Goal: Task Accomplishment & Management: Manage account settings

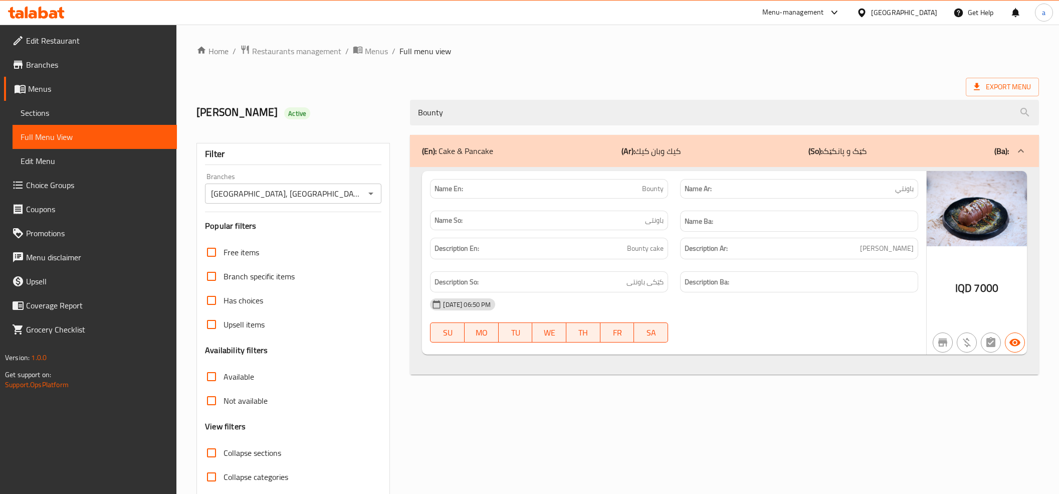
scroll to position [41, 0]
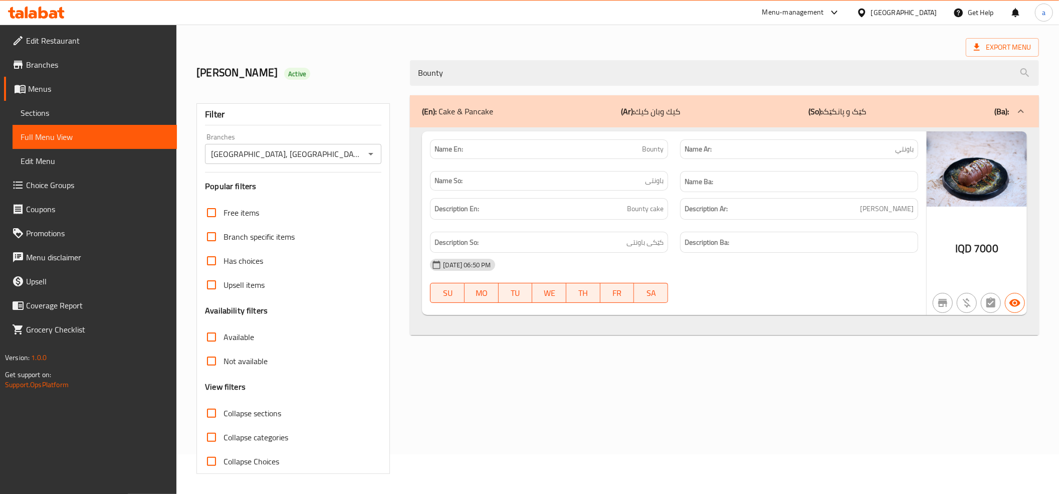
click at [37, 6] on div at bounding box center [36, 13] width 73 height 20
click at [41, 14] on icon at bounding box center [44, 13] width 10 height 12
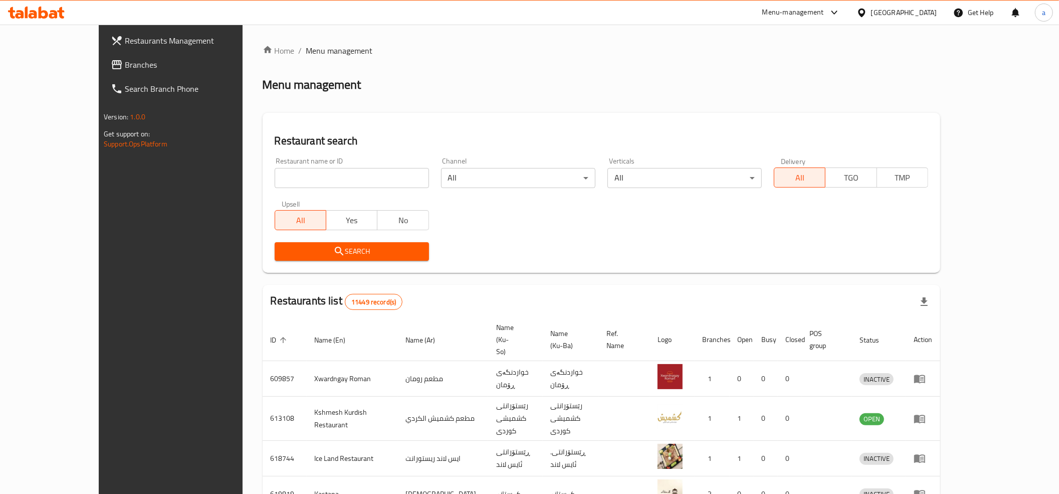
click at [103, 71] on link "Branches" at bounding box center [189, 65] width 173 height 24
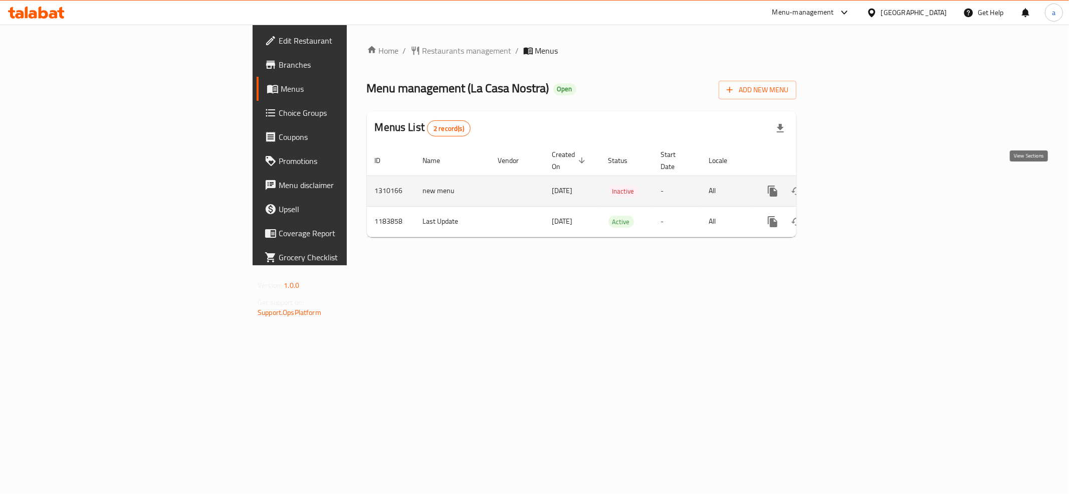
click at [851, 185] on icon "enhanced table" at bounding box center [845, 191] width 12 height 12
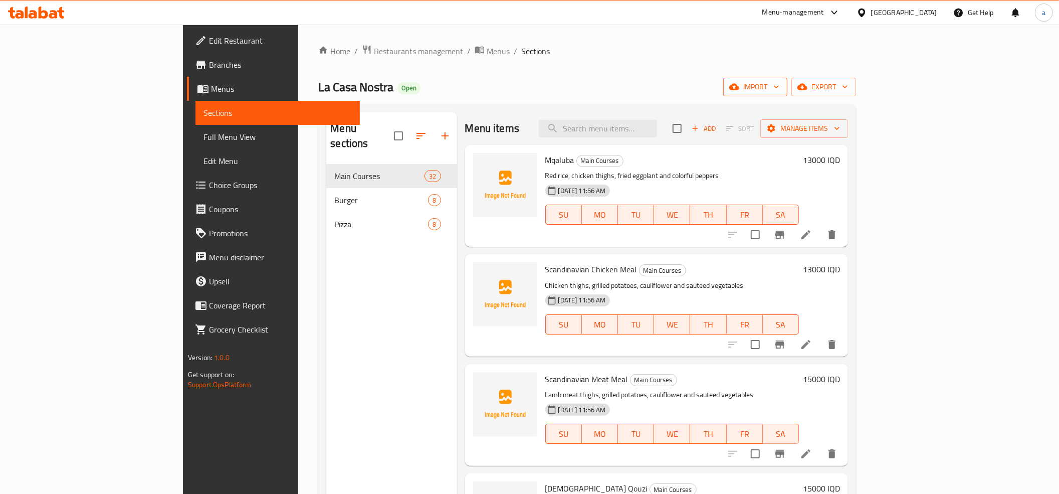
click at [781, 92] on icon "button" at bounding box center [776, 87] width 10 height 10
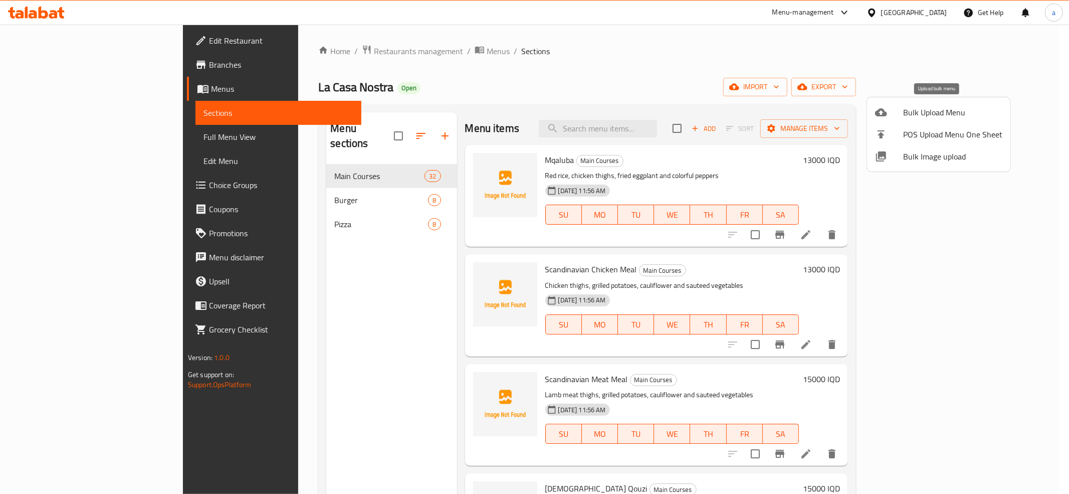
click at [944, 116] on span "Bulk Upload Menu" at bounding box center [952, 112] width 99 height 12
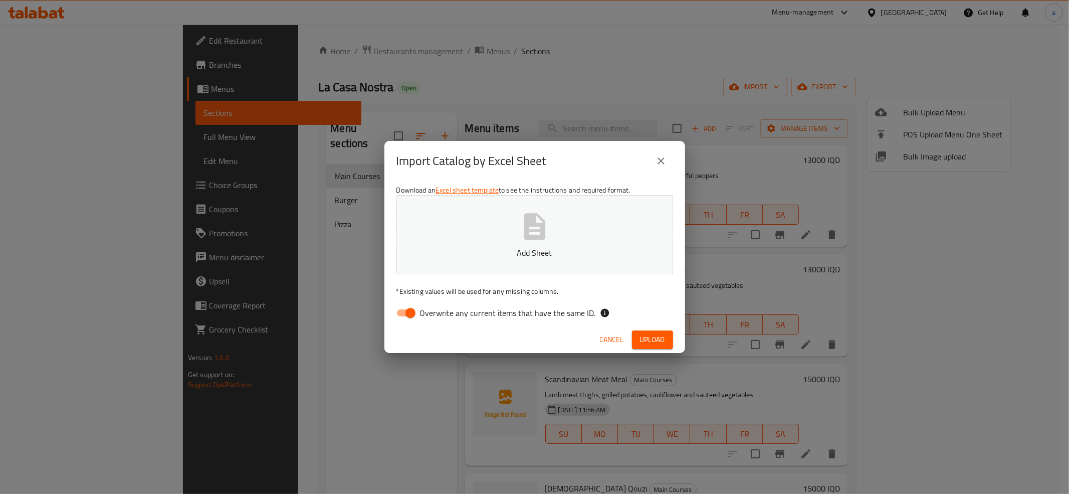
click at [410, 311] on input "Overwrite any current items that have the same ID." at bounding box center [410, 312] width 57 height 19
checkbox input "false"
click at [518, 205] on button "Add Sheet" at bounding box center [534, 234] width 277 height 79
click at [654, 339] on span "Upload" at bounding box center [652, 339] width 25 height 13
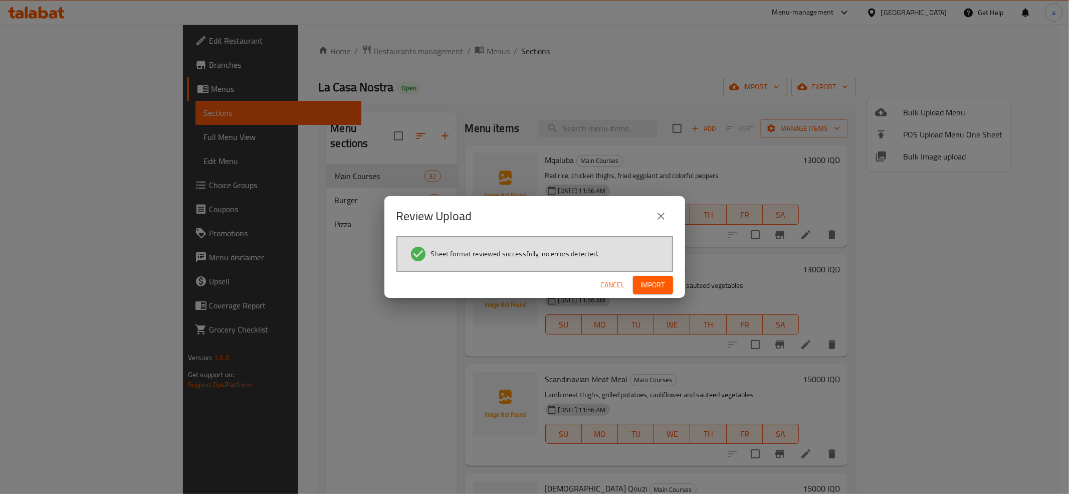
click at [676, 286] on div "Cancel Import" at bounding box center [534, 285] width 301 height 27
click at [657, 283] on span "Import" at bounding box center [653, 285] width 24 height 13
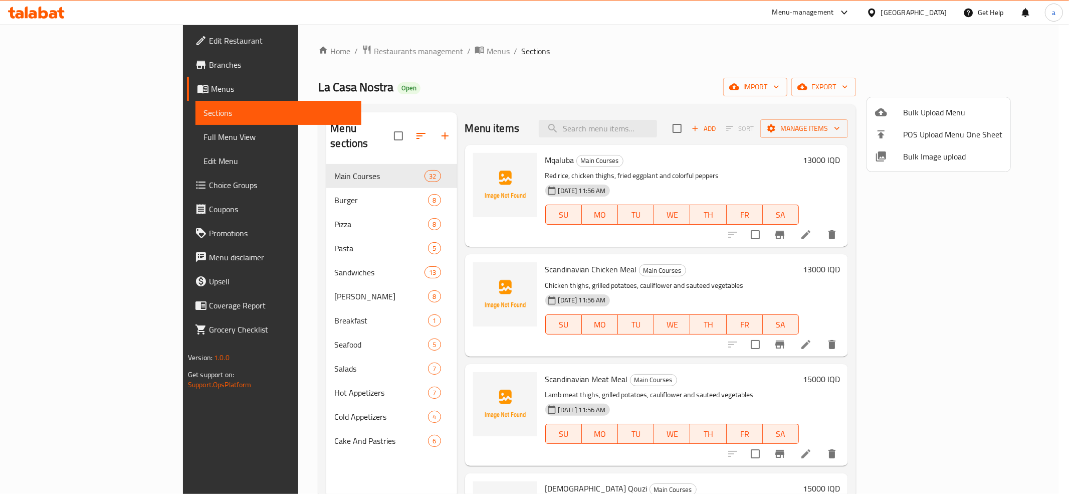
click at [245, 230] on div at bounding box center [534, 247] width 1069 height 494
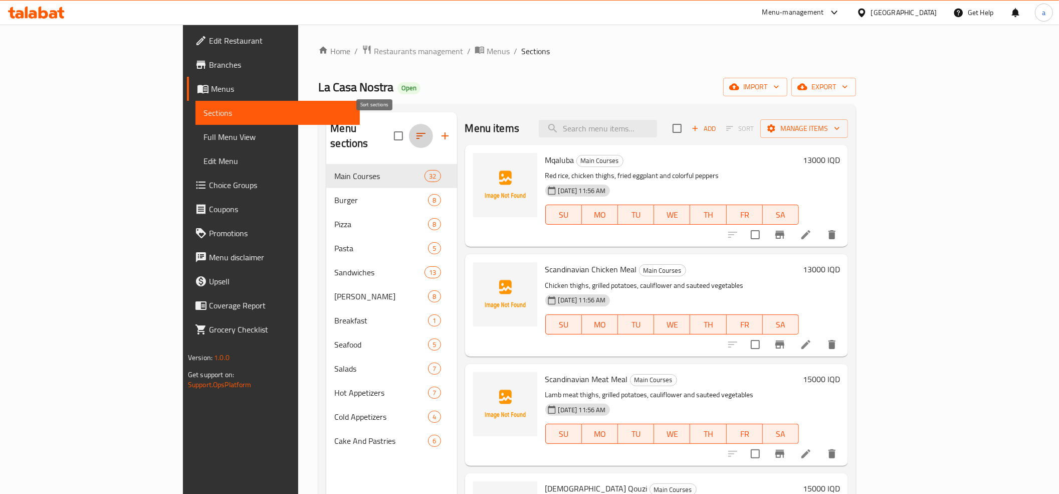
click at [409, 131] on button "button" at bounding box center [421, 136] width 24 height 24
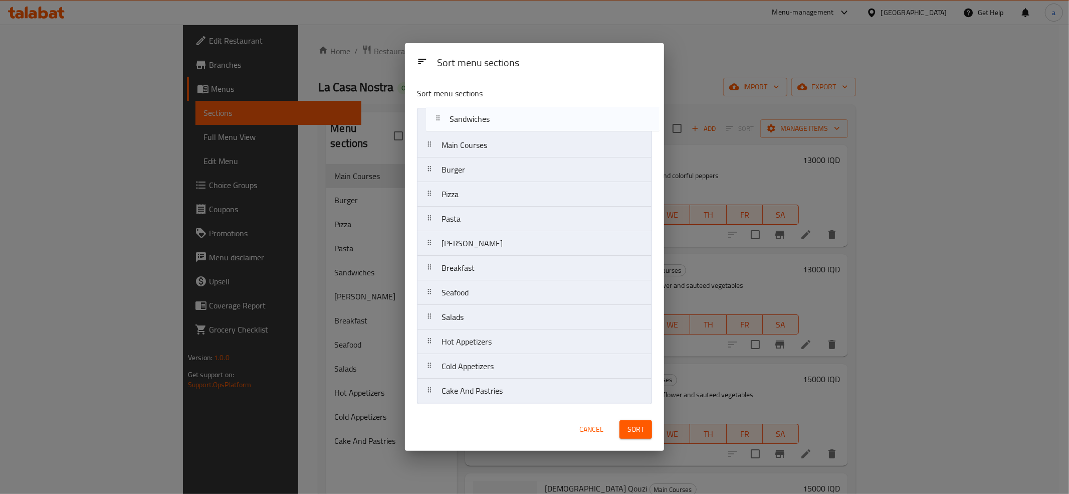
drag, startPoint x: 466, startPoint y: 222, endPoint x: 474, endPoint y: 115, distance: 107.1
click at [474, 115] on nav "Main Courses Burger Pizza Pasta Sandwiches Saj Manakish Breakfast Seafood Salad…" at bounding box center [534, 256] width 235 height 296
drag, startPoint x: 466, startPoint y: 346, endPoint x: 478, endPoint y: 119, distance: 227.4
click at [478, 119] on nav "Sandwiches Main Courses Burger Pizza Pasta Saj Manakish Breakfast Seafood Salad…" at bounding box center [534, 256] width 235 height 296
drag, startPoint x: 474, startPoint y: 375, endPoint x: 461, endPoint y: 141, distance: 233.9
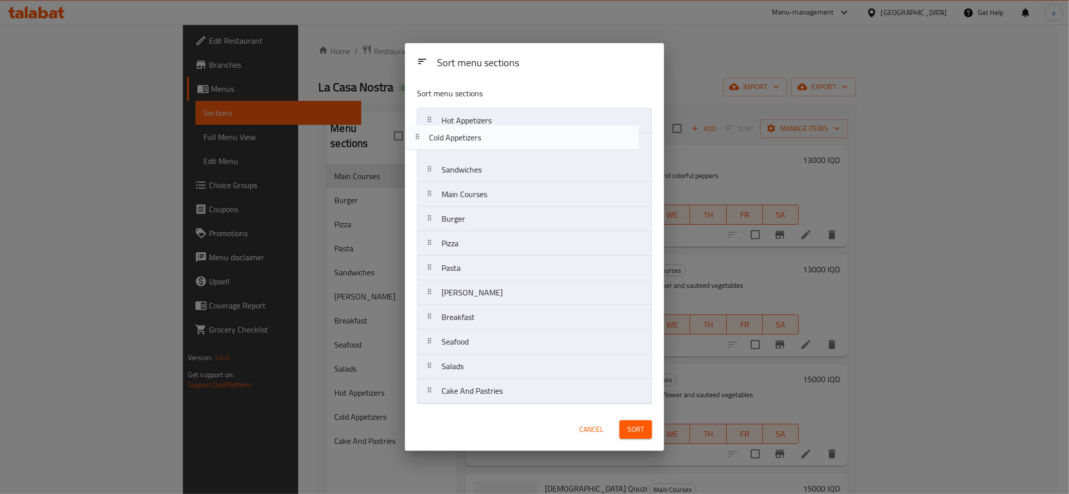
click at [461, 141] on nav "Hot Appetizers Sandwiches Main Courses Burger Pizza Pasta Saj Manakish Breakfas…" at bounding box center [534, 256] width 235 height 296
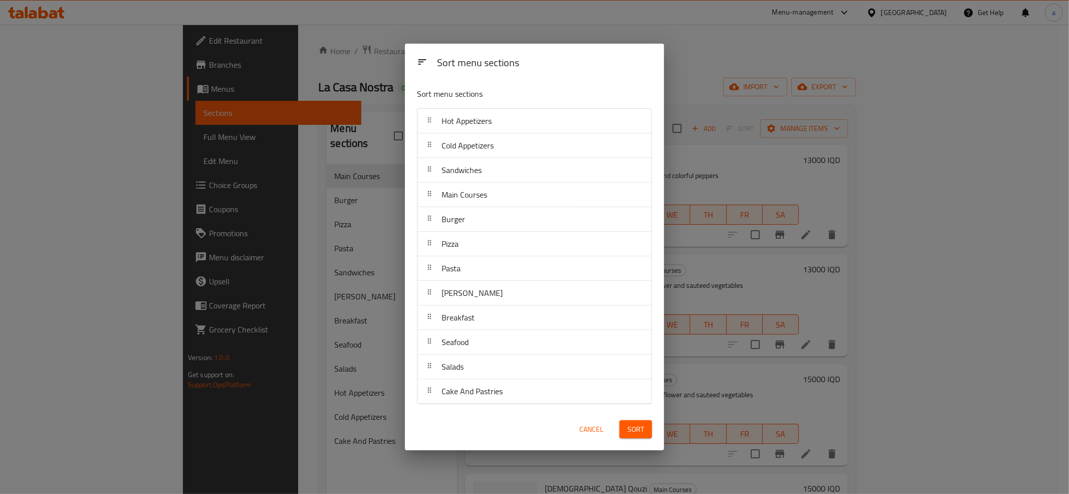
click at [633, 432] on span "Sort" at bounding box center [636, 429] width 17 height 13
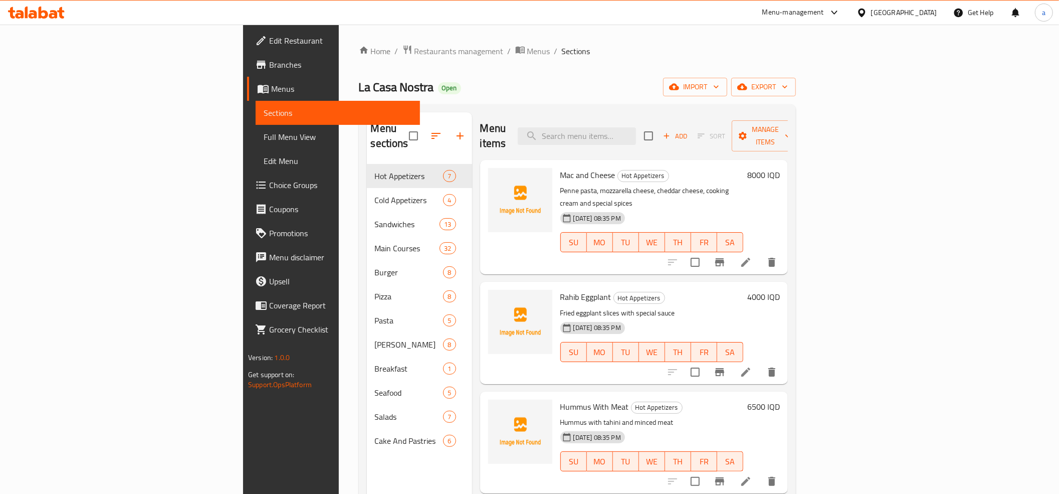
click at [264, 133] on span "Full Menu View" at bounding box center [338, 137] width 148 height 12
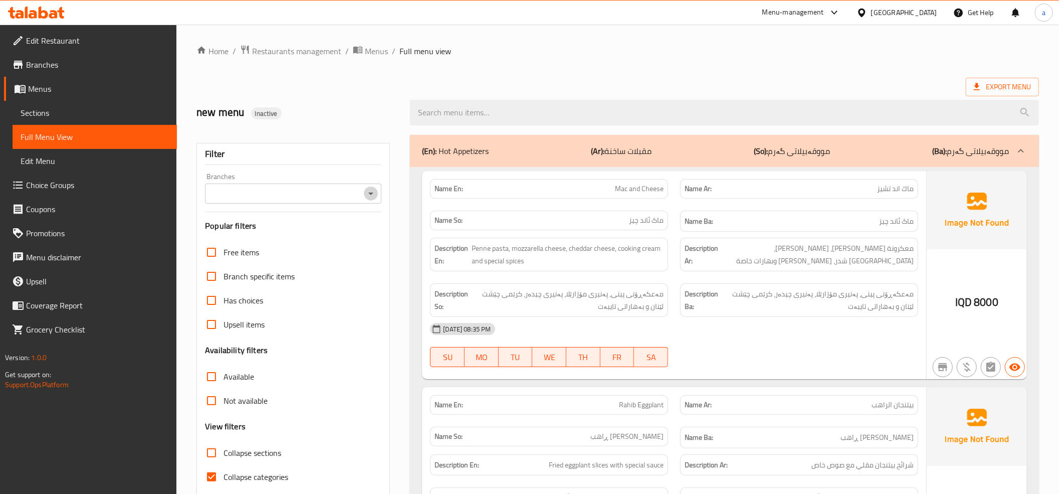
click at [370, 190] on icon "Open" at bounding box center [371, 193] width 12 height 12
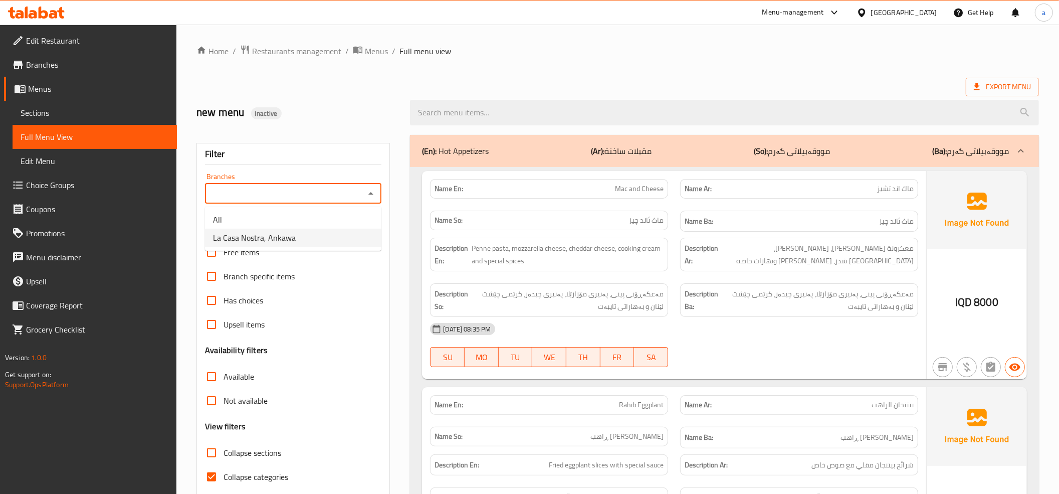
click at [319, 235] on li "La Casa Nostra, Ankawa" at bounding box center [293, 238] width 176 height 18
type input "La Casa Nostra, Ankawa"
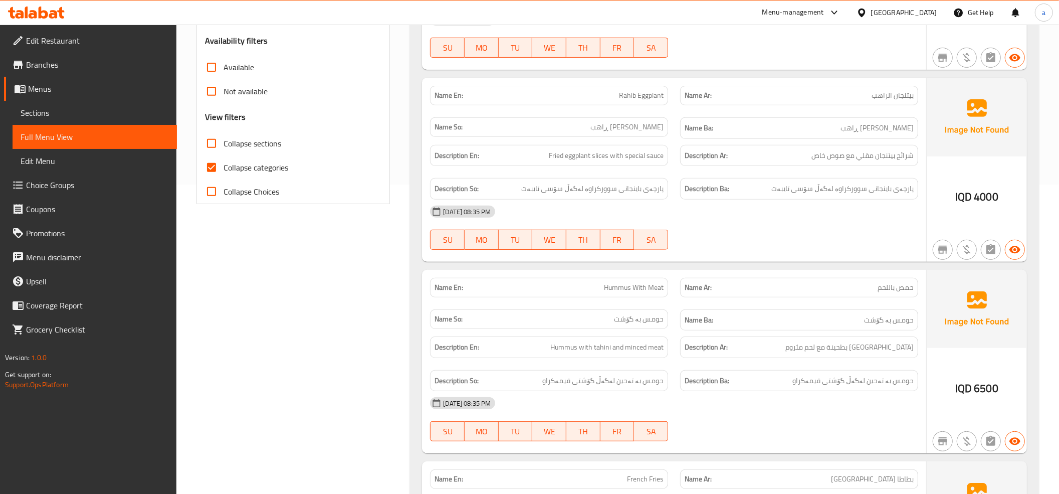
scroll to position [334, 0]
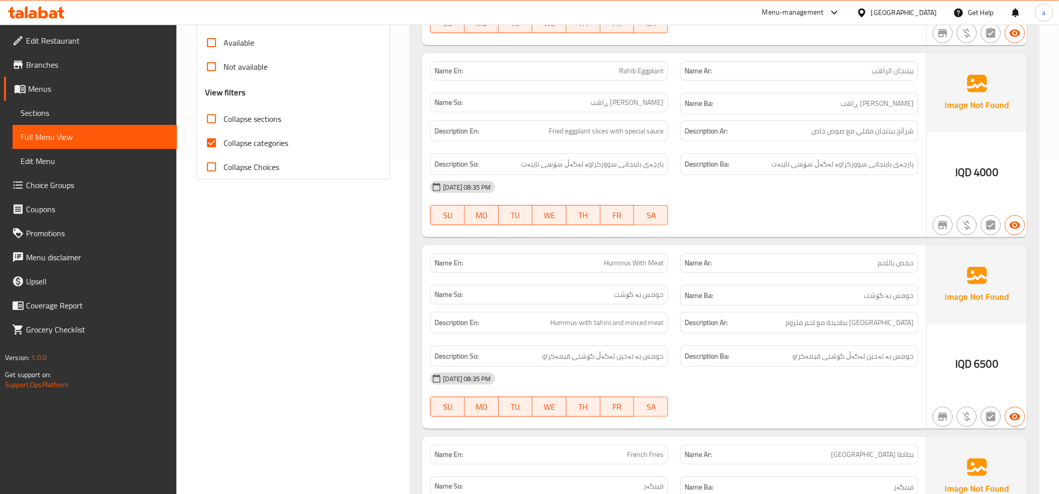
click at [211, 135] on input "Collapse categories" at bounding box center [212, 143] width 24 height 24
checkbox input "false"
click at [213, 113] on input "Collapse sections" at bounding box center [212, 119] width 24 height 24
checkbox input "true"
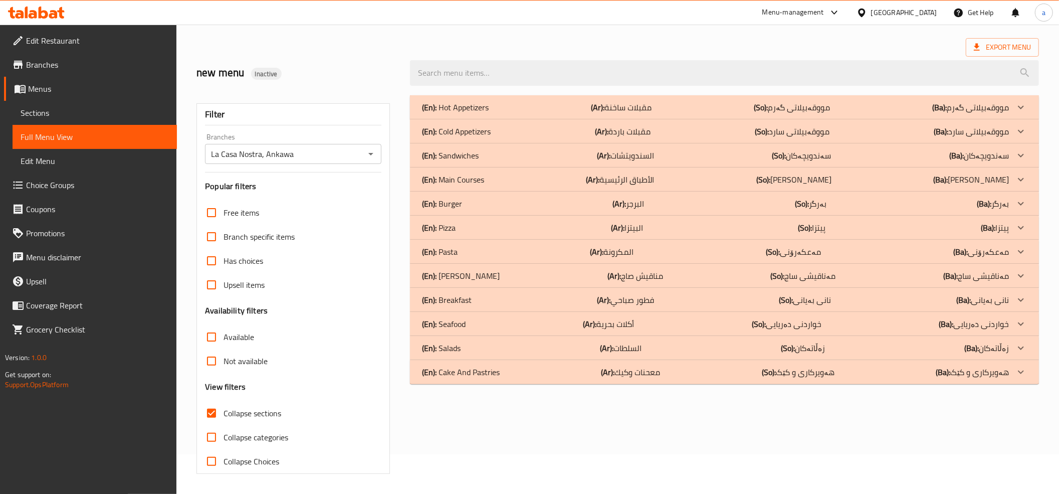
scroll to position [41, 0]
click at [470, 369] on p "(En): Cake And Pastries" at bounding box center [461, 372] width 78 height 12
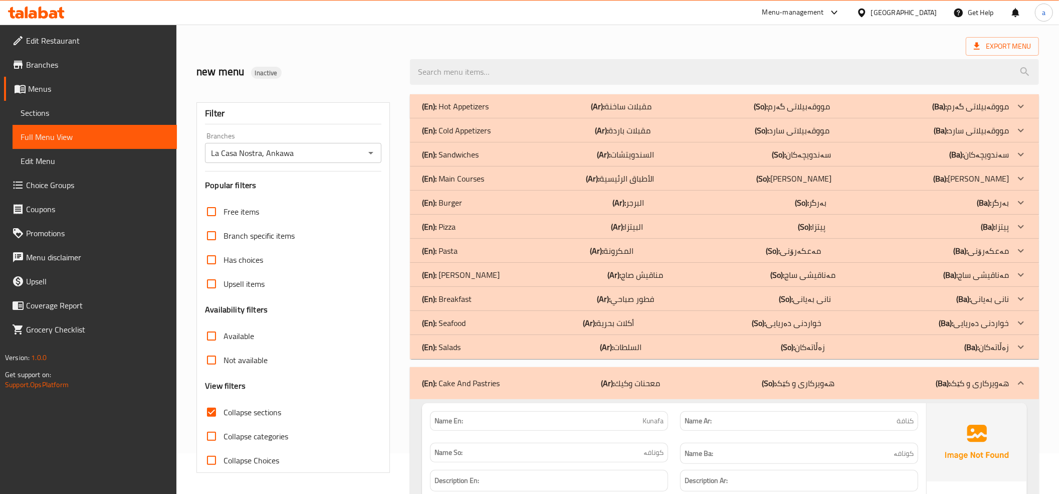
click at [461, 344] on div "(En): Salads (Ar): السلطات (So): زەڵاتەکان (Ba): زەڵاتەکان" at bounding box center [715, 347] width 587 height 12
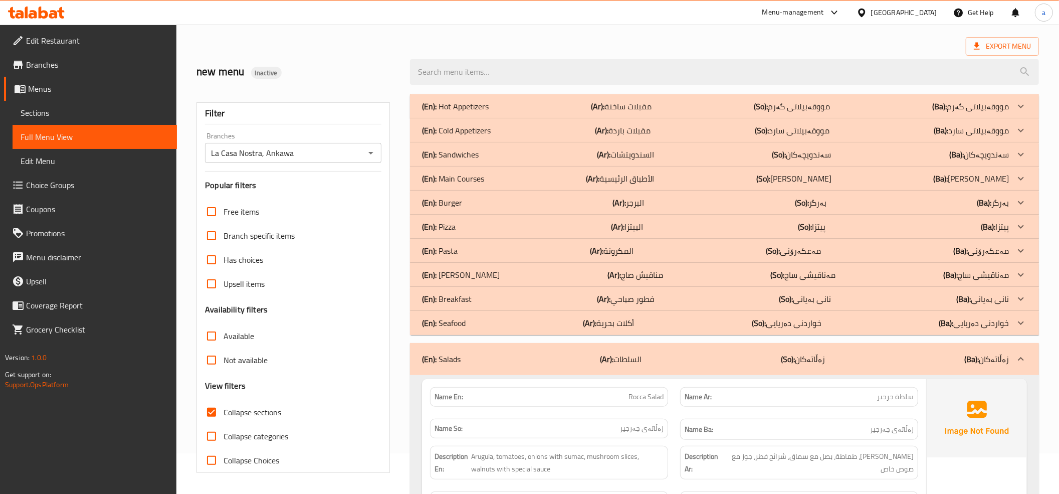
click at [460, 317] on p "(En): Seafood" at bounding box center [444, 323] width 44 height 12
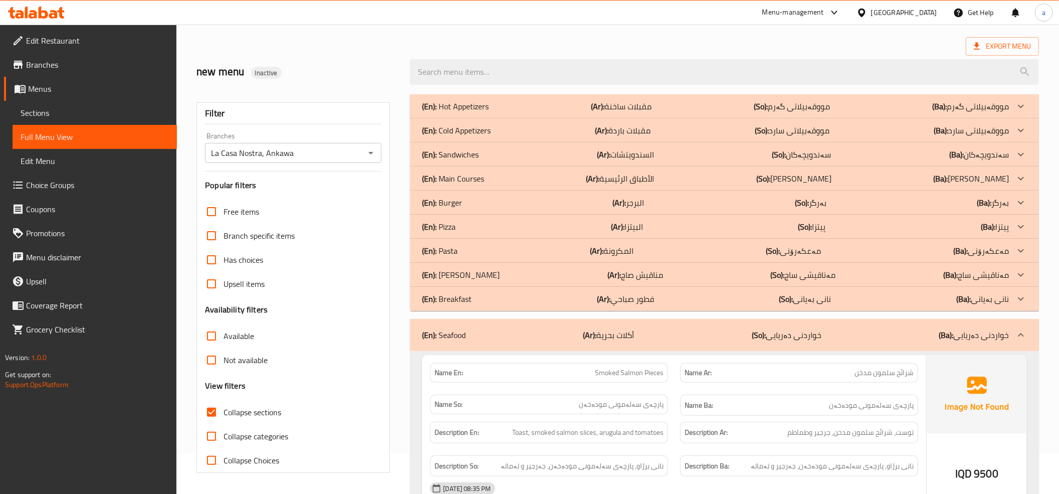
click at [41, 99] on link "Menus" at bounding box center [90, 89] width 173 height 24
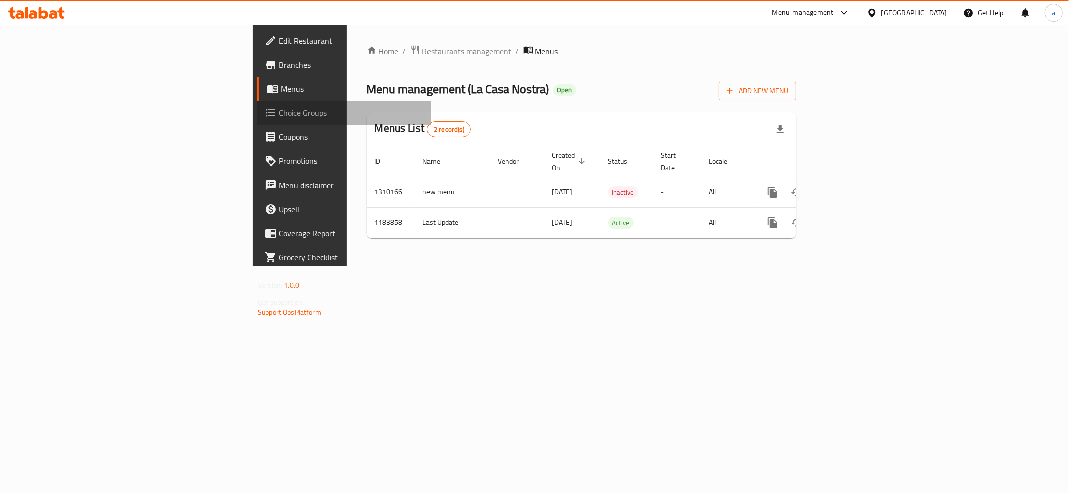
click at [279, 107] on span "Choice Groups" at bounding box center [351, 113] width 144 height 12
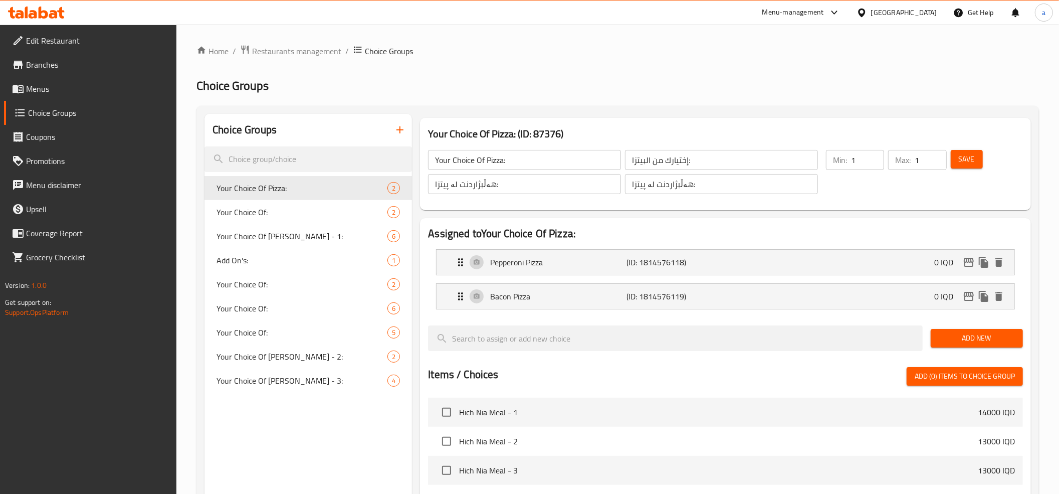
click at [50, 81] on div "Edit Restaurant Branches Menus Choice Groups Coupons Promotions Menu disclaimer…" at bounding box center [529, 412] width 1059 height 775
click at [55, 83] on span "Menus" at bounding box center [97, 89] width 143 height 12
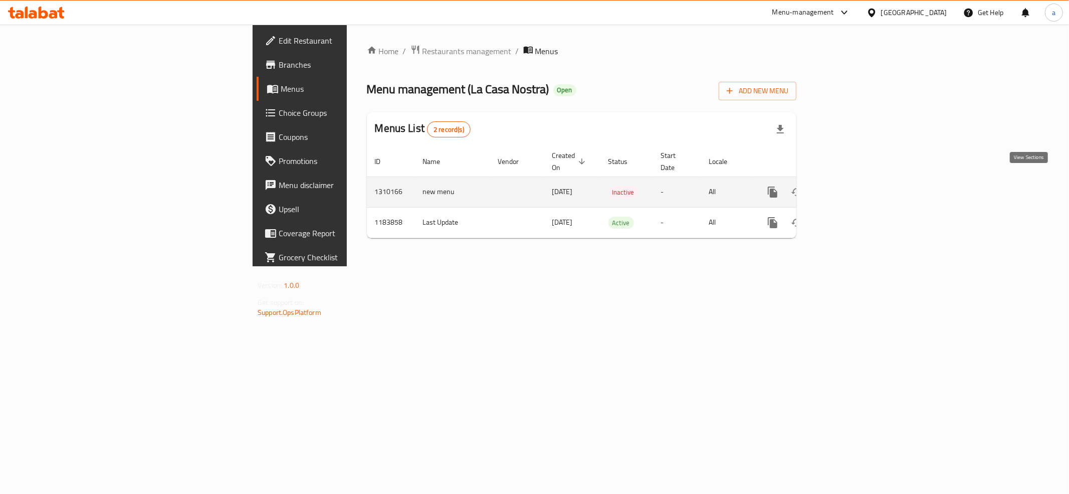
click at [850, 187] on icon "enhanced table" at bounding box center [845, 191] width 9 height 9
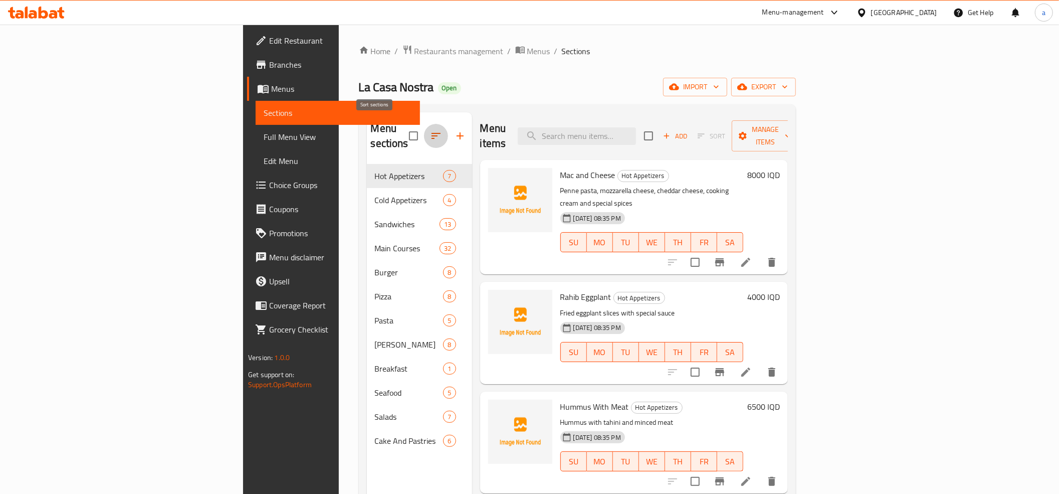
click at [430, 131] on icon "button" at bounding box center [436, 136] width 12 height 12
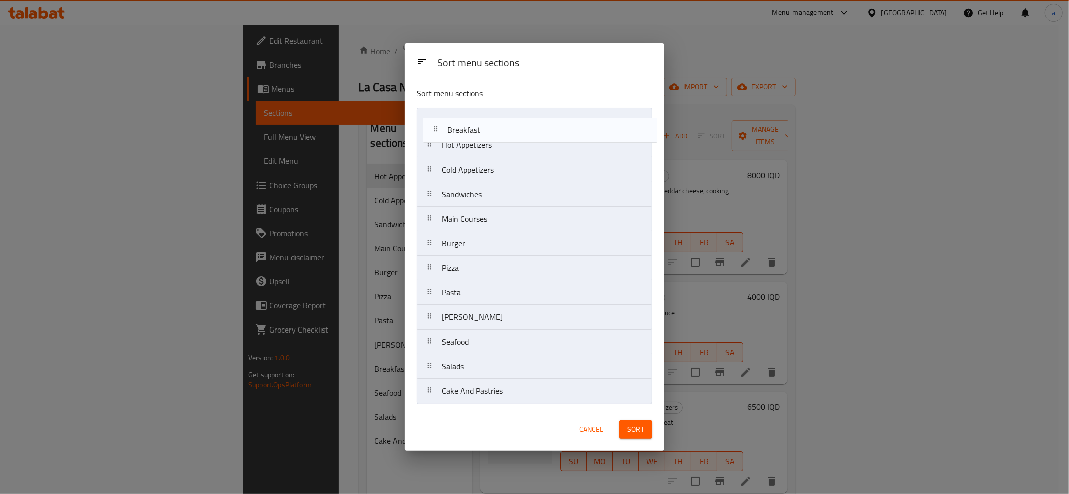
drag, startPoint x: 468, startPoint y: 321, endPoint x: 473, endPoint y: 128, distance: 193.1
click at [473, 128] on nav "Hot Appetizers Cold Appetizers Sandwiches Main Courses Burger Pizza Pasta Saj M…" at bounding box center [534, 256] width 235 height 296
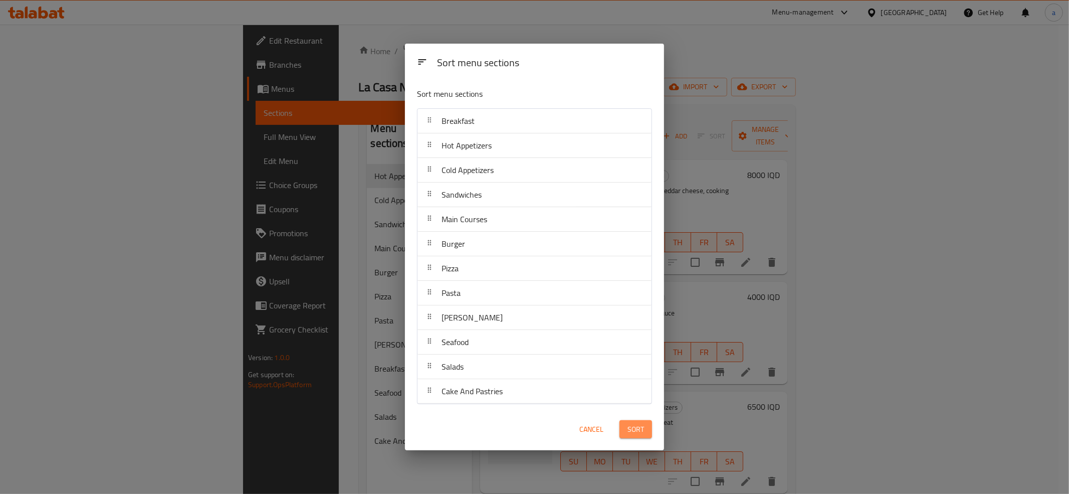
click at [646, 434] on button "Sort" at bounding box center [636, 429] width 33 height 19
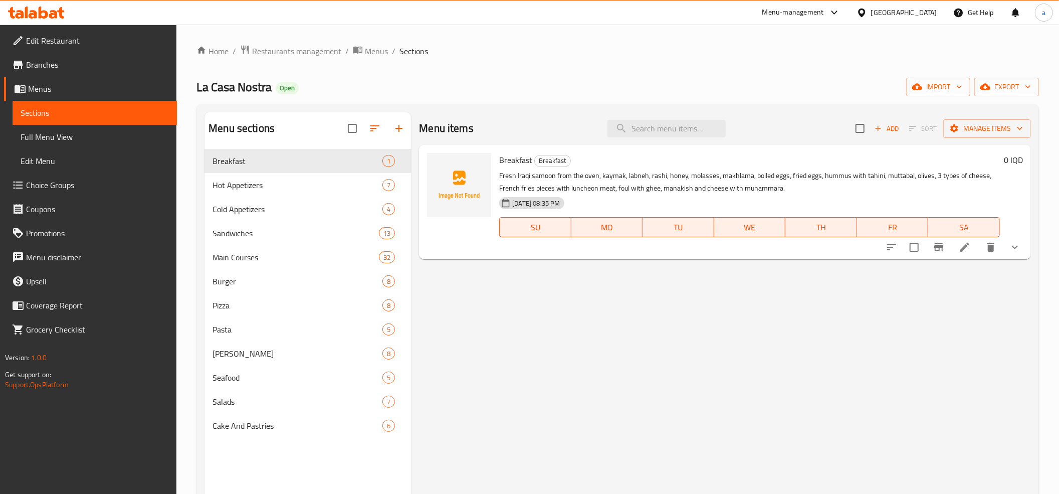
click at [57, 133] on span "Full Menu View" at bounding box center [95, 137] width 148 height 12
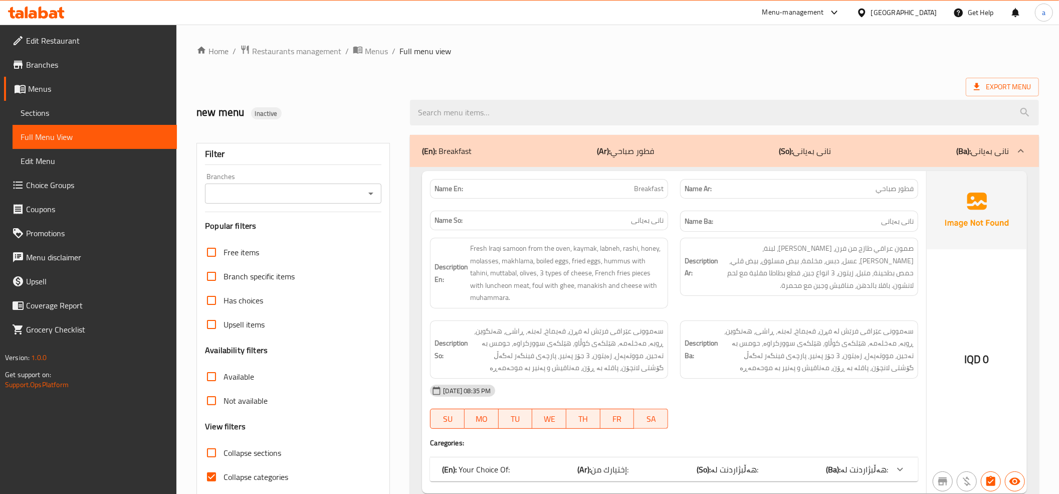
click at [373, 196] on icon "Open" at bounding box center [371, 193] width 12 height 12
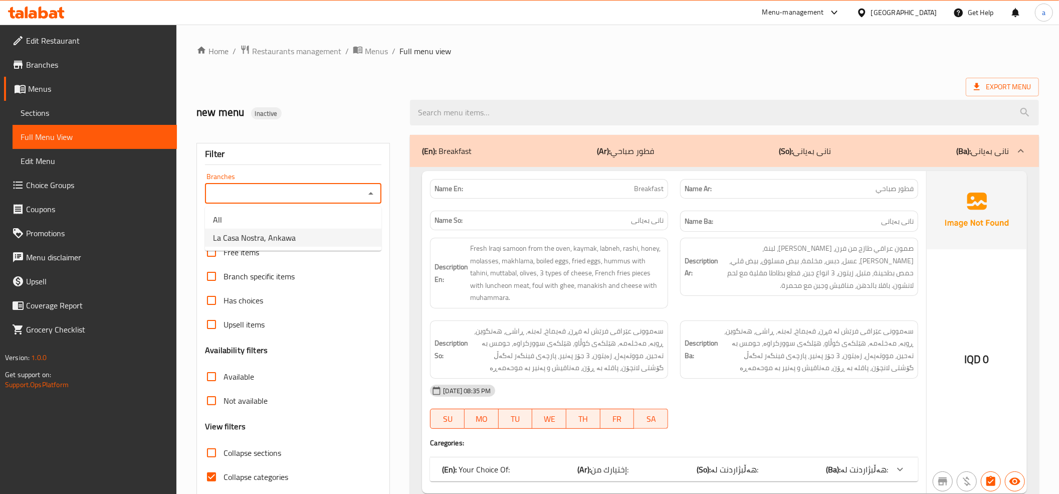
click at [317, 236] on li "La Casa Nostra, Ankawa" at bounding box center [293, 238] width 176 height 18
type input "La Casa Nostra, Ankawa"
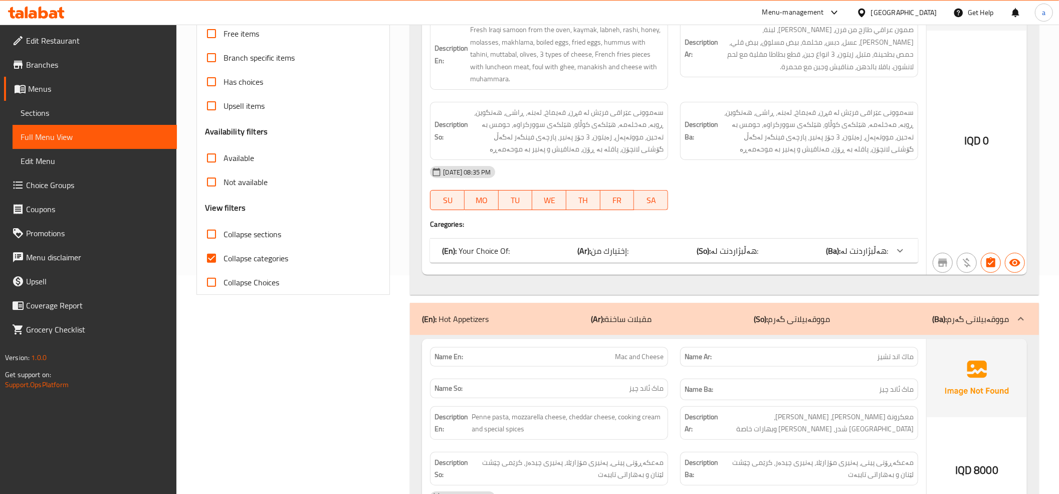
scroll to position [223, 0]
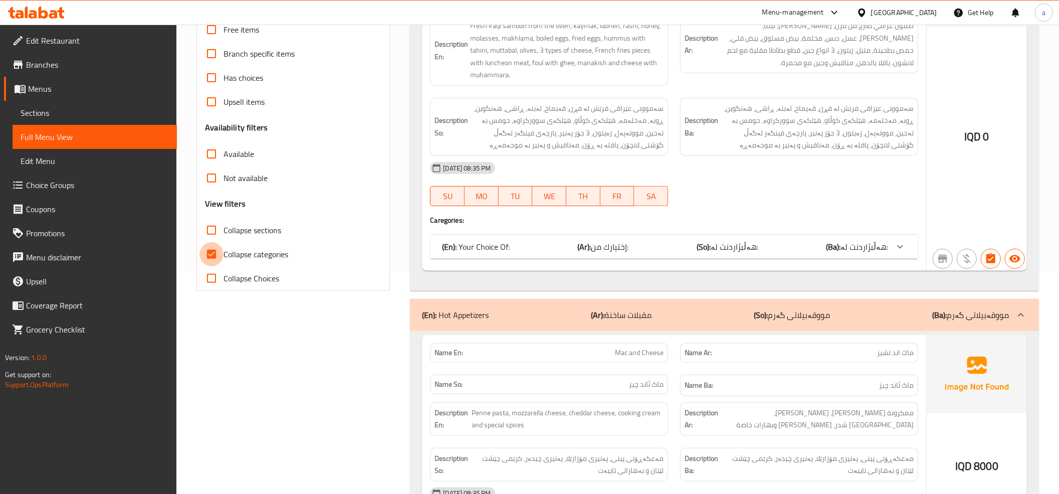
click at [211, 255] on input "Collapse categories" at bounding box center [212, 254] width 24 height 24
checkbox input "false"
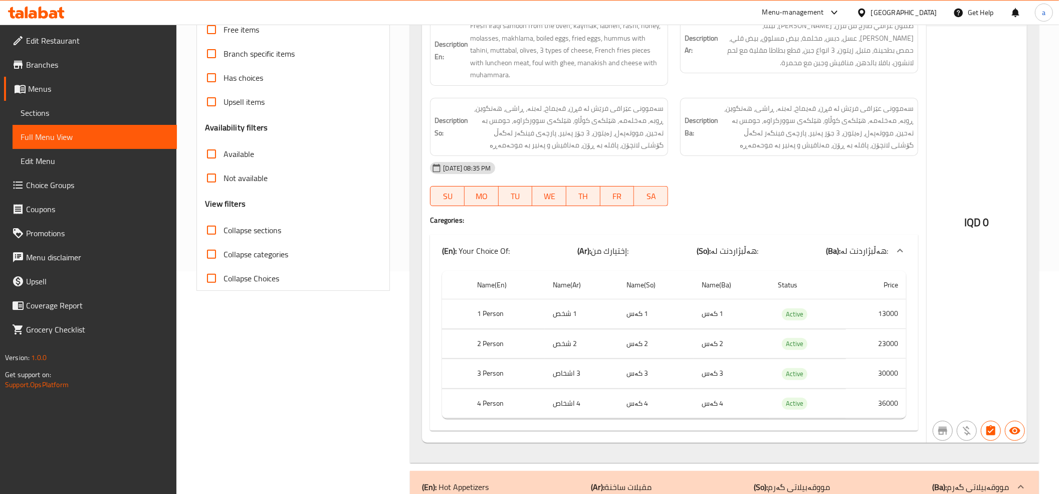
click at [211, 229] on input "Collapse sections" at bounding box center [212, 230] width 24 height 24
checkbox input "true"
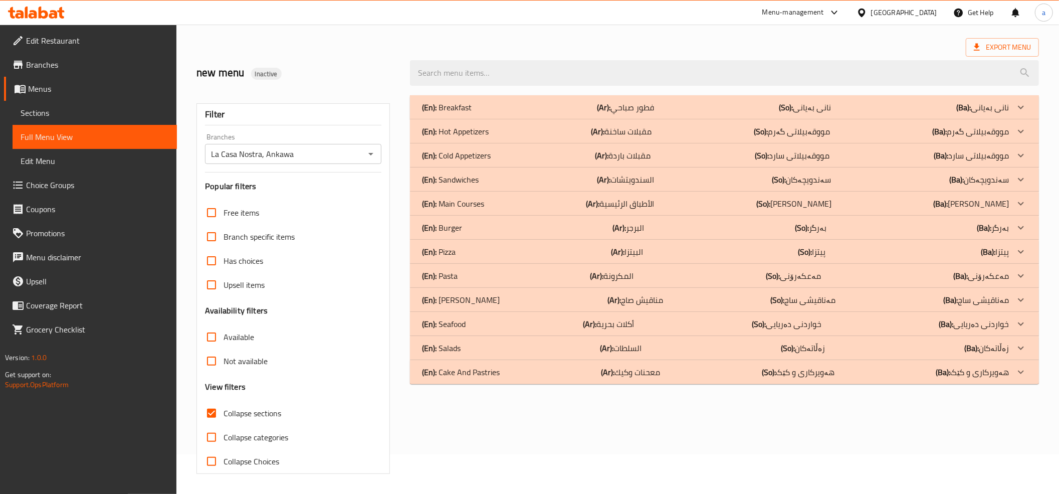
scroll to position [41, 0]
click at [478, 372] on p "(En): Cake And Pastries" at bounding box center [461, 372] width 78 height 12
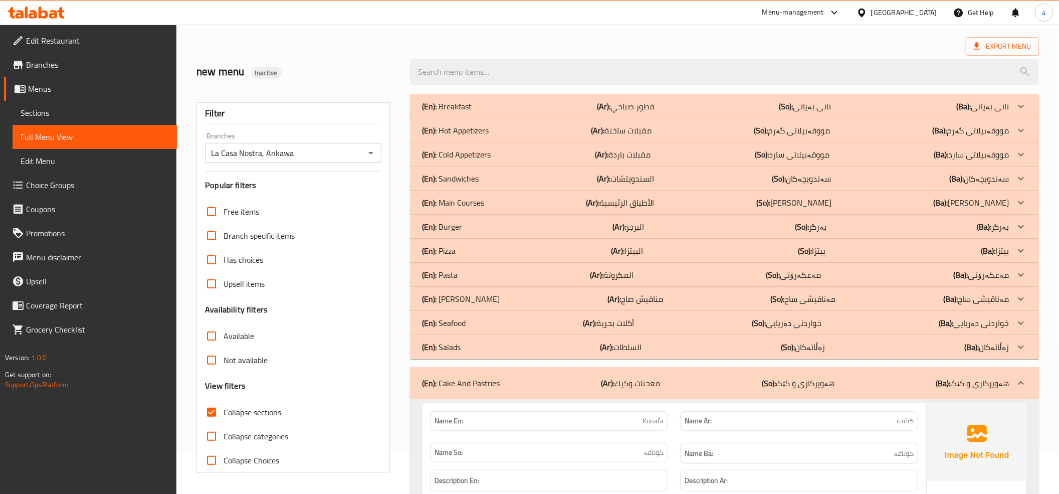
click at [449, 343] on p "(En): Salads" at bounding box center [441, 347] width 39 height 12
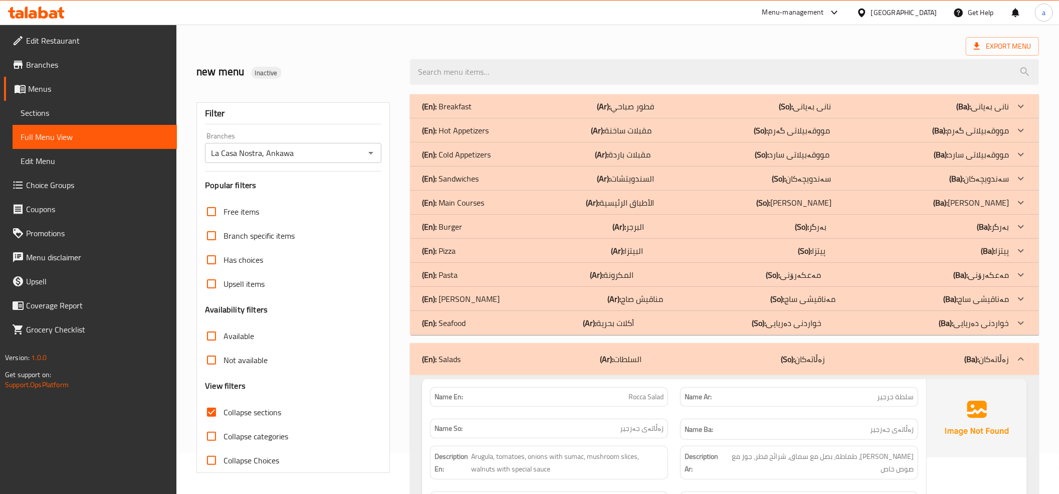
click at [451, 319] on p "(En): Seafood" at bounding box center [444, 323] width 44 height 12
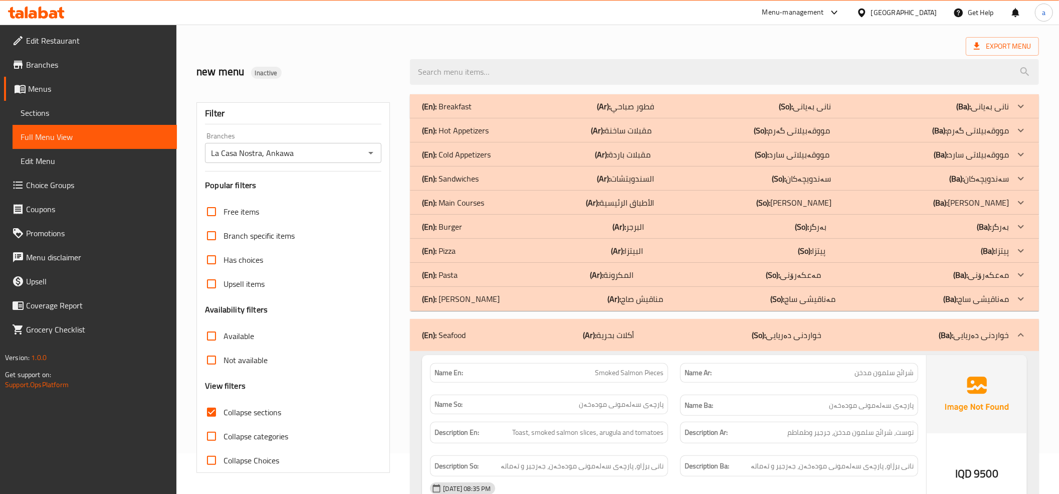
click at [455, 295] on p "(En): [PERSON_NAME]" at bounding box center [461, 299] width 78 height 12
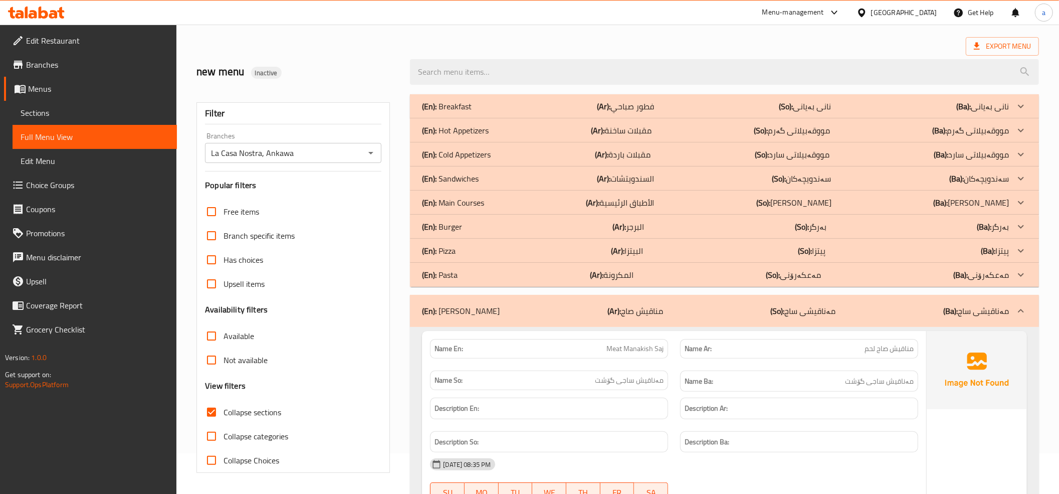
click at [455, 270] on p "(En): Pasta" at bounding box center [440, 275] width 36 height 12
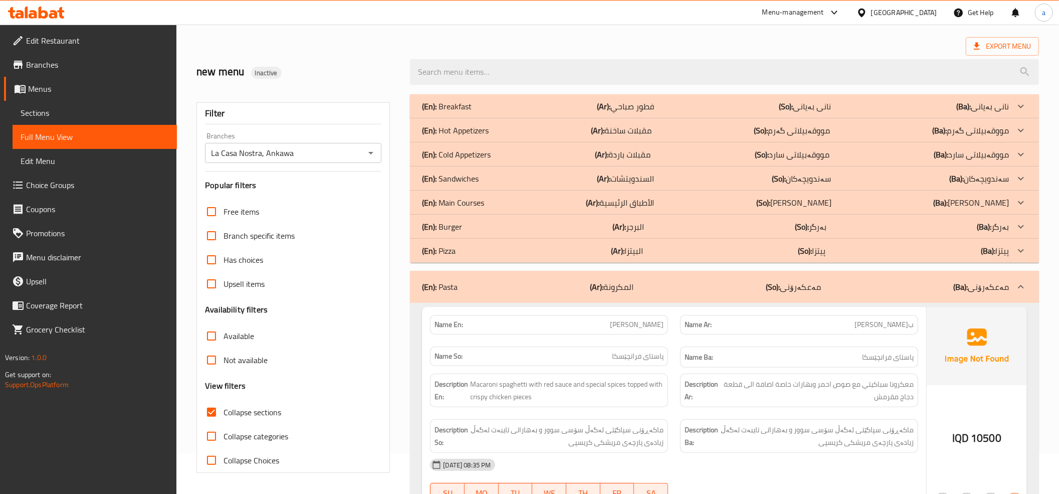
click at [449, 174] on p "(En): Sandwiches" at bounding box center [450, 178] width 57 height 12
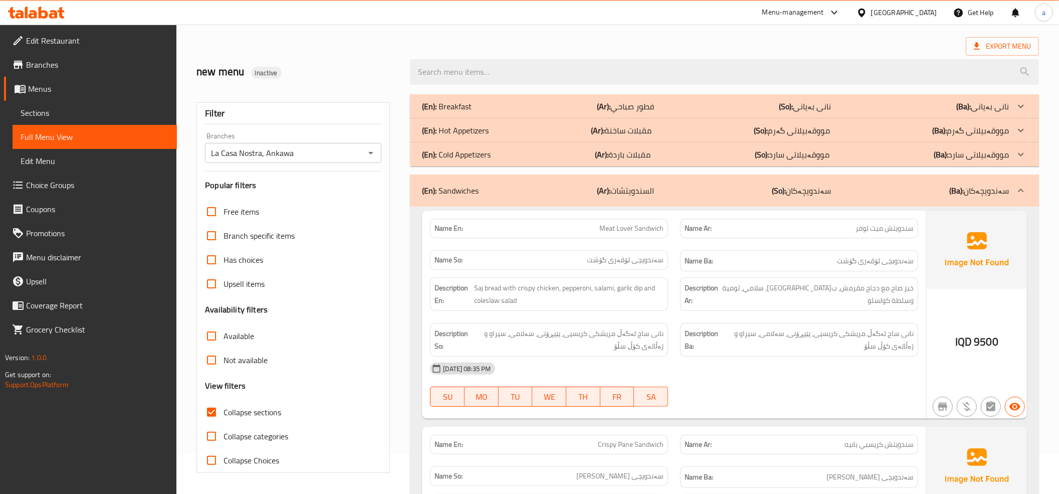
click at [452, 153] on p "(En): Cold Appetizers" at bounding box center [456, 154] width 69 height 12
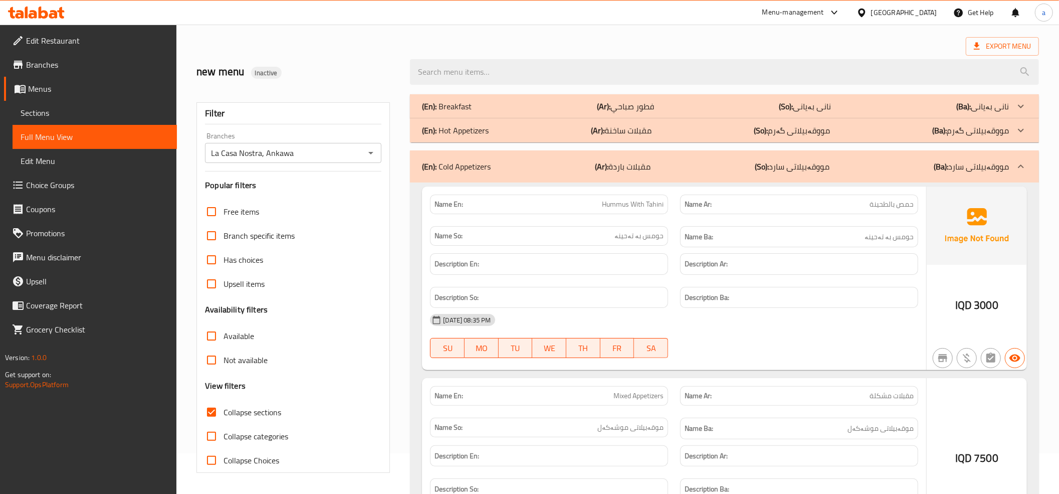
click at [454, 131] on p "(En): Hot Appetizers" at bounding box center [455, 130] width 67 height 12
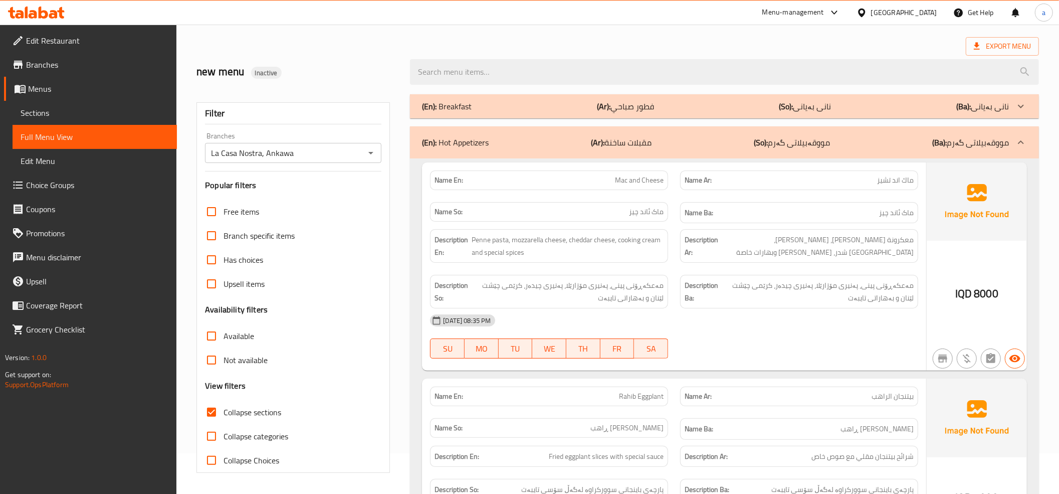
click at [453, 107] on p "(En): Breakfast" at bounding box center [447, 106] width 50 height 12
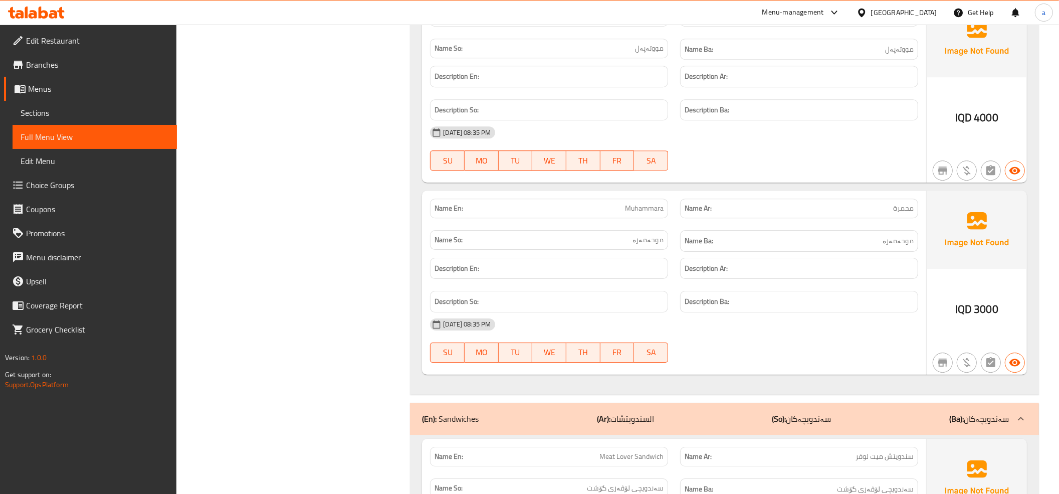
scroll to position [2785, 0]
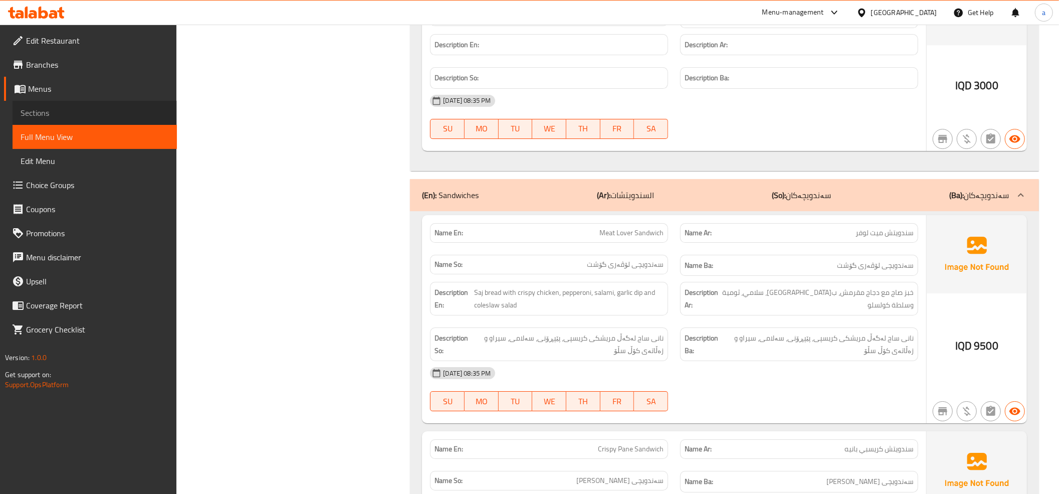
click at [79, 107] on span "Sections" at bounding box center [95, 113] width 148 height 12
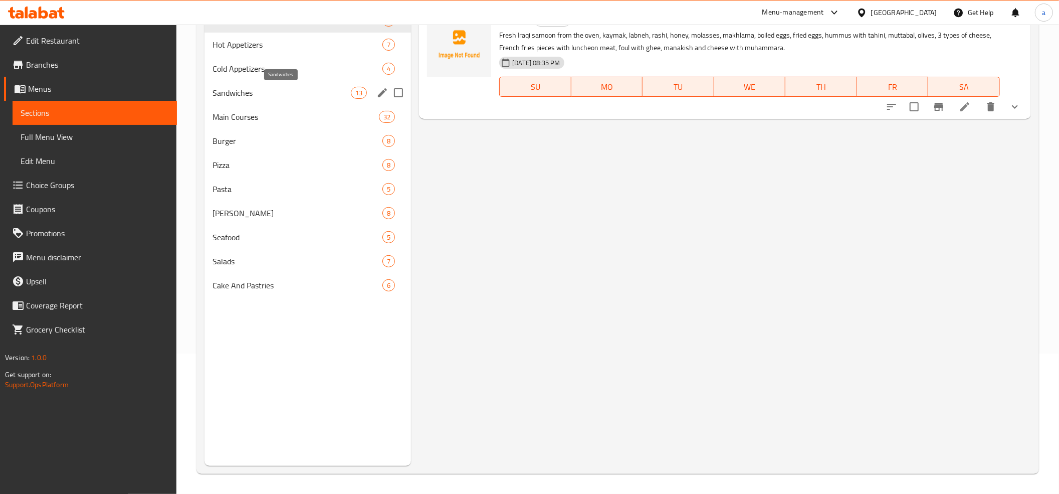
click at [287, 96] on span "Sandwiches" at bounding box center [282, 93] width 138 height 12
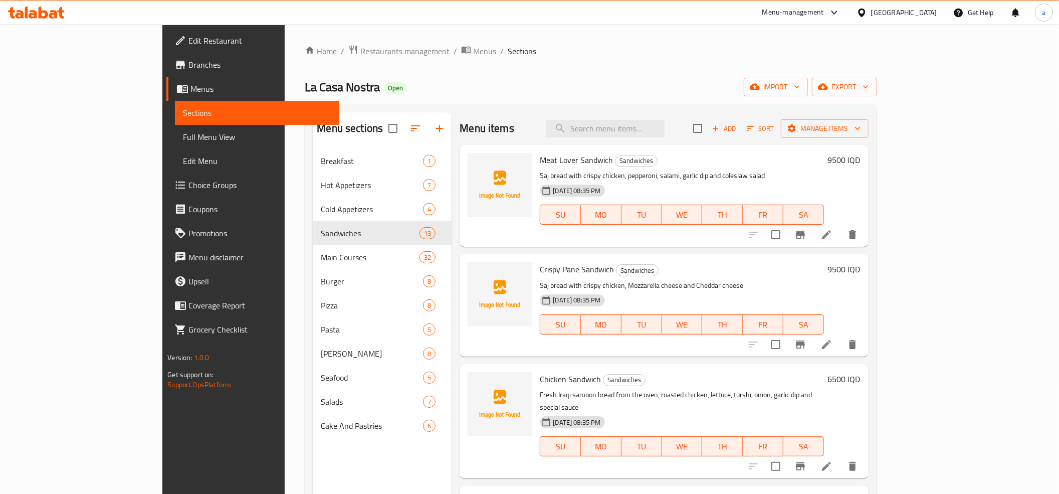
click at [540, 160] on span "Meat Lover Sandwich" at bounding box center [576, 159] width 73 height 15
copy h6 "Meat Lover Sandwich"
click at [556, 93] on div "La Casa Nostra Open import export" at bounding box center [590, 87] width 571 height 19
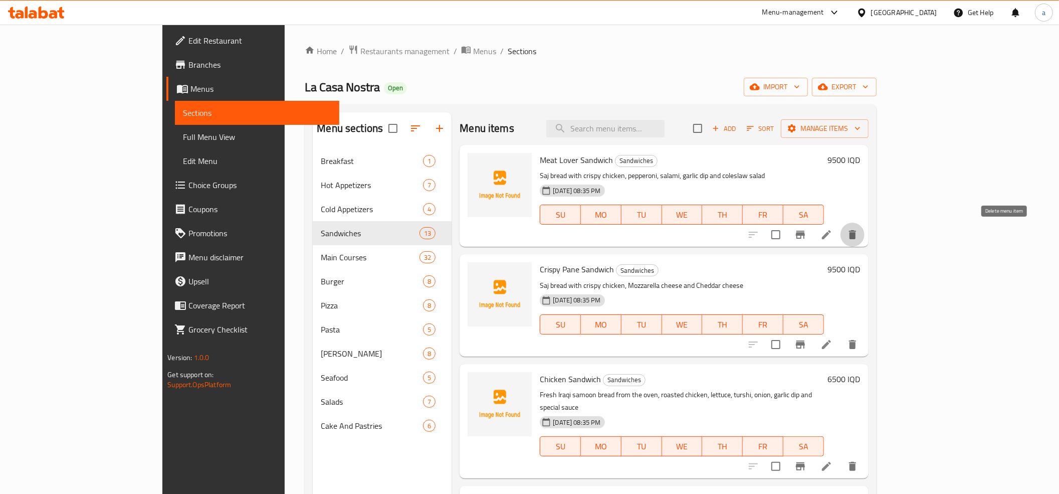
click at [859, 235] on icon "delete" at bounding box center [853, 235] width 12 height 12
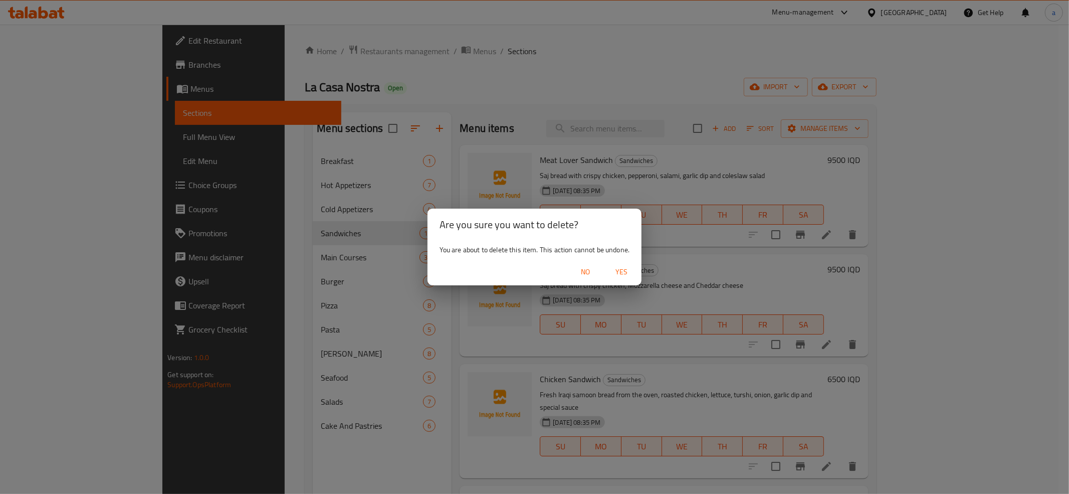
click at [624, 266] on span "Yes" at bounding box center [622, 272] width 24 height 13
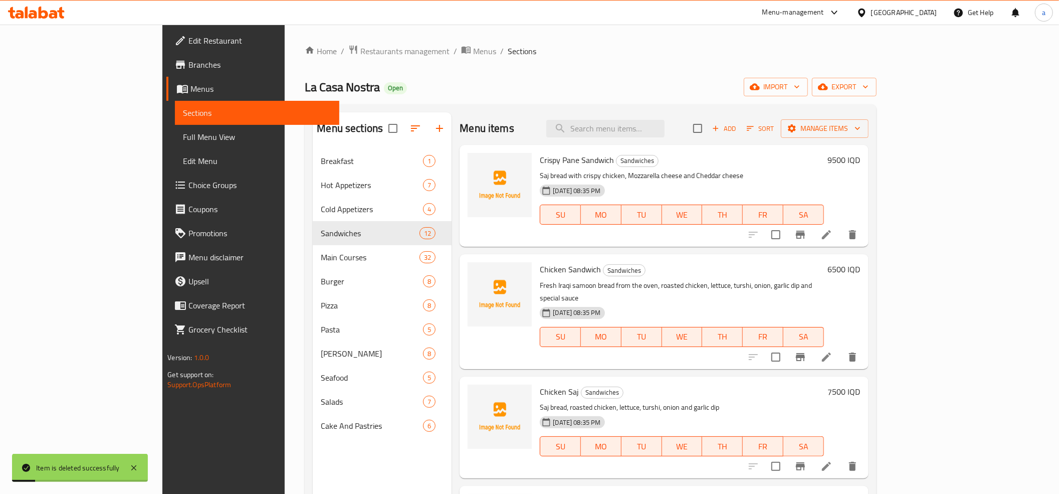
click at [183, 139] on span "Full Menu View" at bounding box center [257, 137] width 148 height 12
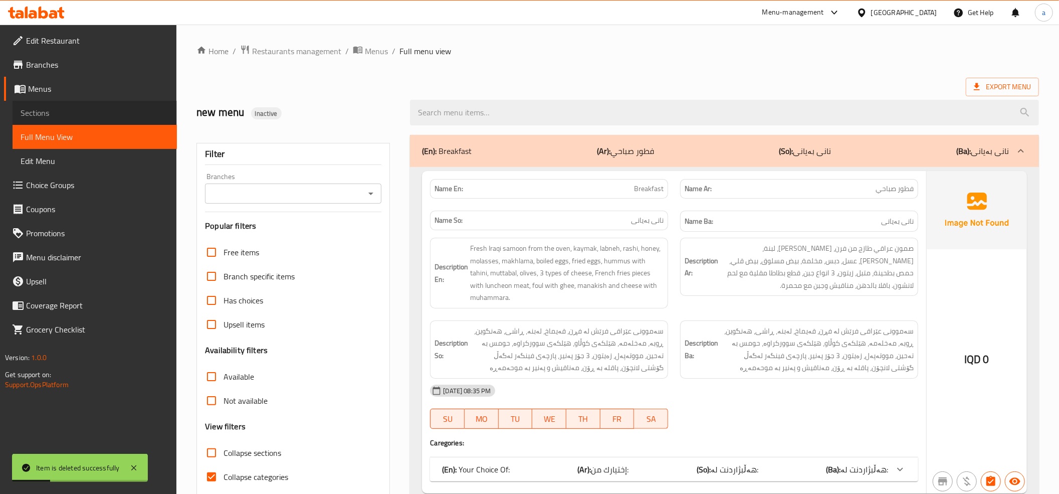
click at [28, 111] on span "Sections" at bounding box center [95, 113] width 148 height 12
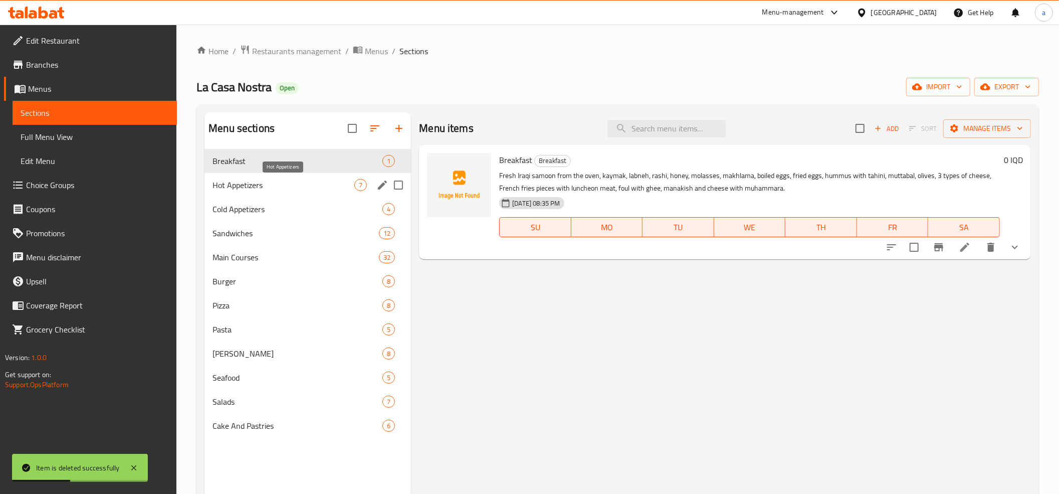
click at [282, 185] on span "Hot Appetizers" at bounding box center [284, 185] width 142 height 12
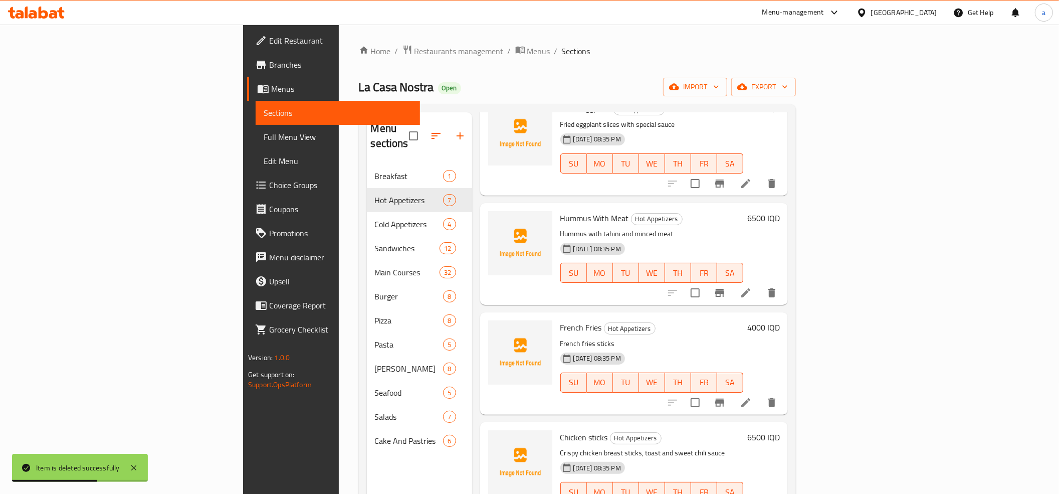
scroll to position [297, 0]
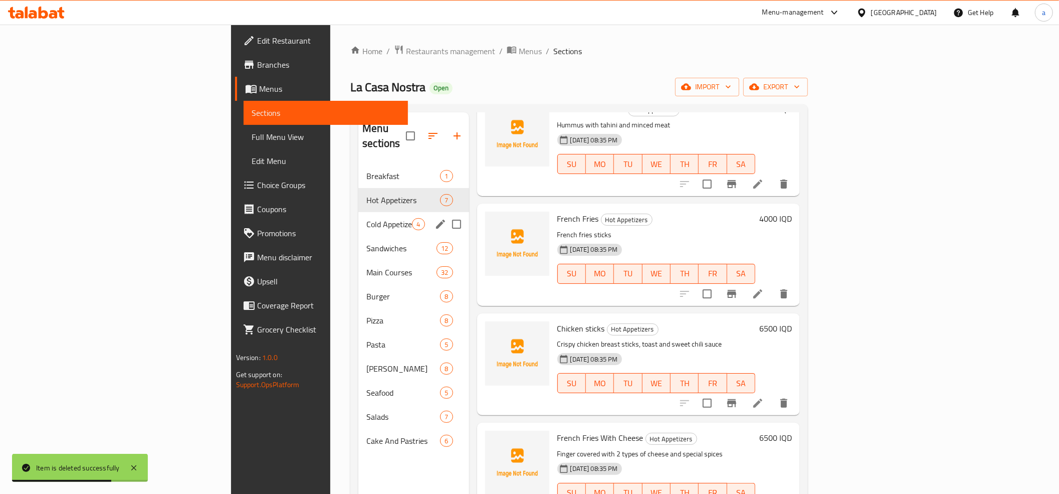
click at [358, 212] on div "Cold Appetizers 4" at bounding box center [413, 224] width 110 height 24
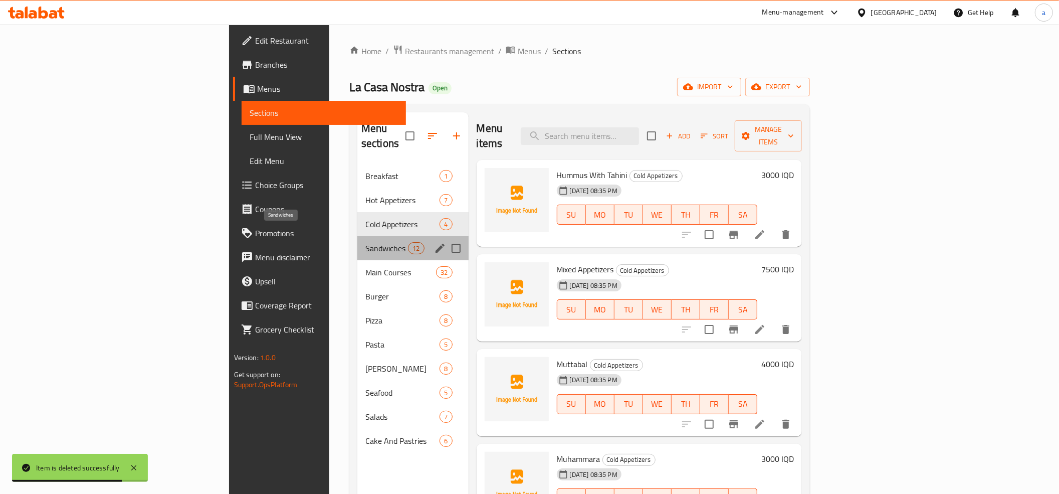
click at [365, 242] on span "Sandwiches" at bounding box center [386, 248] width 43 height 12
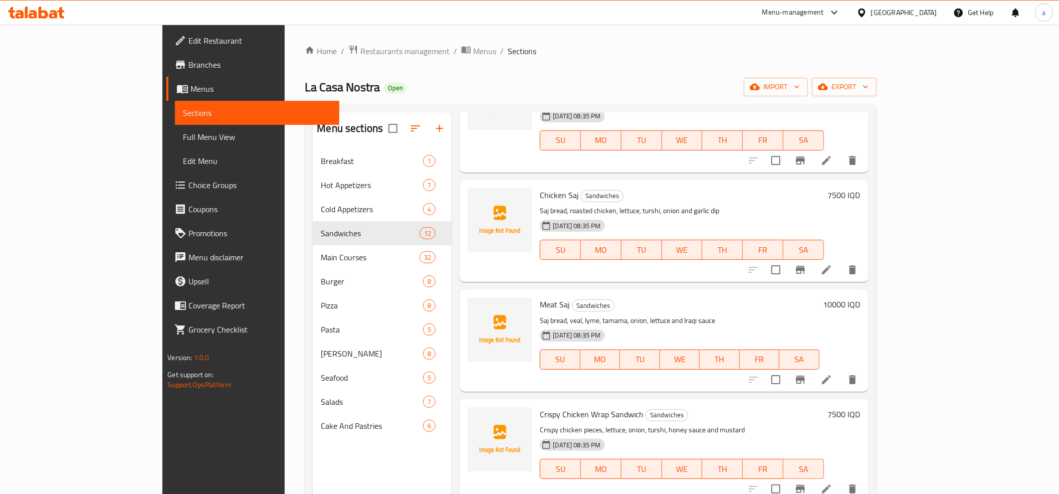
scroll to position [223, 0]
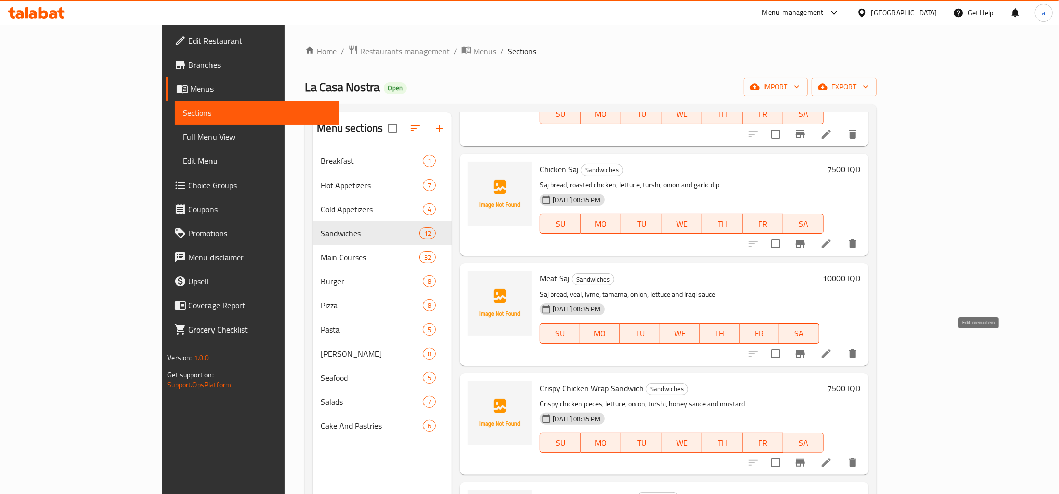
click at [833, 347] on icon at bounding box center [827, 353] width 12 height 12
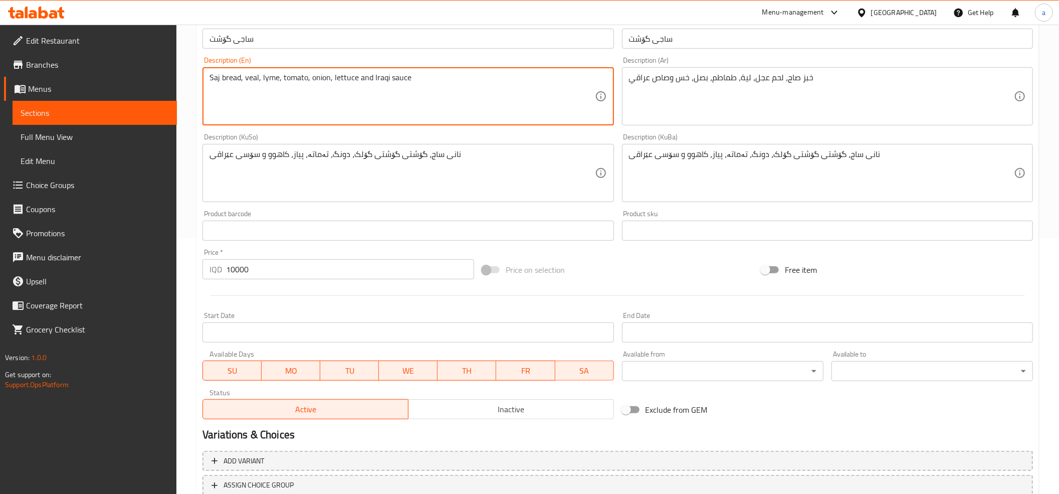
scroll to position [329, 0]
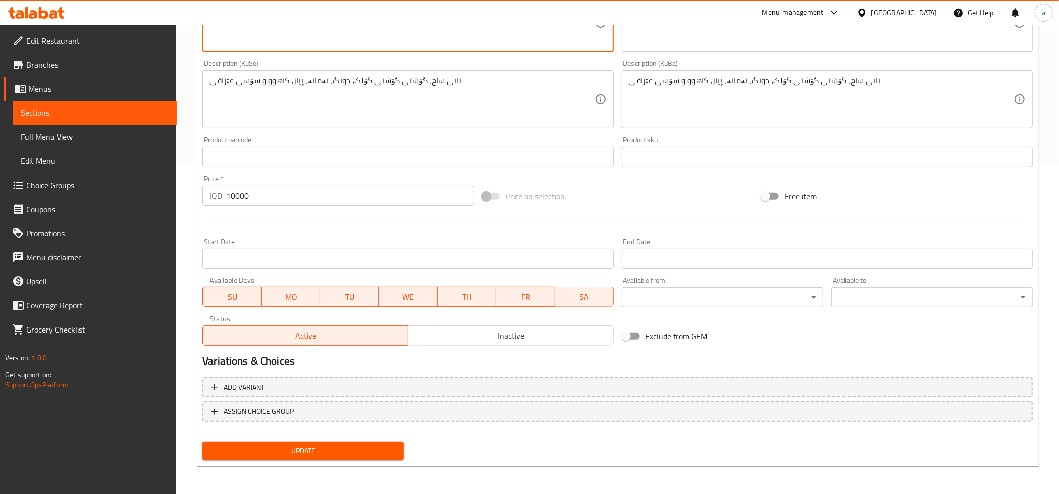
type textarea "Saj bread, veal, lyme, tomato, onion, lettuce and Iraqi sauce"
click at [339, 450] on span "Update" at bounding box center [303, 451] width 185 height 13
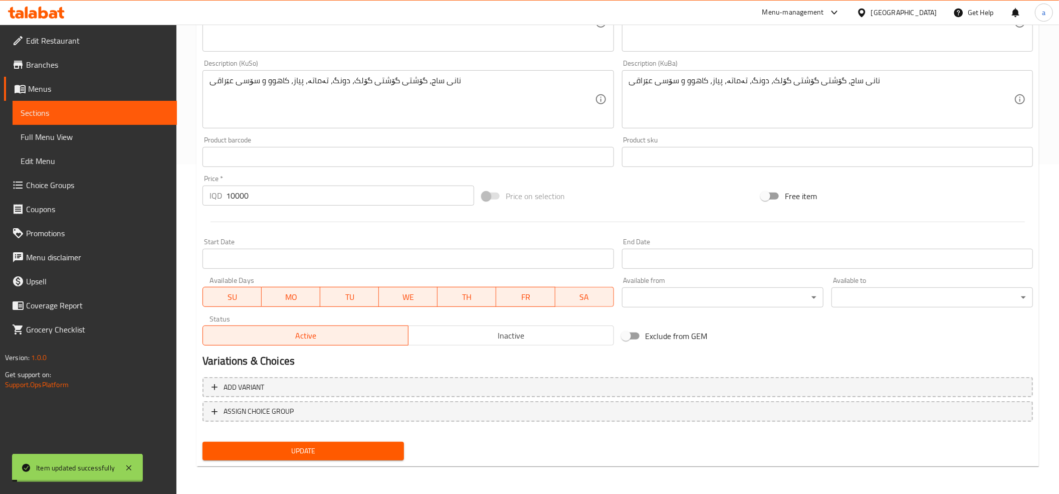
click at [349, 443] on button "Update" at bounding box center [304, 451] width 202 height 19
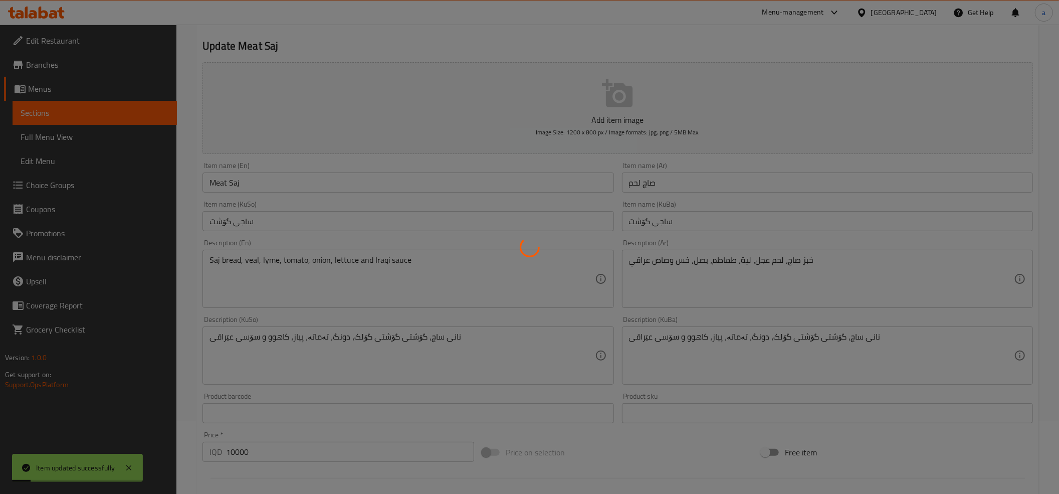
scroll to position [0, 0]
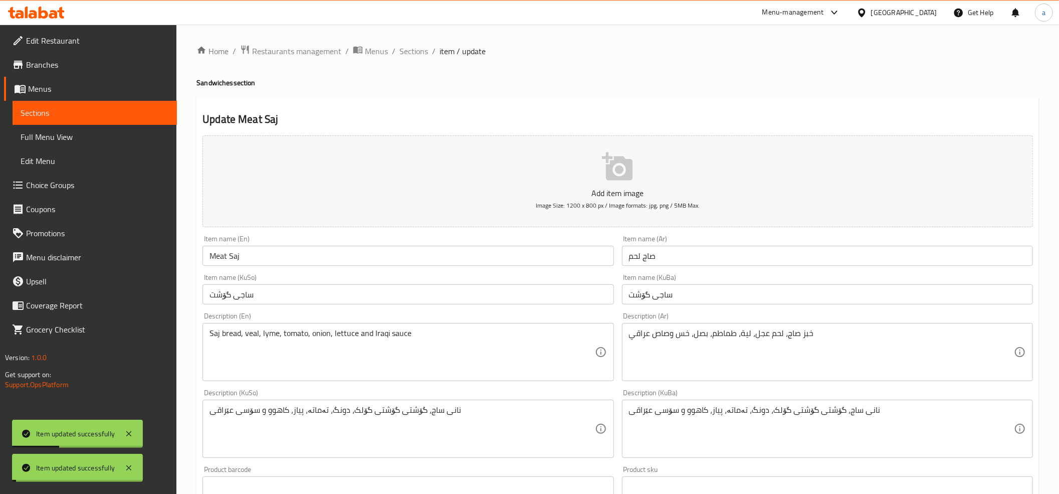
click at [410, 52] on span "Sections" at bounding box center [414, 51] width 29 height 12
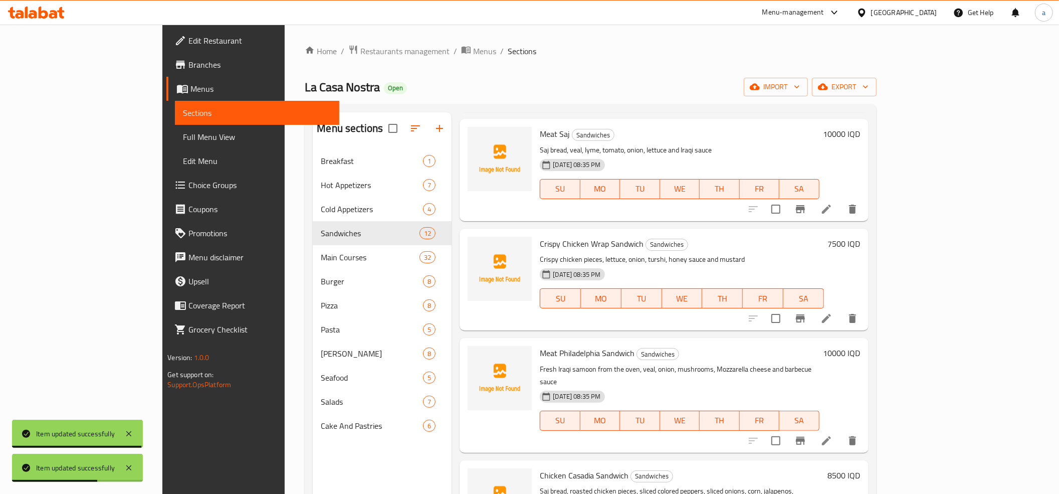
scroll to position [334, 0]
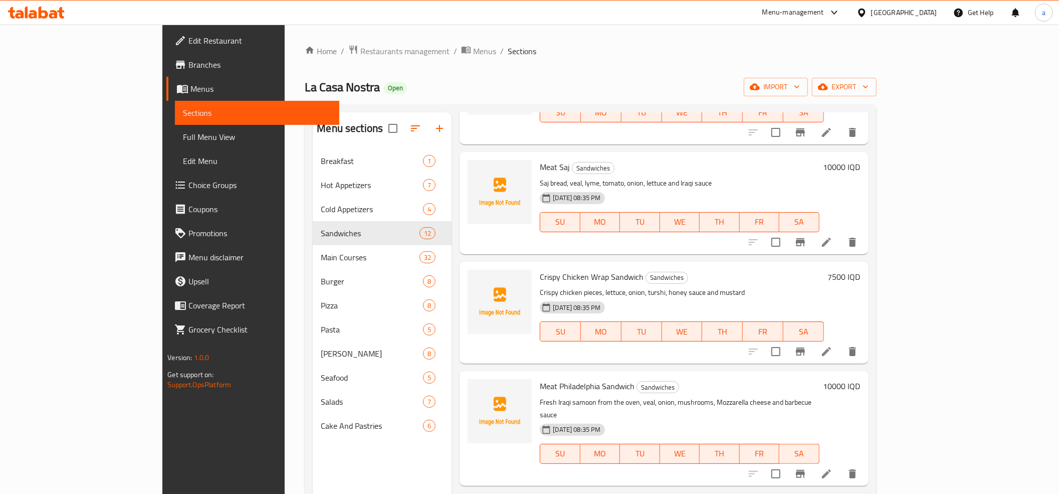
click at [841, 233] on li at bounding box center [827, 242] width 28 height 18
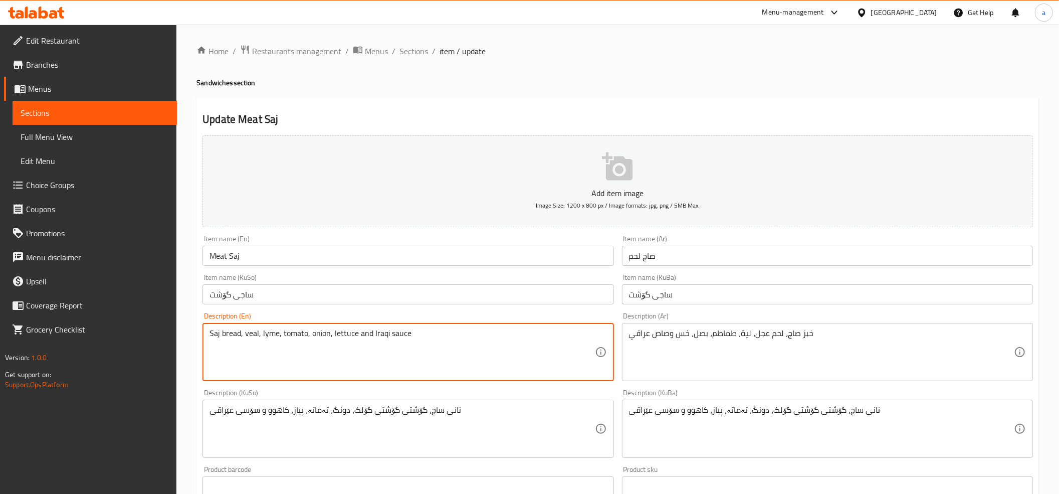
drag, startPoint x: 261, startPoint y: 331, endPoint x: 274, endPoint y: 334, distance: 13.4
click at [275, 334] on textarea "Saj bread, veal, lyme, tomato, onion, lettuce and Iraqi sauce" at bounding box center [402, 352] width 385 height 48
drag, startPoint x: 277, startPoint y: 332, endPoint x: 262, endPoint y: 330, distance: 15.2
click at [262, 330] on textarea "Saj bread, veal, lyme, tomato, onion, lettuce and Iraqi sauce" at bounding box center [402, 352] width 385 height 48
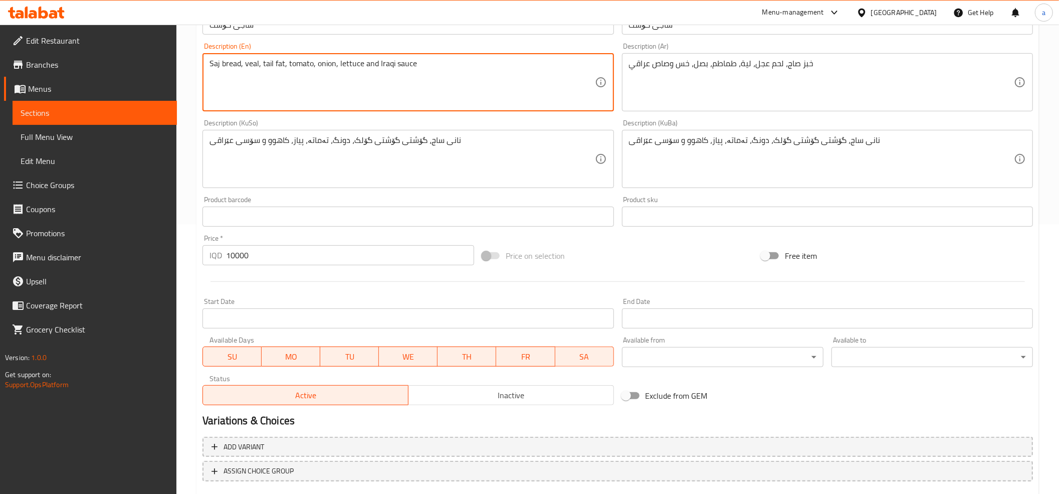
scroll to position [329, 0]
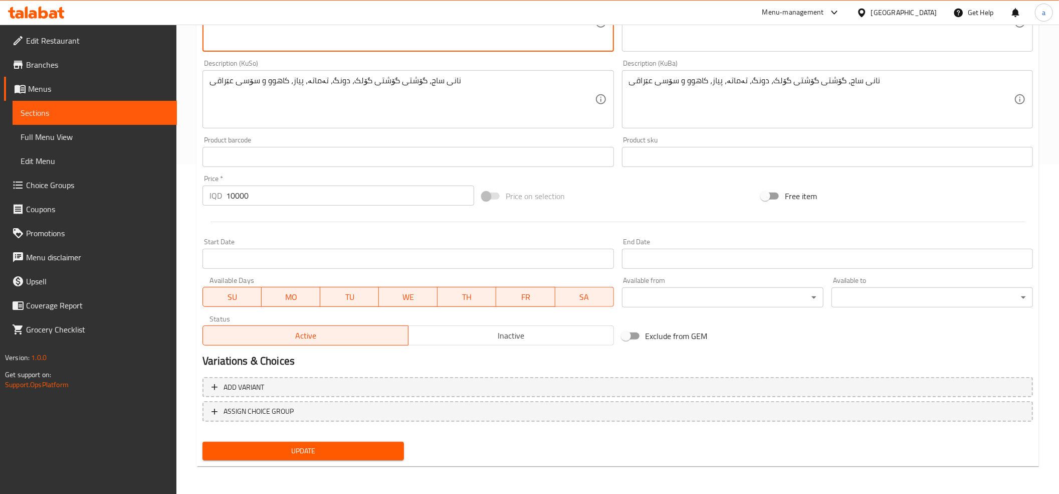
type textarea "Saj bread, veal, tail fat, tomato, onion, lettuce and Iraqi sauce"
click at [367, 445] on span "Update" at bounding box center [303, 451] width 185 height 13
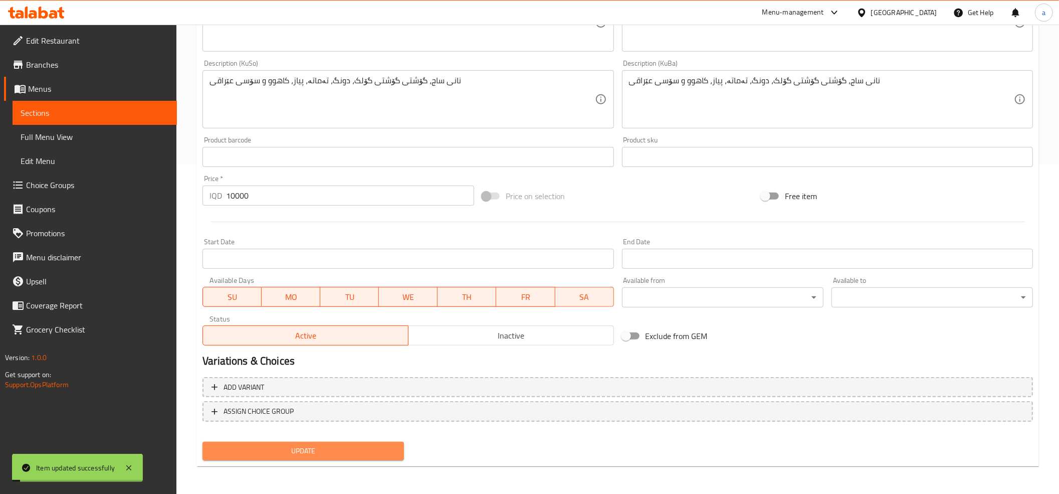
click at [365, 448] on span "Update" at bounding box center [303, 451] width 185 height 13
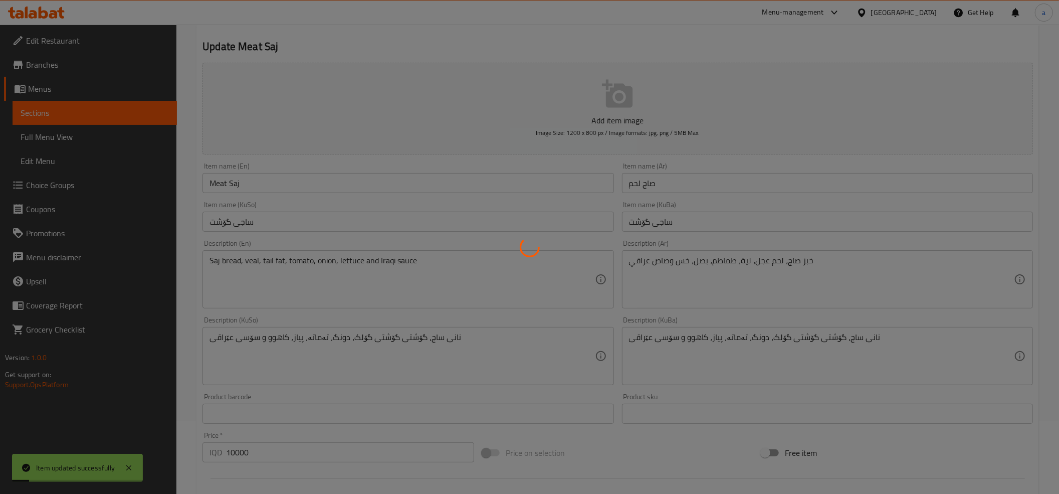
scroll to position [0, 0]
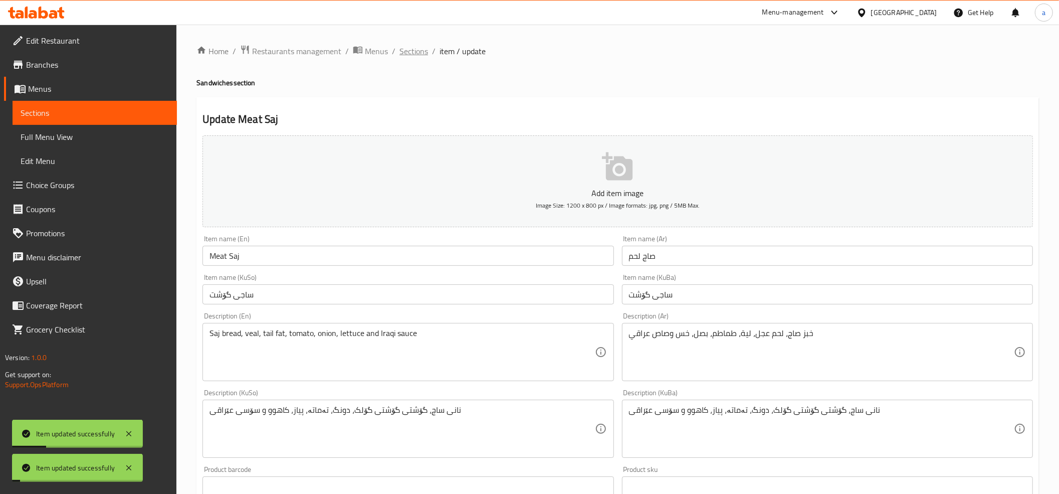
click at [415, 49] on span "Sections" at bounding box center [414, 51] width 29 height 12
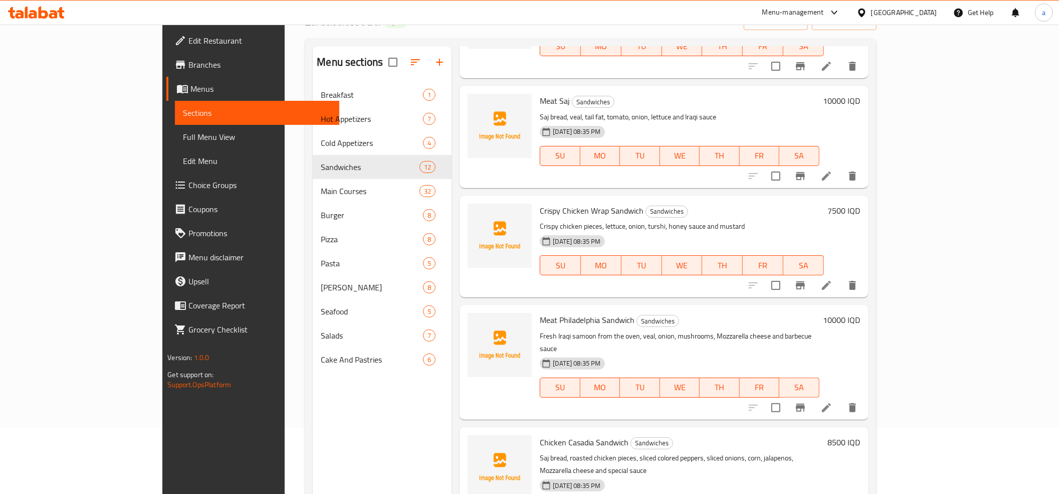
scroll to position [73, 0]
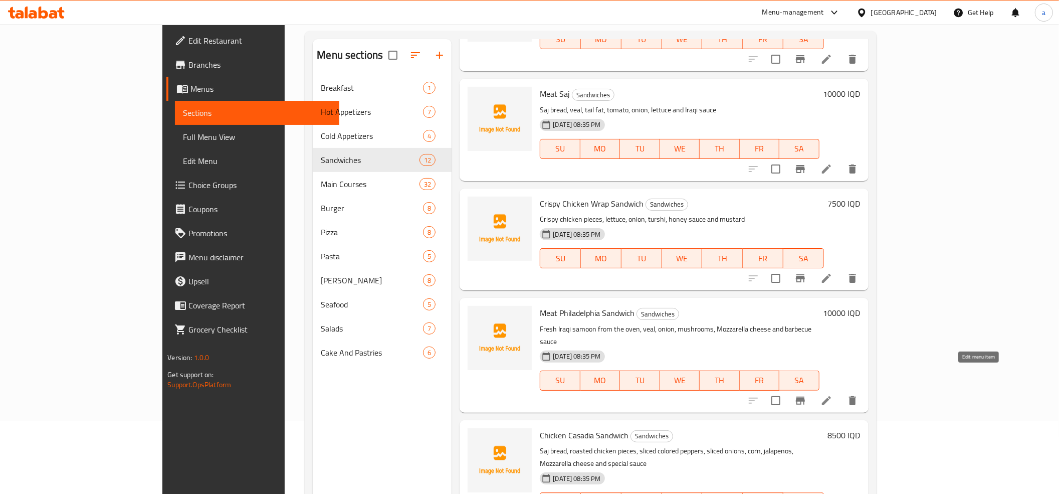
click at [831, 396] on icon at bounding box center [826, 400] width 9 height 9
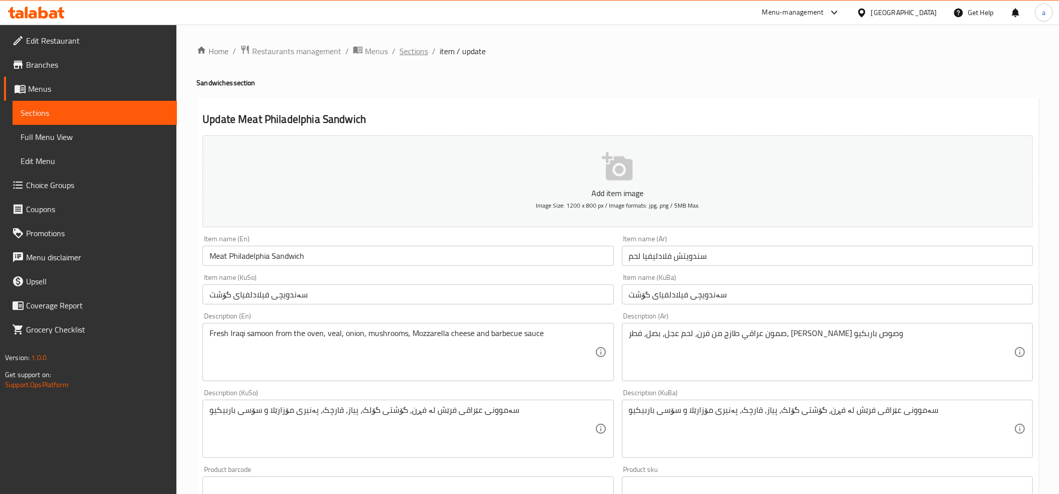
click at [412, 46] on span "Sections" at bounding box center [414, 51] width 29 height 12
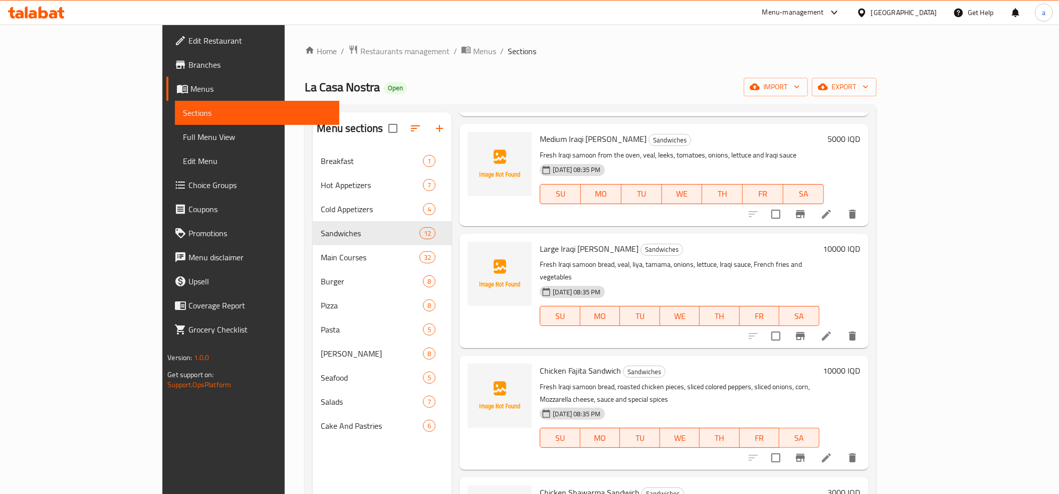
scroll to position [845, 0]
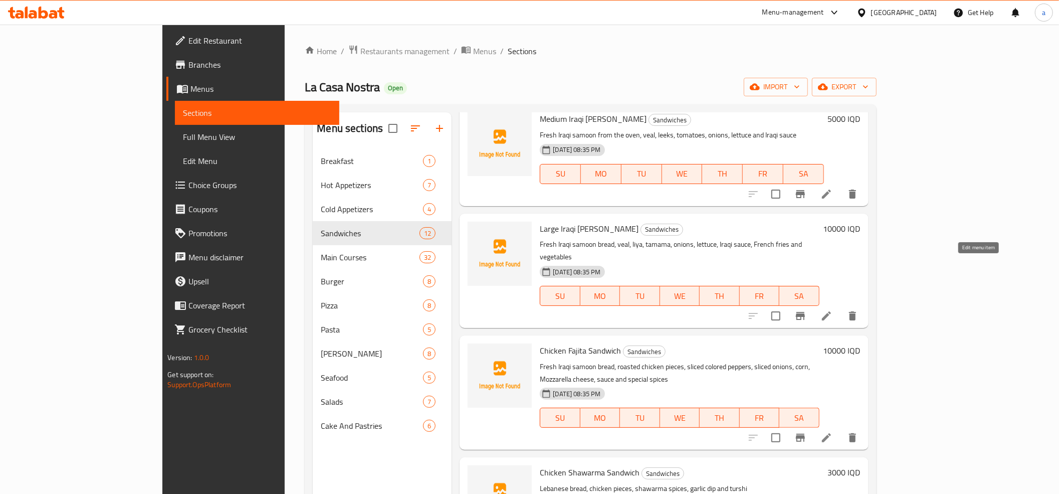
click at [833, 310] on icon at bounding box center [827, 316] width 12 height 12
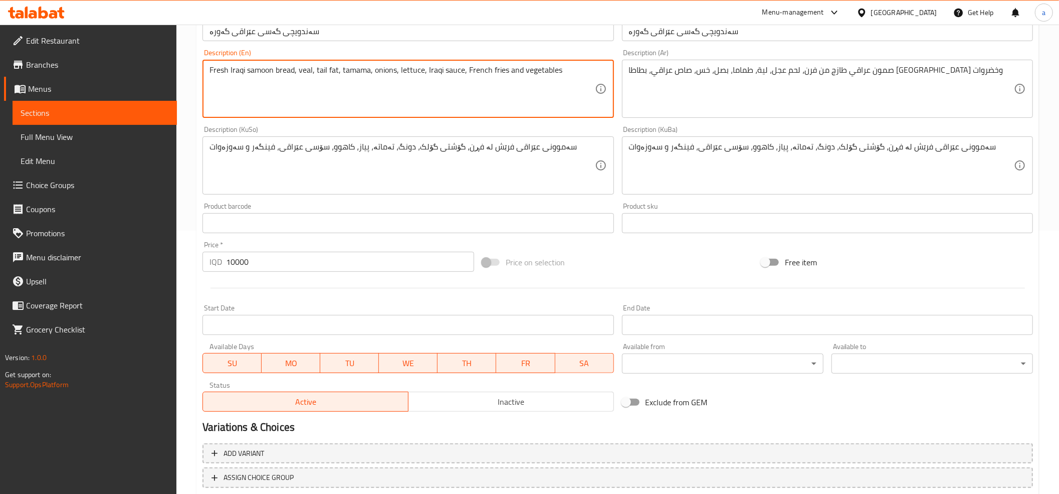
scroll to position [218, 0]
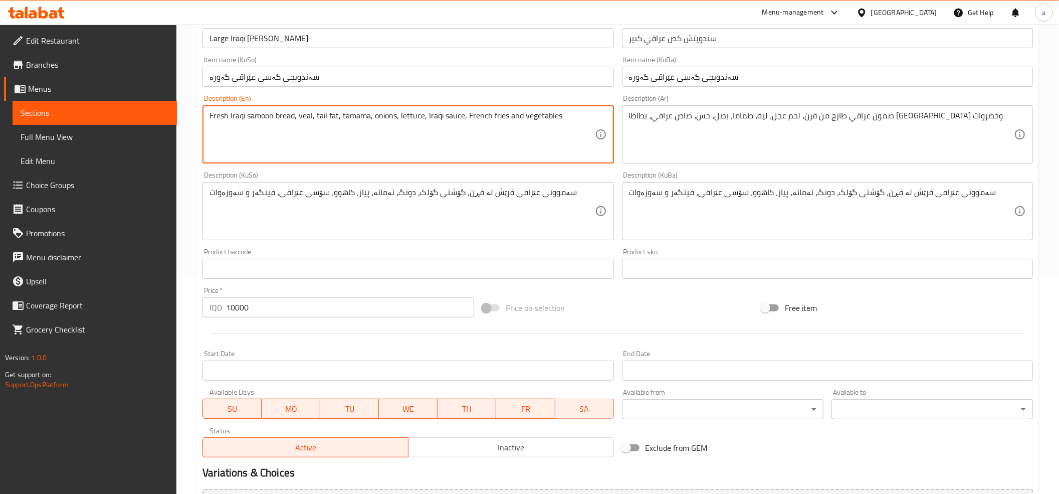
type textarea "Fresh Iraqi samoon bread, veal, tail fat, tamama, onions, lettuce, Iraqi sauce,…"
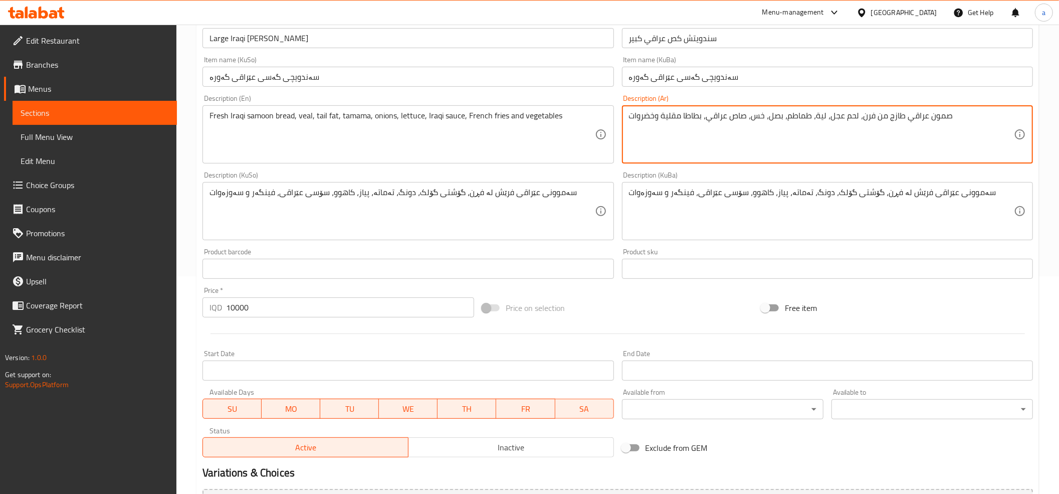
type textarea "صمون عراقي طازج من فرن، لحم عجل، لية، طماطم، بصل، خس، صاص عراقي، بطاطا مقلية وخ…"
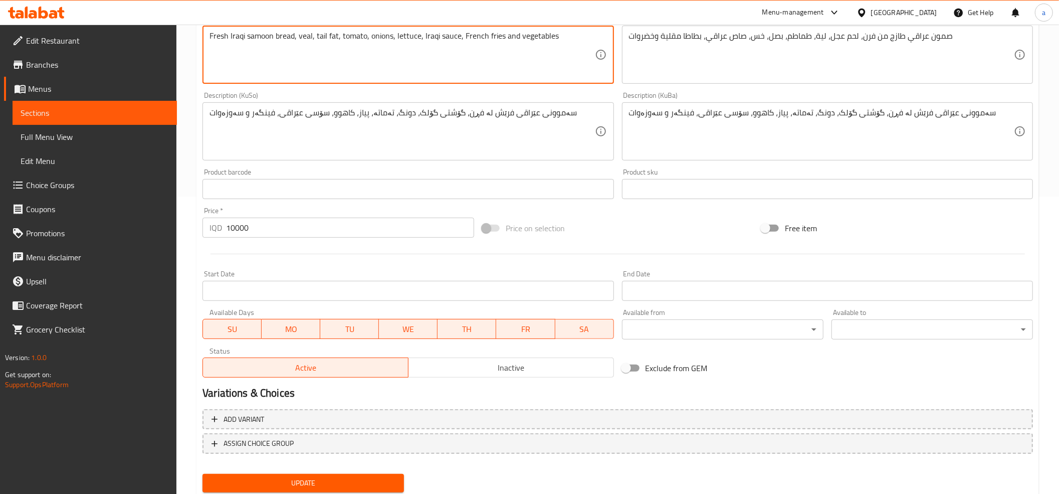
scroll to position [329, 0]
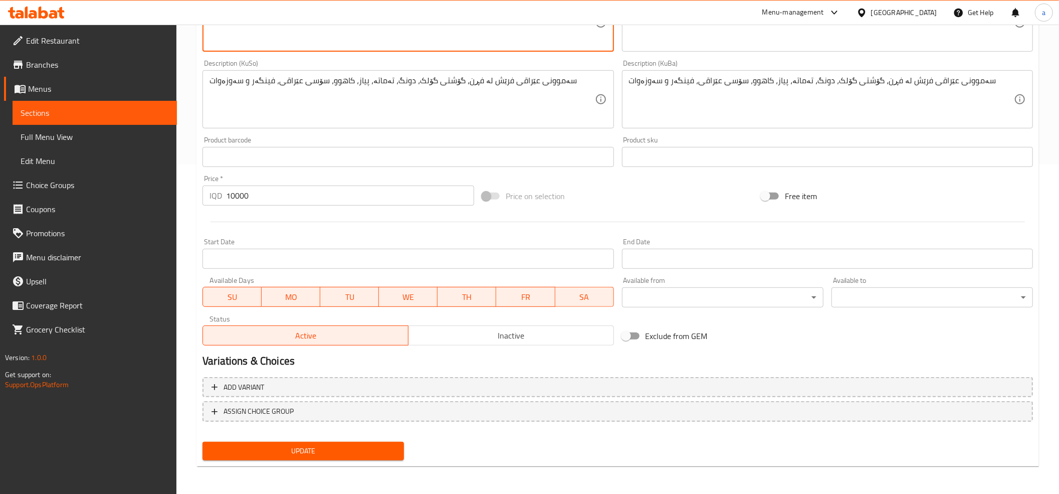
type textarea "Fresh Iraqi samoon bread, veal, tail fat, tomato, onions, lettuce, Iraqi sauce,…"
click at [340, 436] on div "Add variant ASSIGN CHOICE GROUP" at bounding box center [617, 405] width 839 height 65
click at [339, 445] on span "Update" at bounding box center [303, 451] width 185 height 13
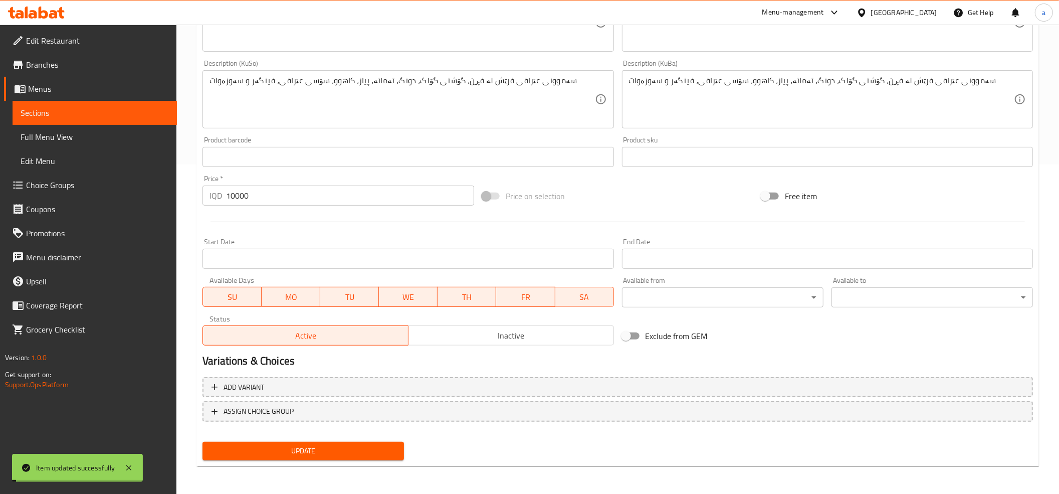
click at [338, 447] on span "Update" at bounding box center [303, 451] width 185 height 13
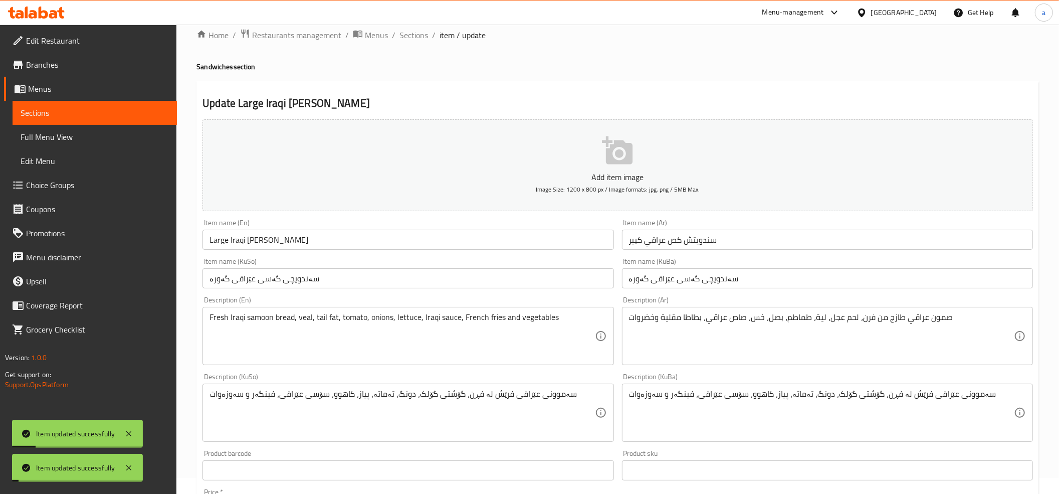
scroll to position [0, 0]
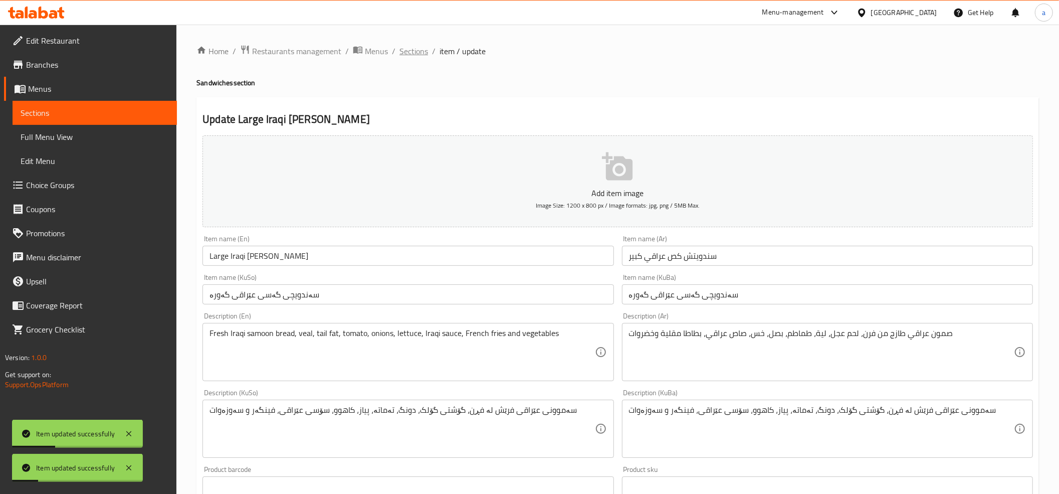
click at [416, 50] on span "Sections" at bounding box center [414, 51] width 29 height 12
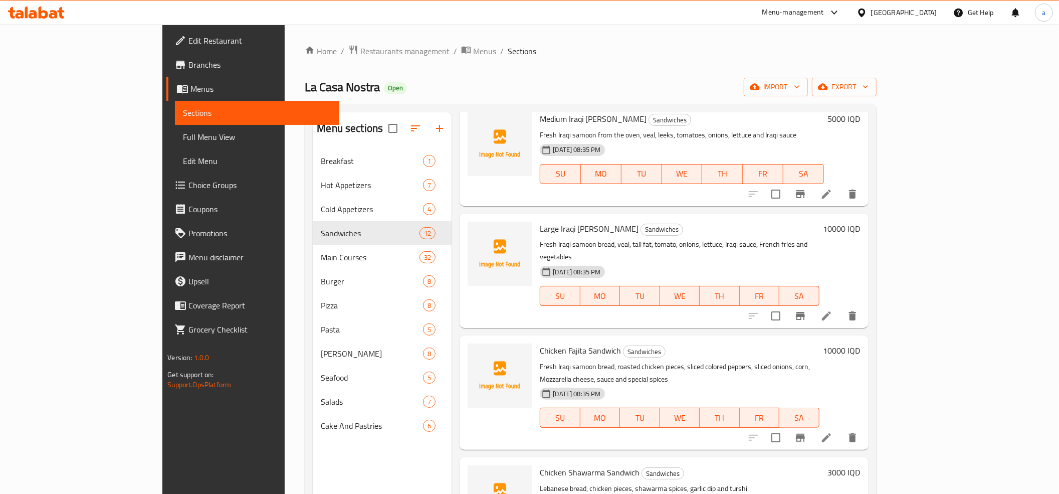
scroll to position [141, 0]
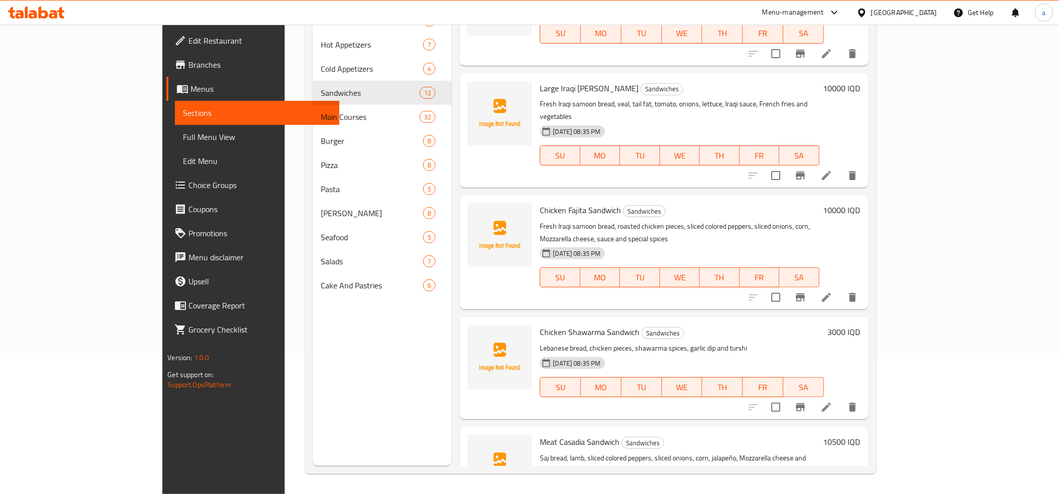
click at [183, 136] on span "Full Menu View" at bounding box center [257, 137] width 148 height 12
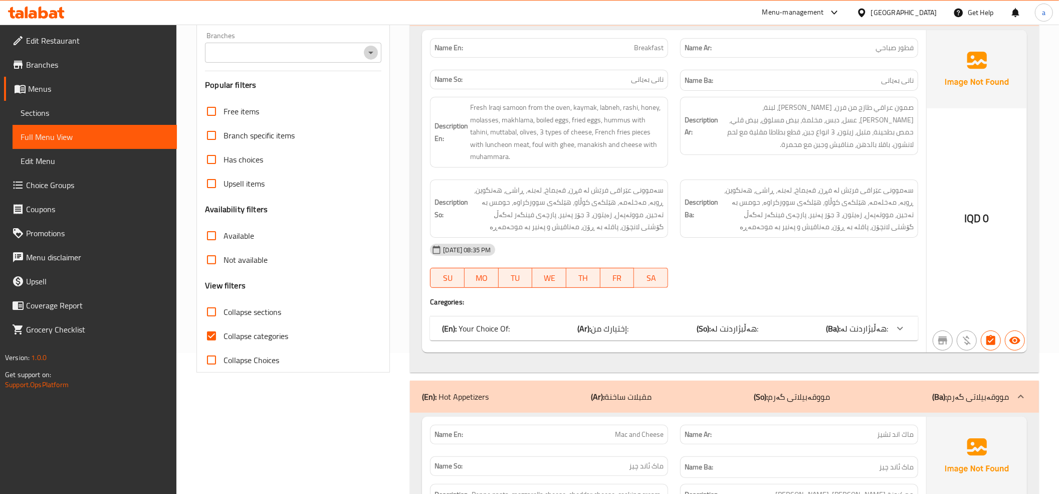
click at [372, 51] on icon "Open" at bounding box center [371, 53] width 12 height 12
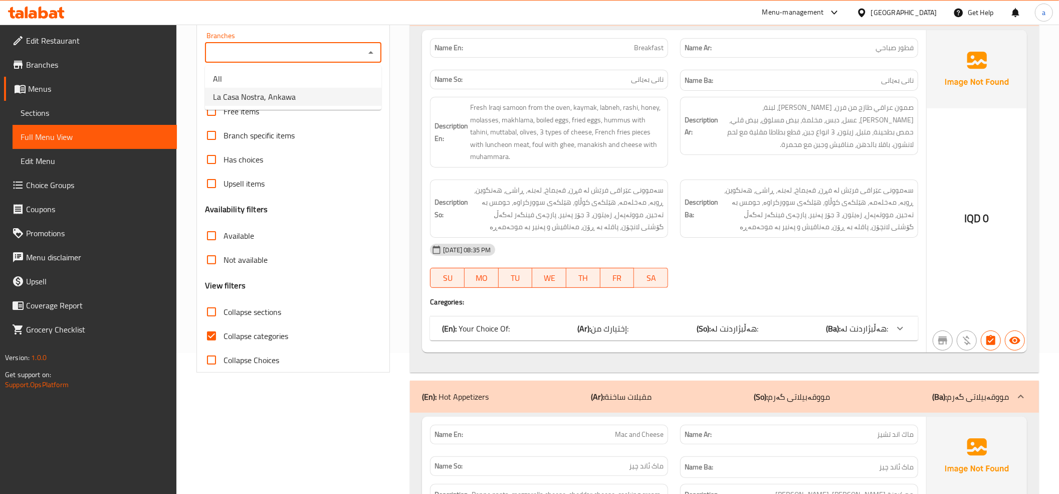
click at [301, 92] on li "La Casa Nostra, Ankawa" at bounding box center [293, 97] width 176 height 18
type input "La Casa Nostra, Ankawa"
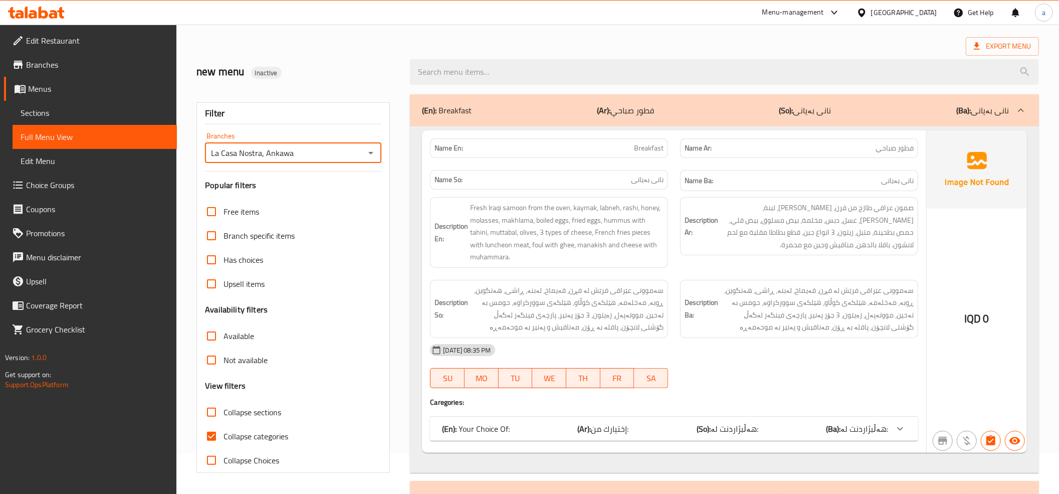
scroll to position [141, 0]
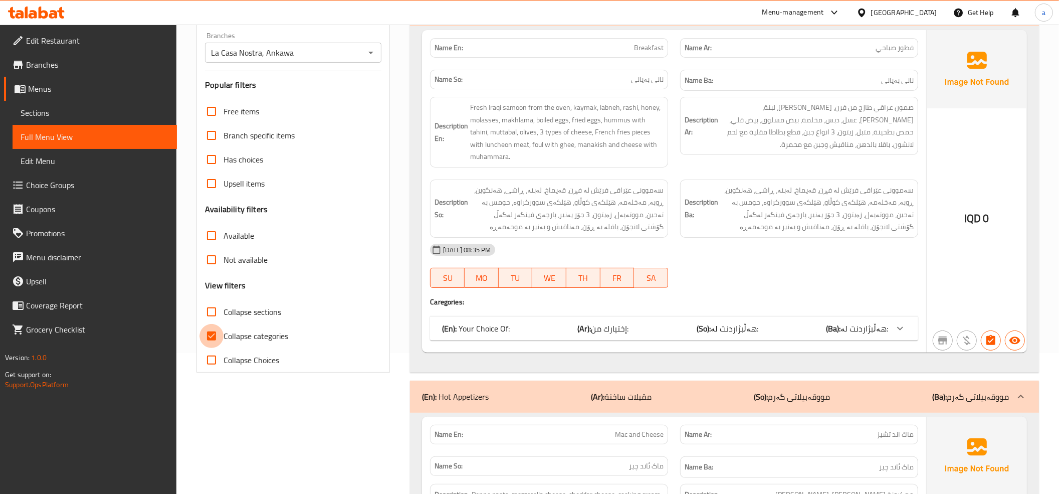
click at [212, 337] on input "Collapse categories" at bounding box center [212, 336] width 24 height 24
checkbox input "false"
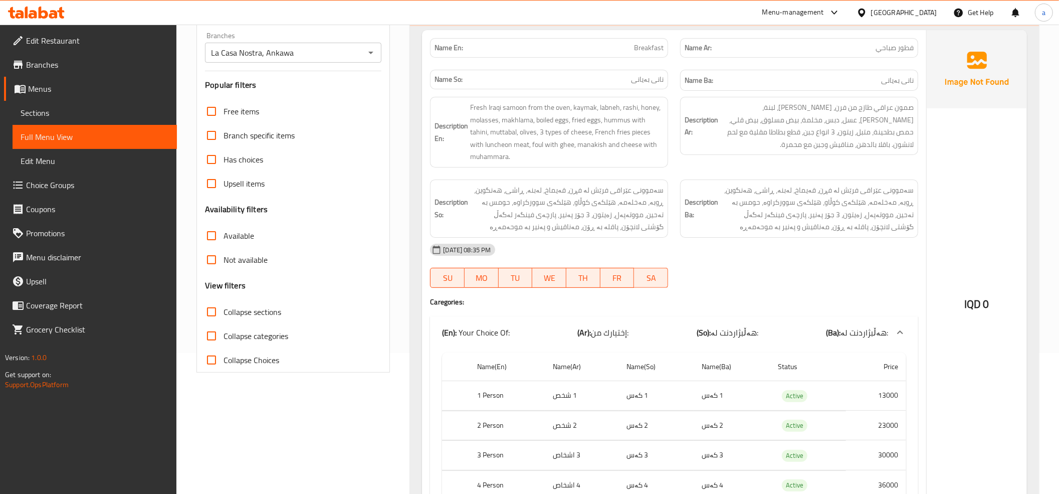
click at [212, 305] on input "Collapse sections" at bounding box center [212, 312] width 24 height 24
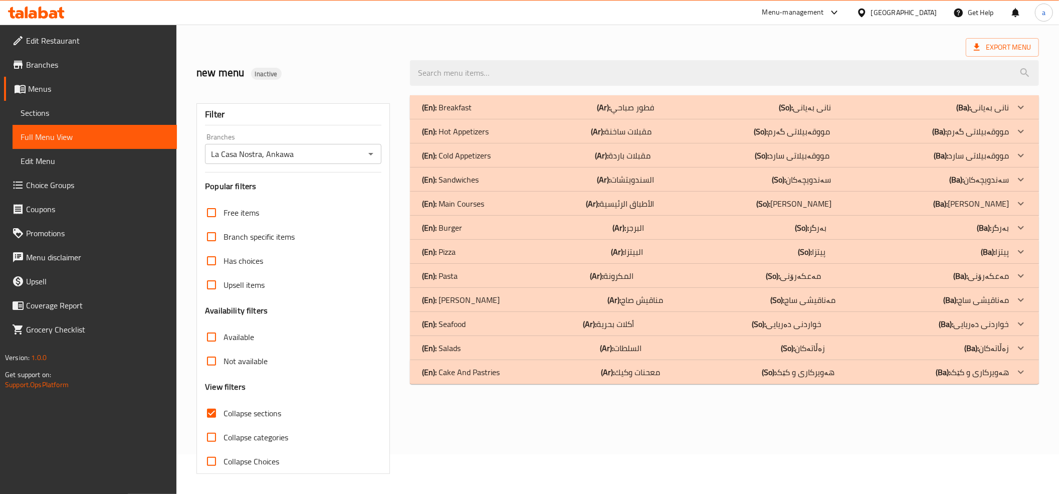
scroll to position [41, 0]
click at [450, 367] on p "(En): Cake And Pastries" at bounding box center [461, 372] width 78 height 12
click at [454, 343] on p "(En): Salads" at bounding box center [441, 348] width 39 height 12
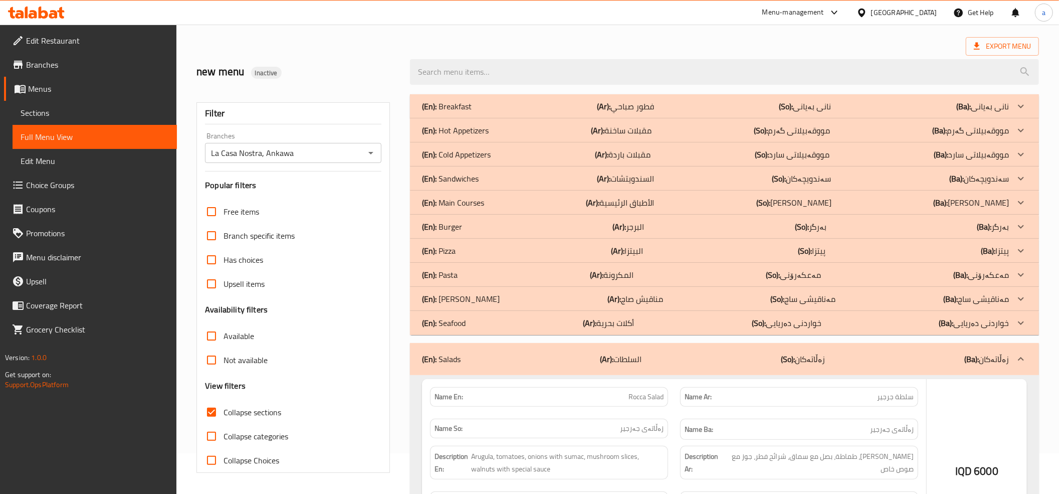
click at [454, 326] on p "(En): Seafood" at bounding box center [444, 323] width 44 height 12
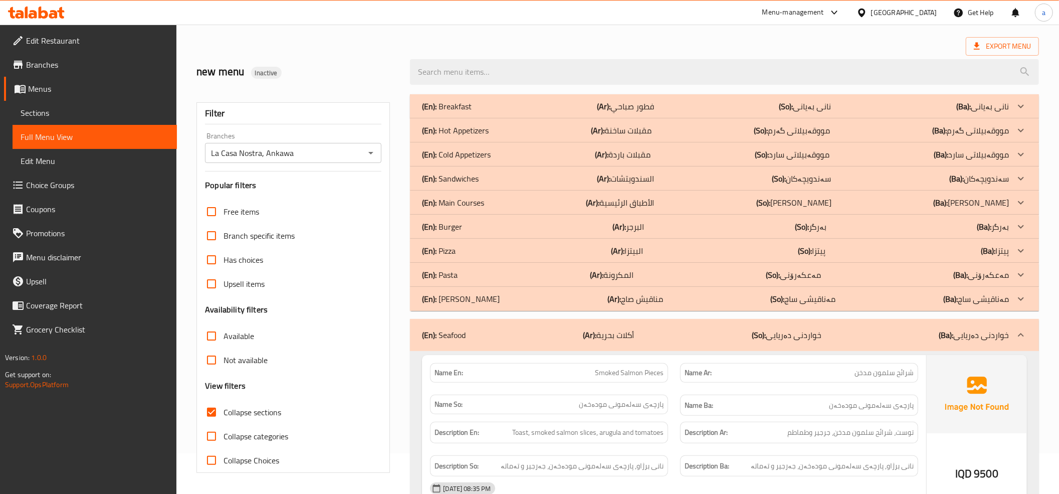
click at [458, 296] on p "(En): [PERSON_NAME]" at bounding box center [461, 299] width 78 height 12
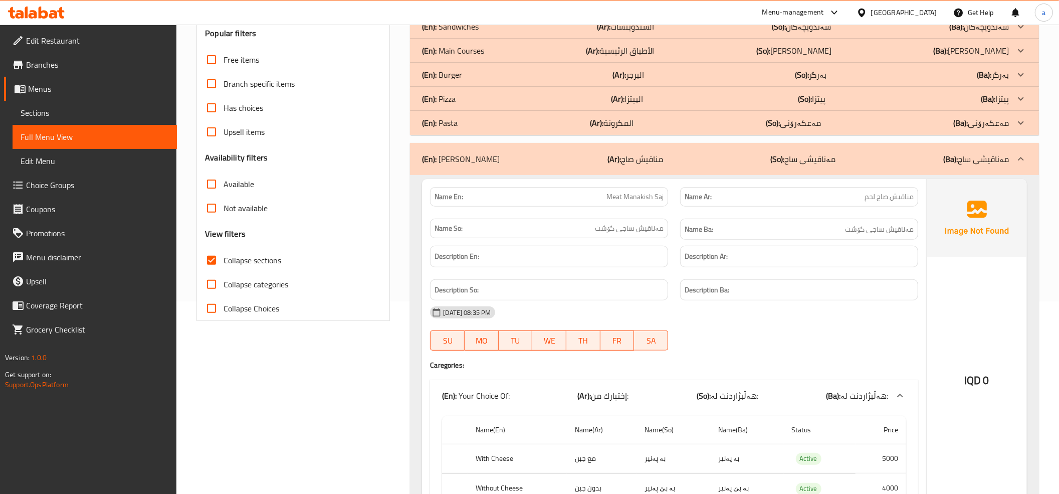
scroll to position [152, 0]
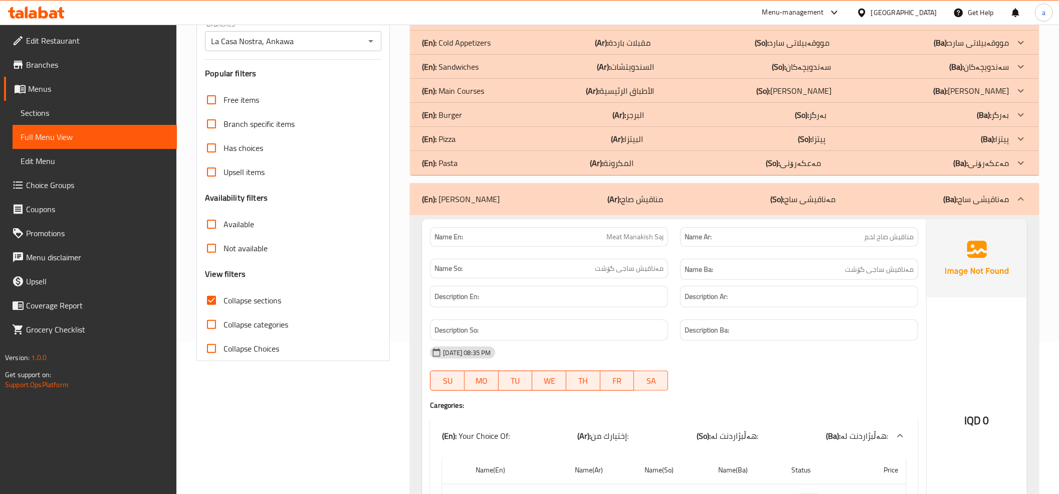
click at [213, 299] on input "Collapse sections" at bounding box center [212, 300] width 24 height 24
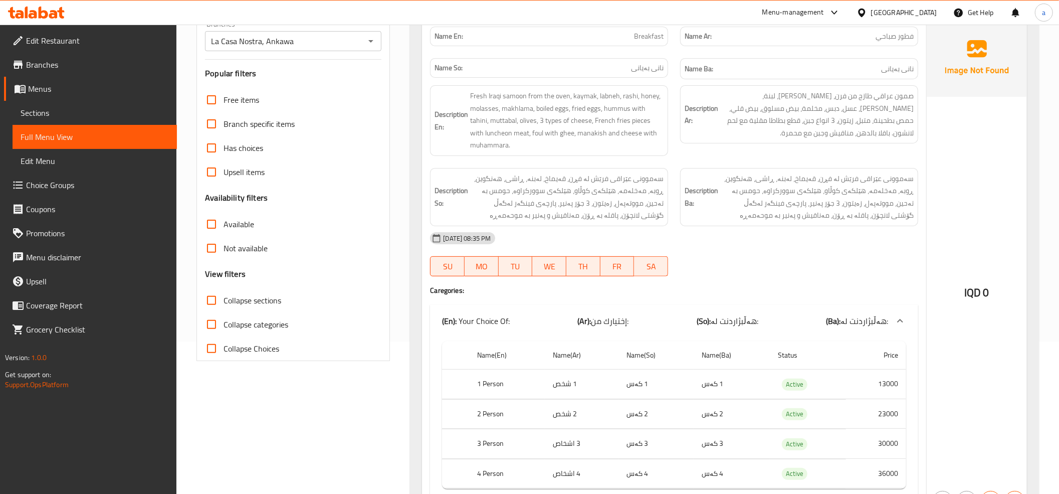
click at [213, 299] on input "Collapse sections" at bounding box center [212, 300] width 24 height 24
checkbox input "true"
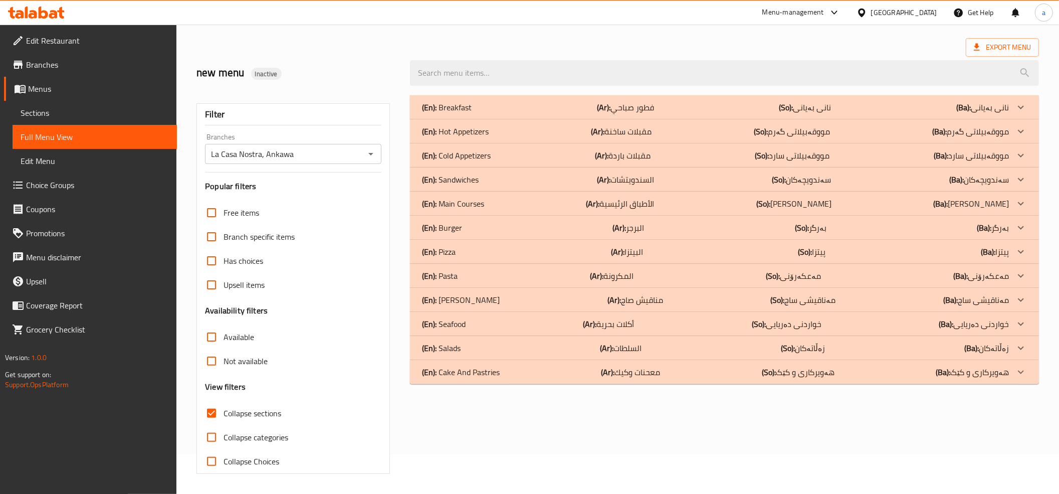
scroll to position [41, 0]
click at [459, 369] on p "(En): Cake And Pastries" at bounding box center [461, 372] width 78 height 12
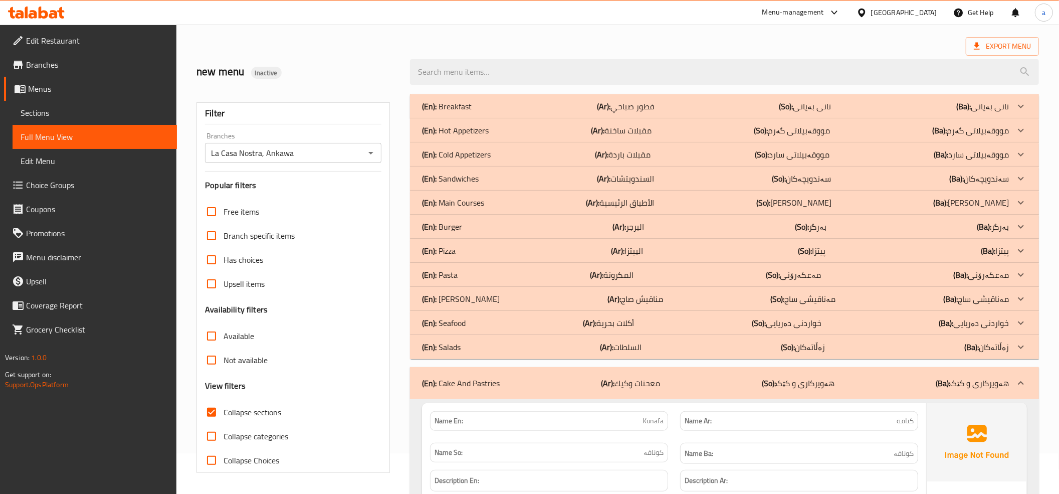
click at [447, 341] on p "(En): Salads" at bounding box center [441, 347] width 39 height 12
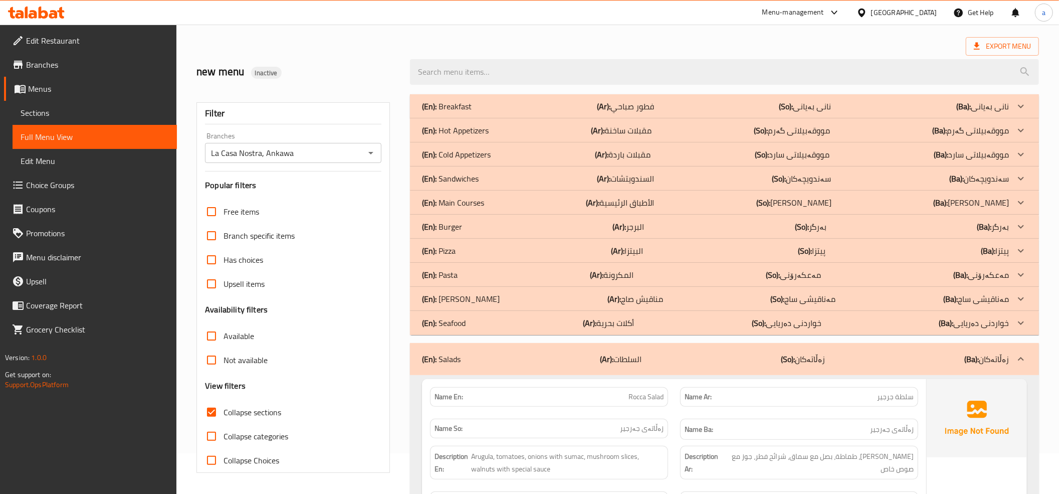
click at [455, 322] on p "(En): Seafood" at bounding box center [444, 323] width 44 height 12
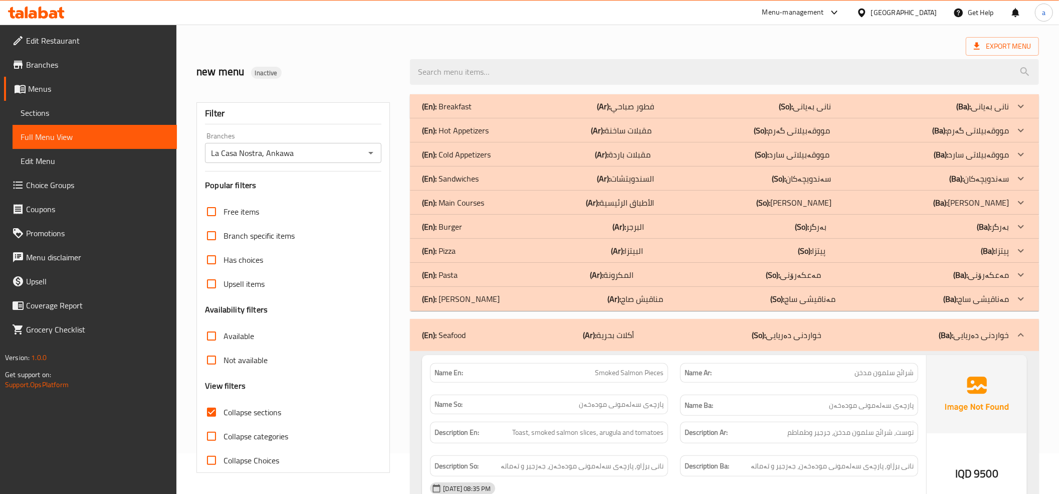
click at [456, 293] on p "(En): [PERSON_NAME]" at bounding box center [461, 299] width 78 height 12
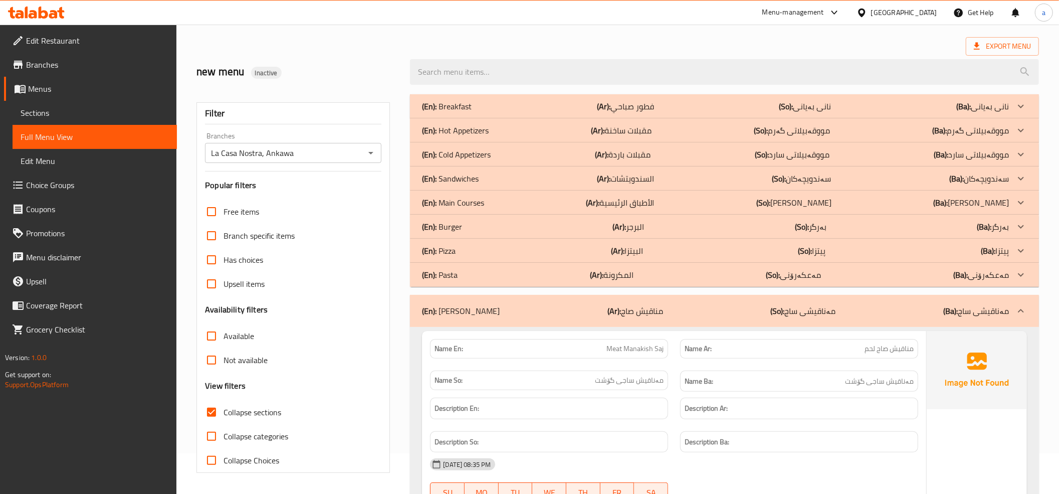
click at [454, 271] on p "(En): Pasta" at bounding box center [440, 275] width 36 height 12
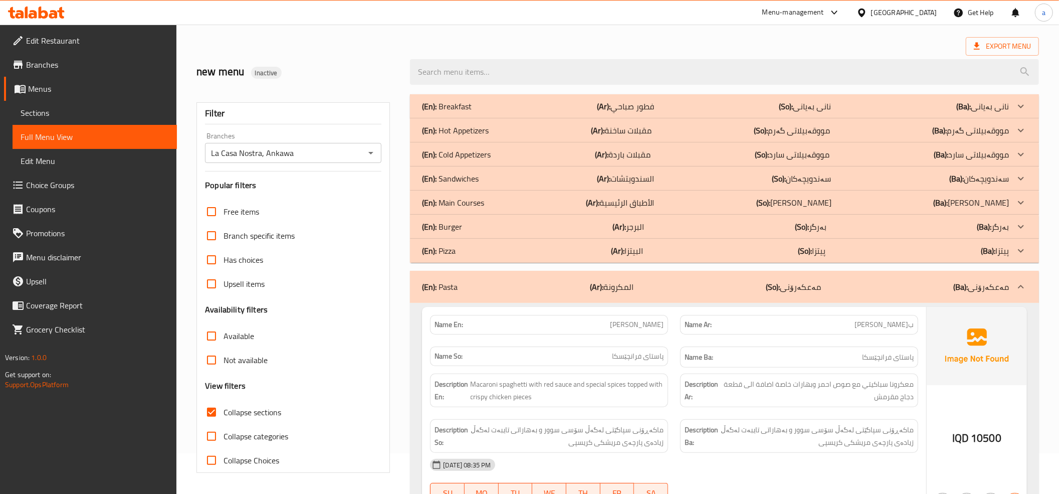
click at [458, 179] on p "(En): Sandwiches" at bounding box center [450, 178] width 57 height 12
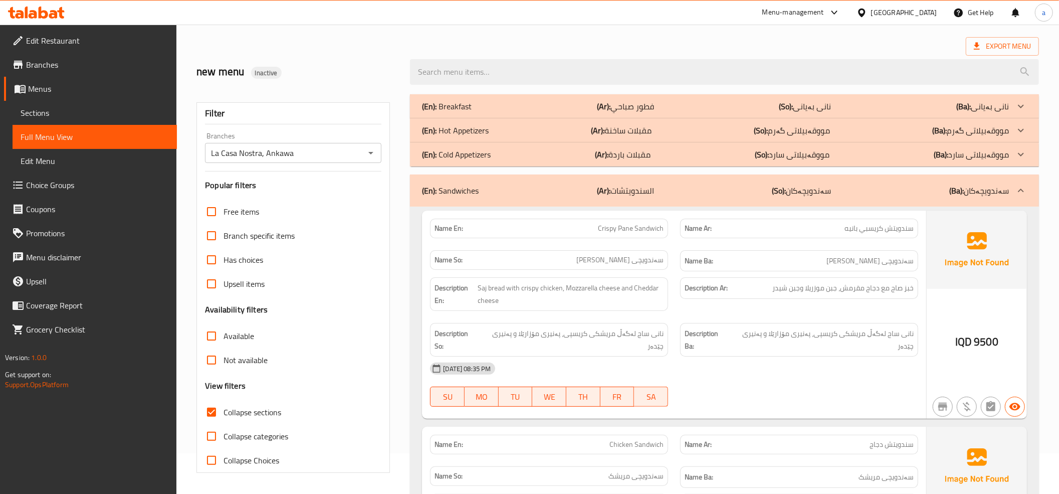
click at [458, 152] on p "(En): Cold Appetizers" at bounding box center [456, 154] width 69 height 12
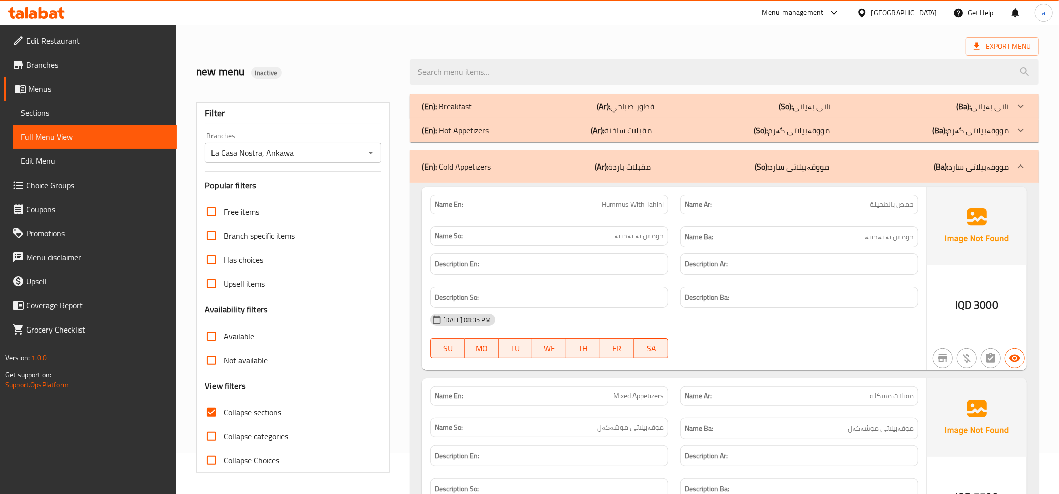
click at [457, 126] on p "(En): Hot Appetizers" at bounding box center [455, 130] width 67 height 12
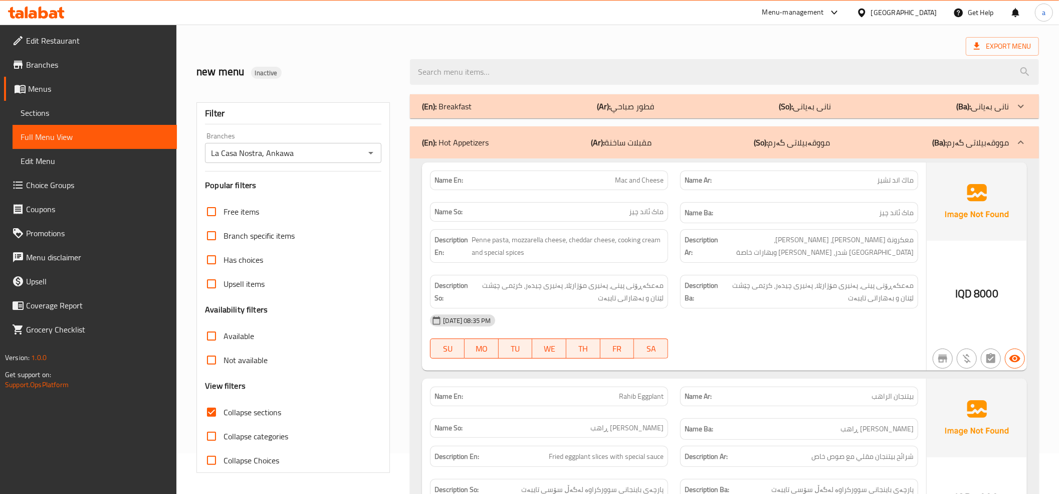
click at [460, 107] on p "(En): Breakfast" at bounding box center [447, 106] width 50 height 12
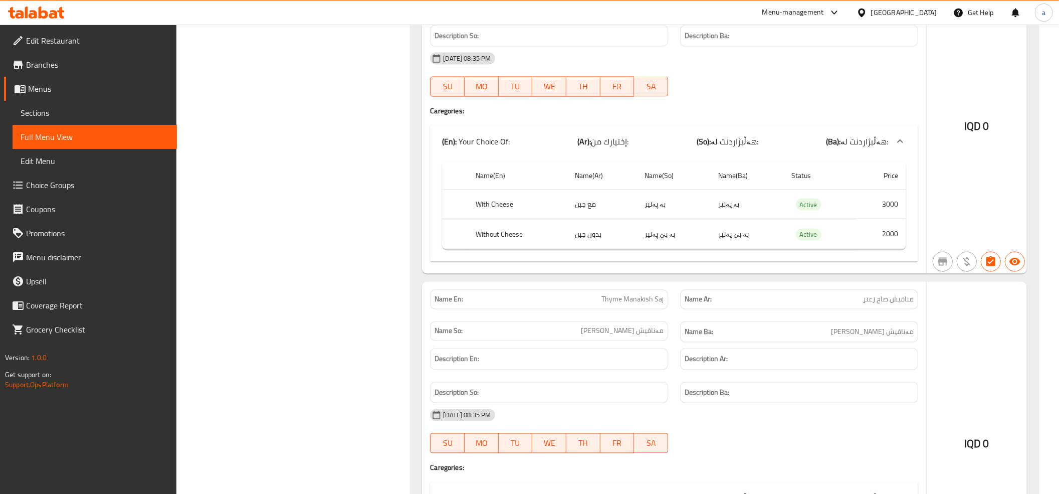
drag, startPoint x: 617, startPoint y: 185, endPoint x: 619, endPoint y: 365, distance: 180.5
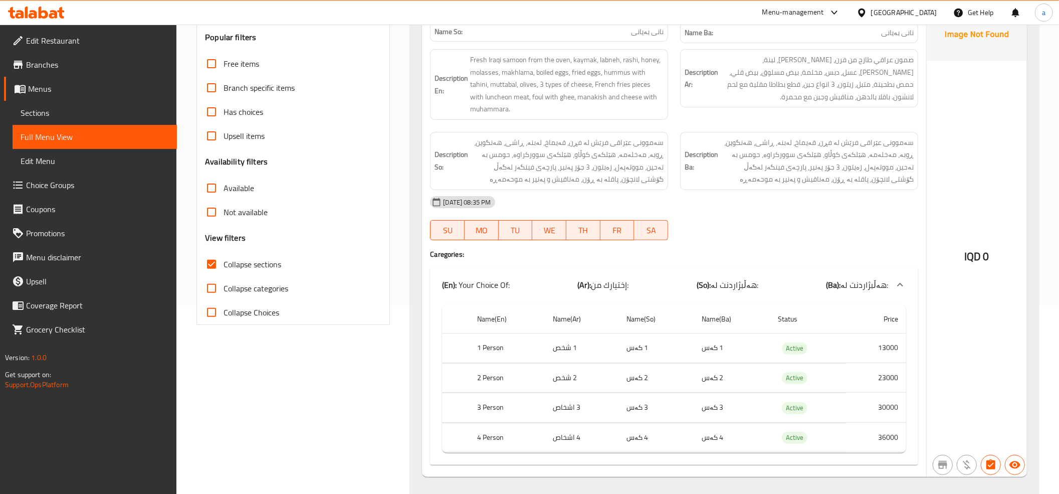
scroll to position [0, 0]
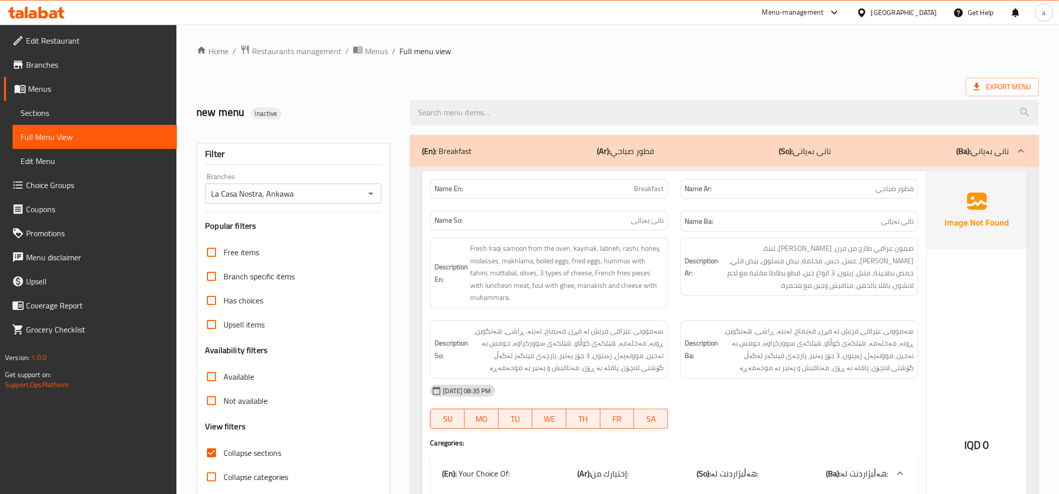
drag, startPoint x: 651, startPoint y: 239, endPoint x: 652, endPoint y: 127, distance: 111.8
click at [43, 90] on span "Menus" at bounding box center [98, 89] width 141 height 12
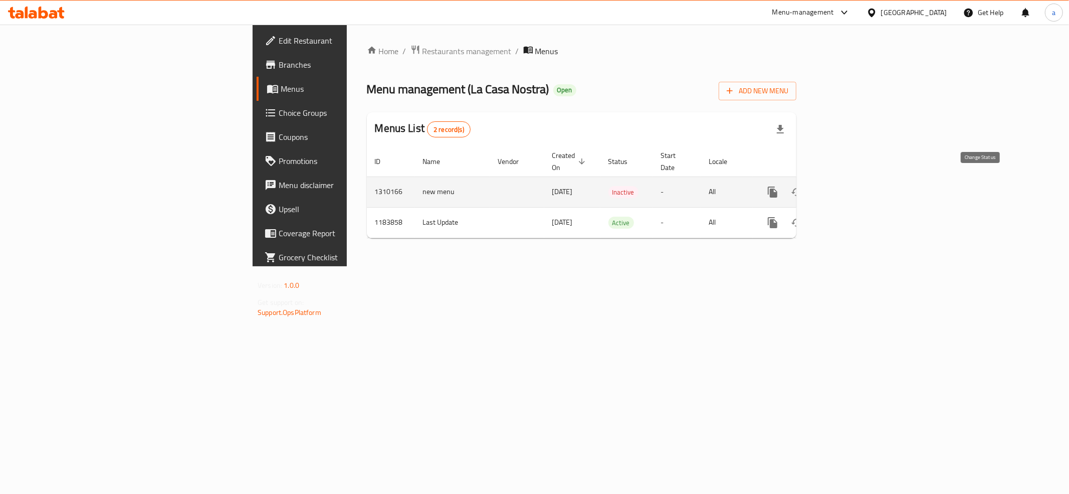
click at [803, 186] on icon "enhanced table" at bounding box center [797, 192] width 12 height 12
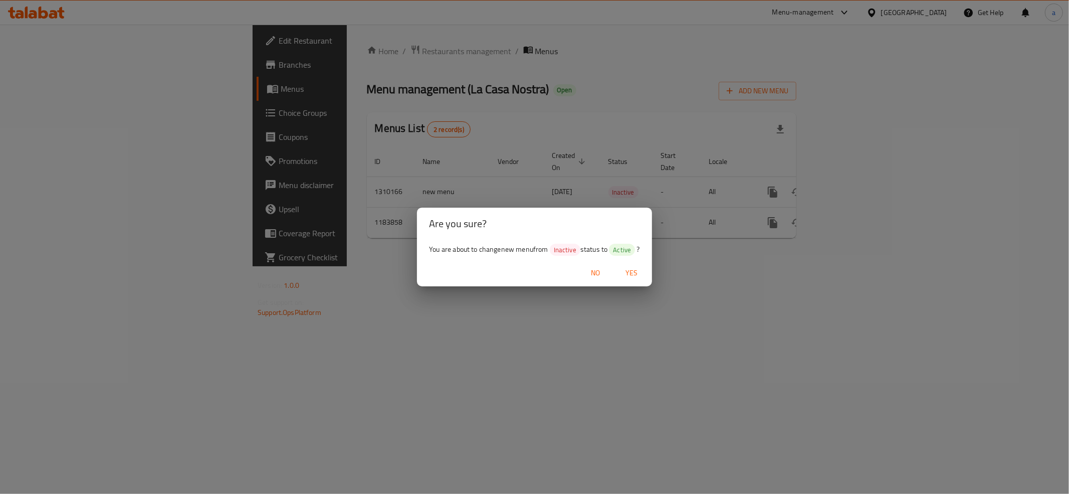
click at [628, 269] on span "Yes" at bounding box center [632, 273] width 24 height 13
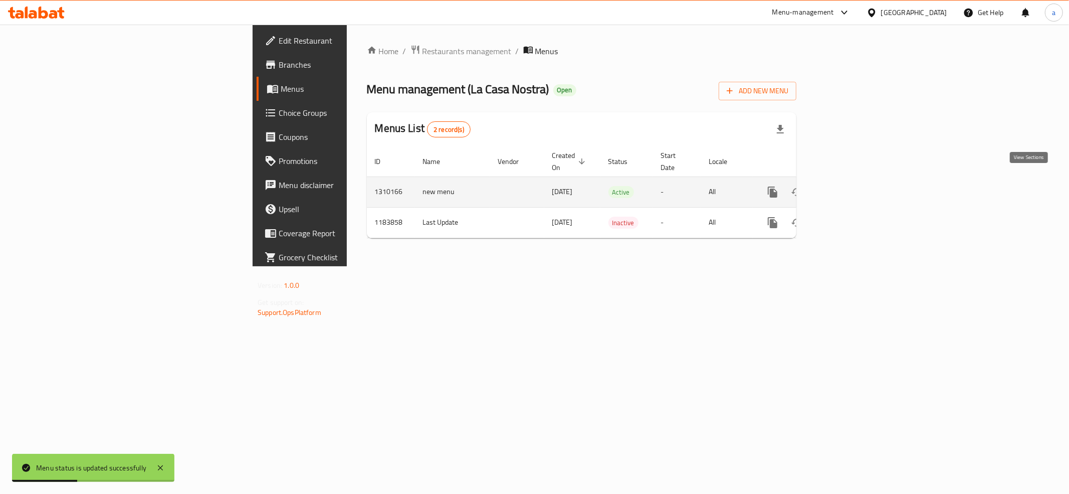
click at [851, 186] on icon "enhanced table" at bounding box center [845, 192] width 12 height 12
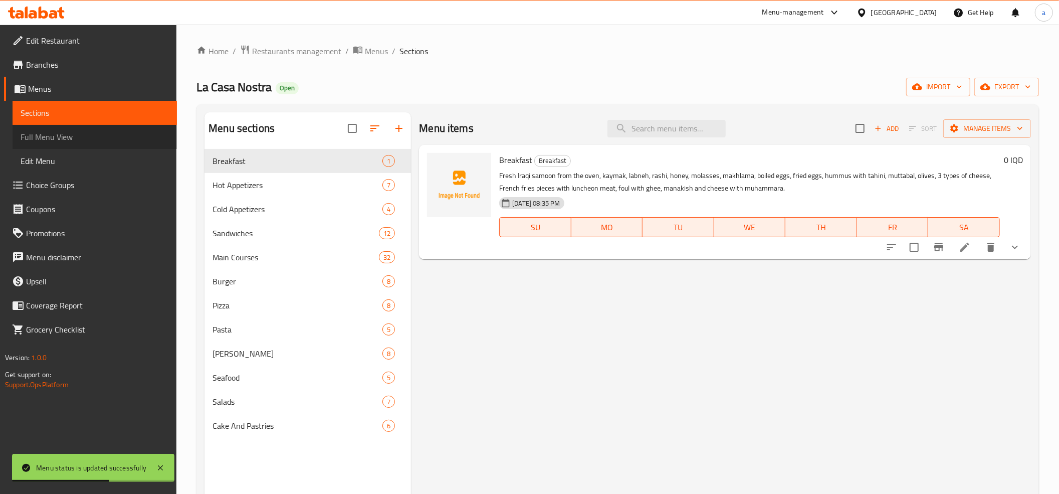
click at [43, 137] on span "Full Menu View" at bounding box center [95, 137] width 148 height 12
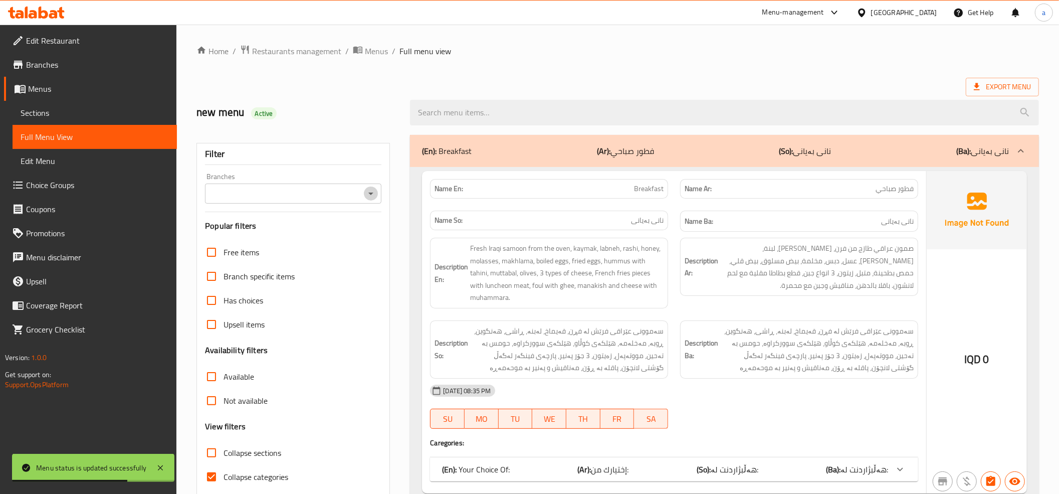
click at [369, 197] on icon "Open" at bounding box center [371, 193] width 12 height 12
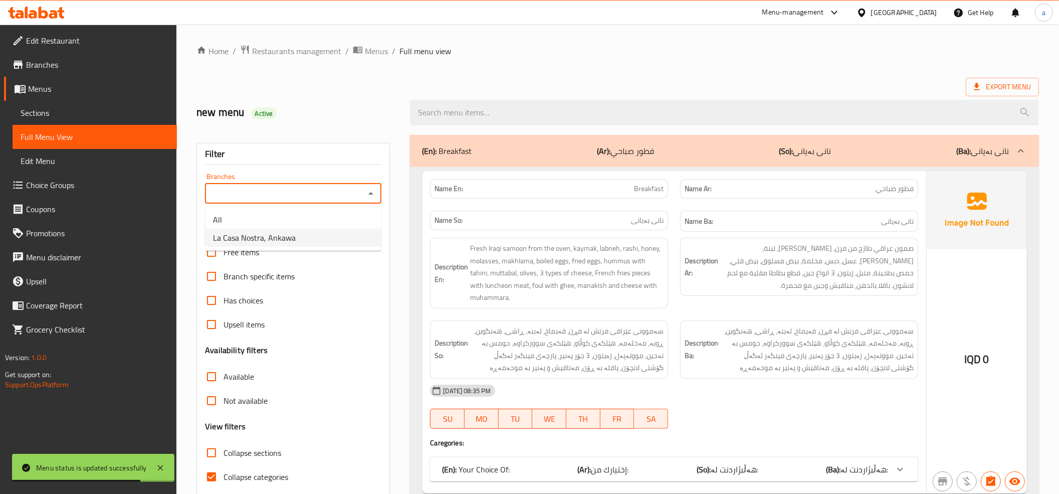
click at [272, 237] on span "La Casa Nostra, Ankawa" at bounding box center [254, 238] width 83 height 12
type input "La Casa Nostra, Ankawa"
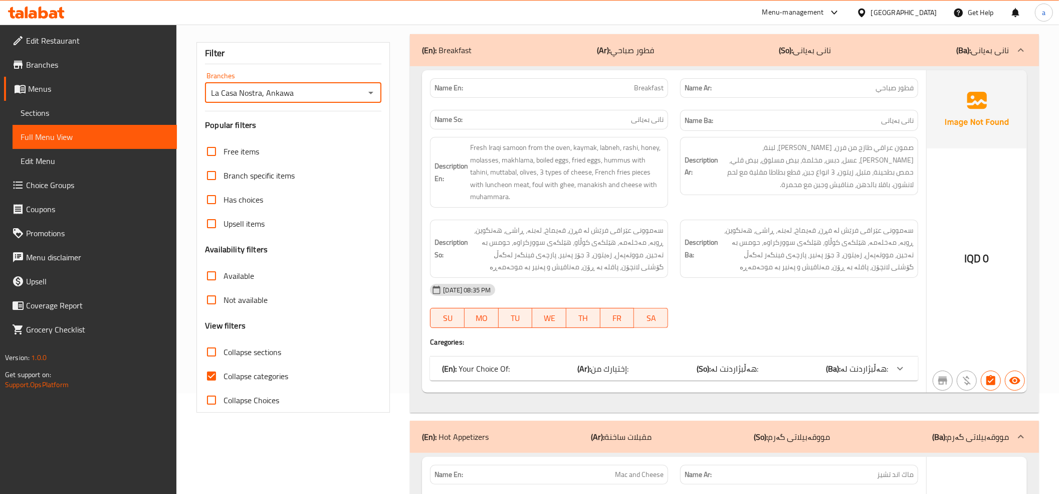
scroll to position [223, 0]
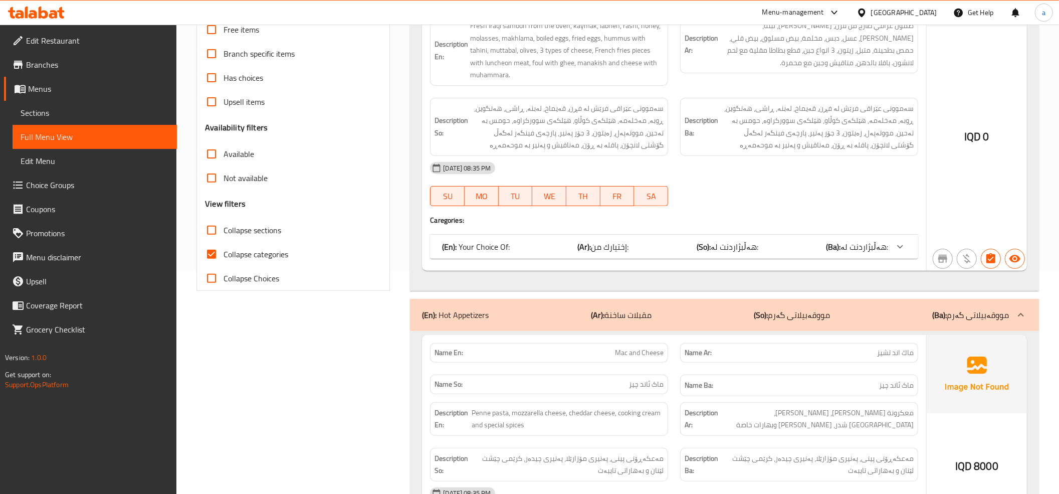
click at [213, 252] on input "Collapse categories" at bounding box center [212, 254] width 24 height 24
checkbox input "false"
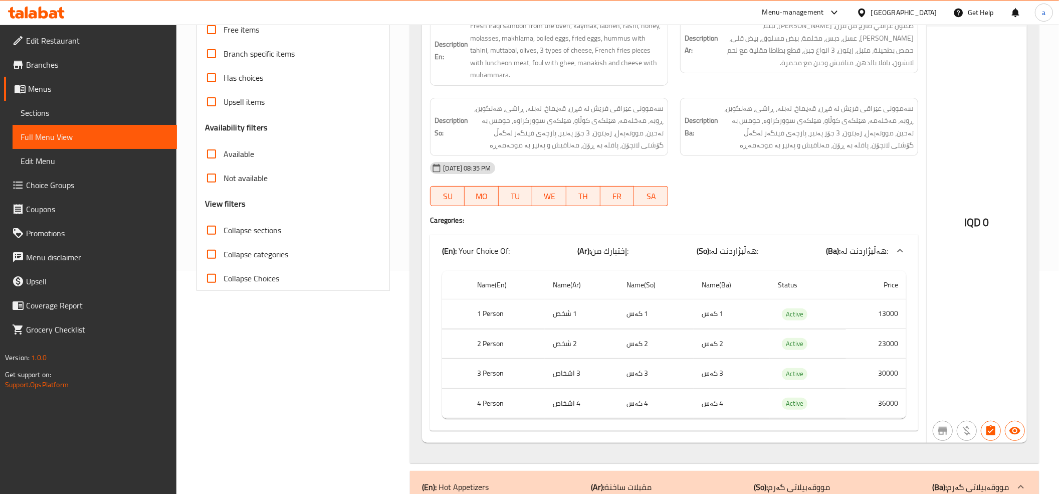
click at [211, 226] on input "Collapse sections" at bounding box center [212, 230] width 24 height 24
checkbox input "true"
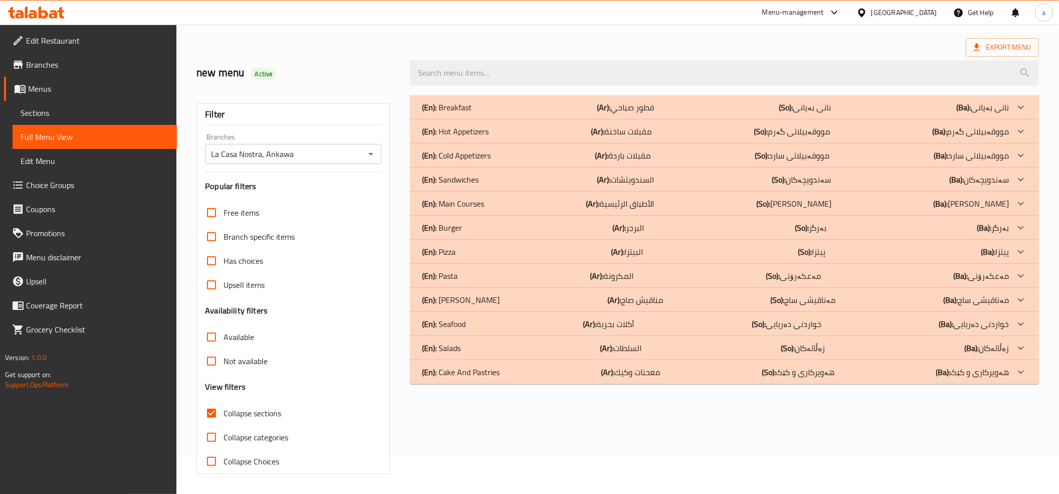
scroll to position [41, 0]
click at [462, 369] on p "(En): Cake And Pastries" at bounding box center [461, 372] width 78 height 12
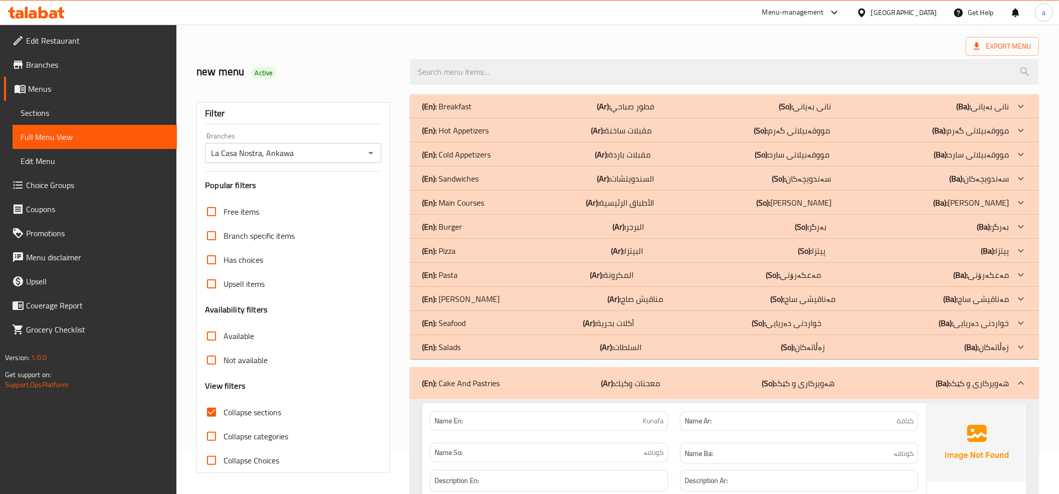
click at [454, 345] on p "(En): Salads" at bounding box center [441, 347] width 39 height 12
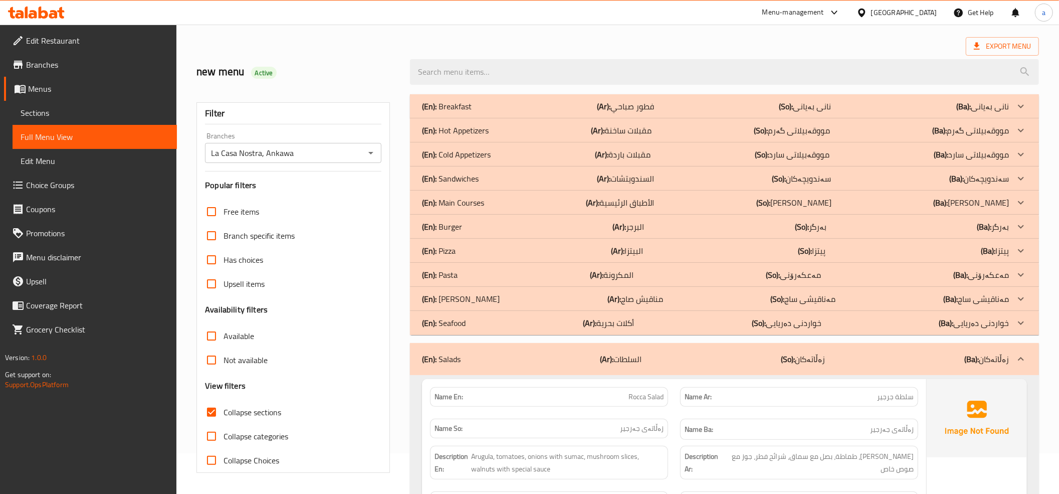
click at [453, 322] on p "(En): Seafood" at bounding box center [444, 323] width 44 height 12
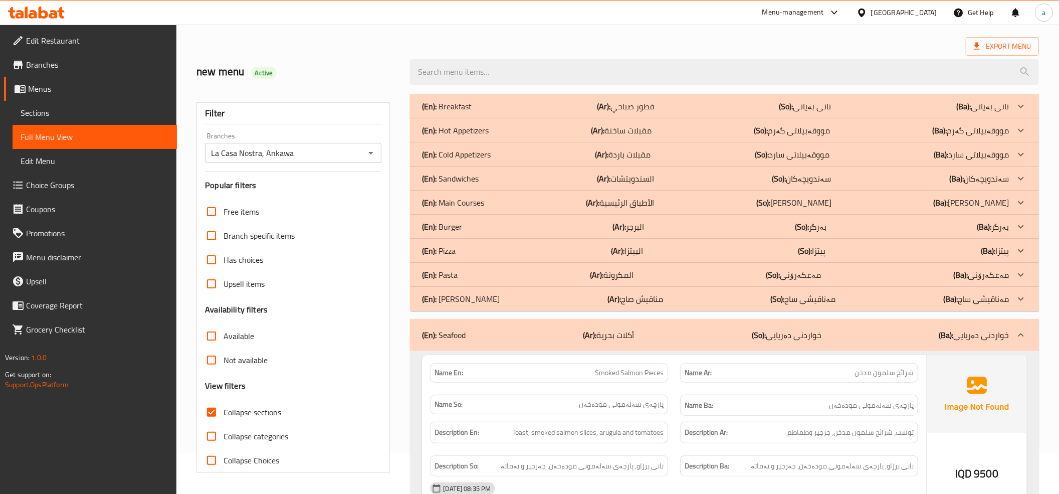
click at [456, 293] on p "(En): [PERSON_NAME]" at bounding box center [461, 299] width 78 height 12
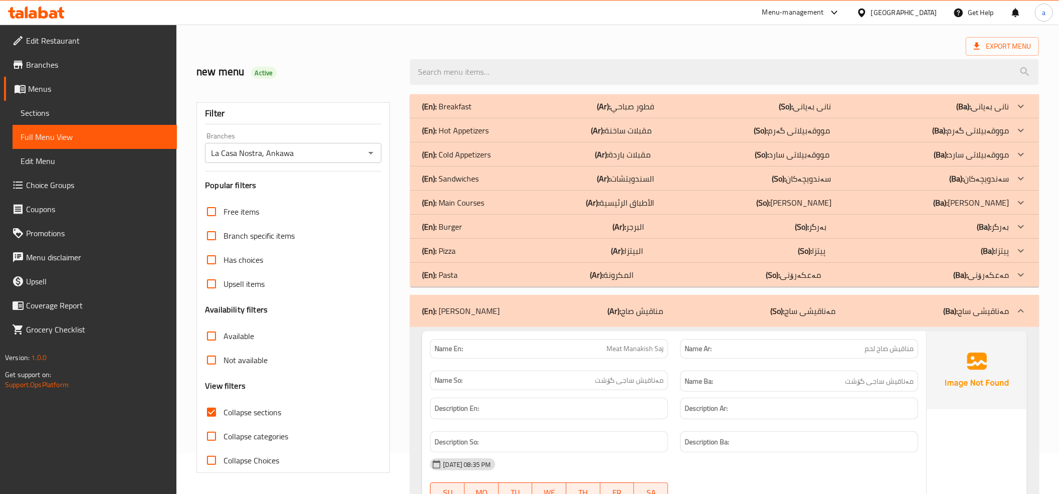
click at [453, 272] on p "(En): Pasta" at bounding box center [440, 275] width 36 height 12
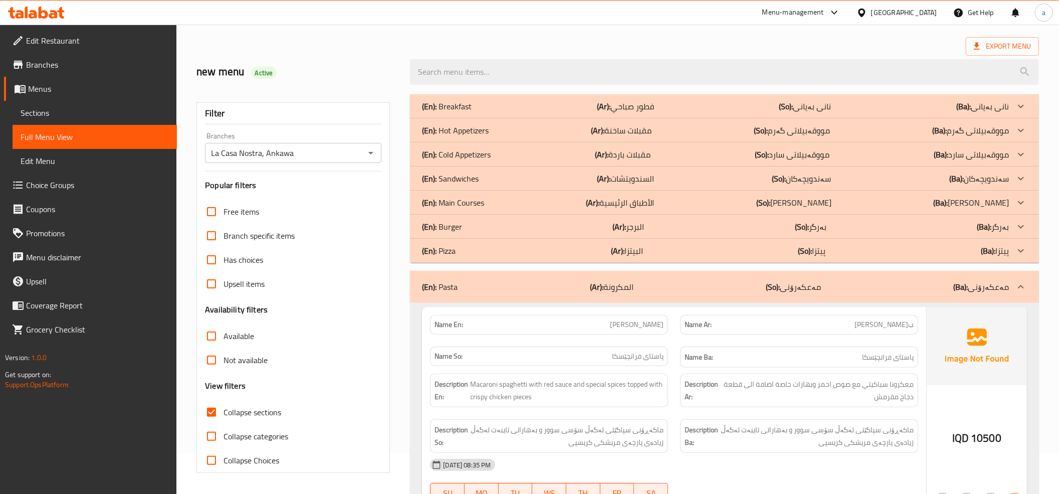
click at [451, 175] on p "(En): Sandwiches" at bounding box center [450, 178] width 57 height 12
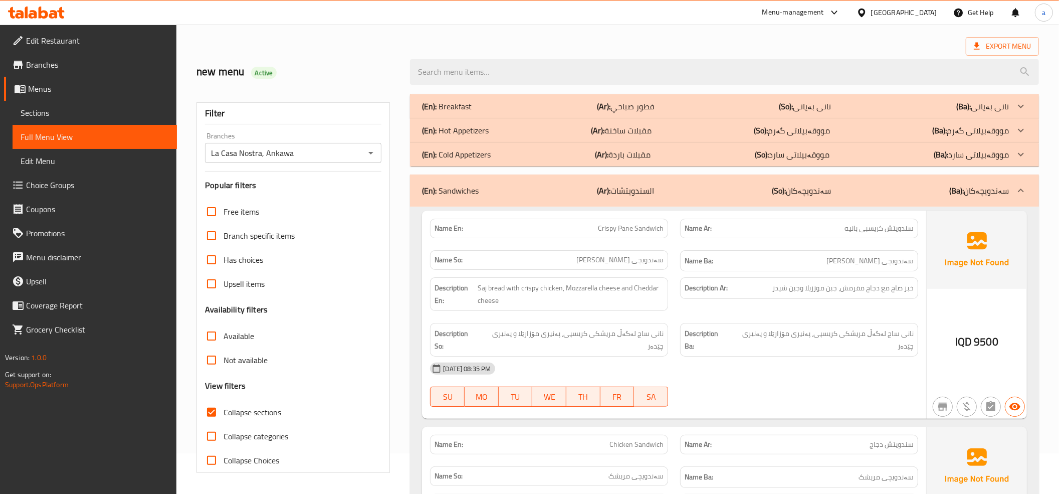
click at [457, 149] on p "(En): Cold Appetizers" at bounding box center [456, 154] width 69 height 12
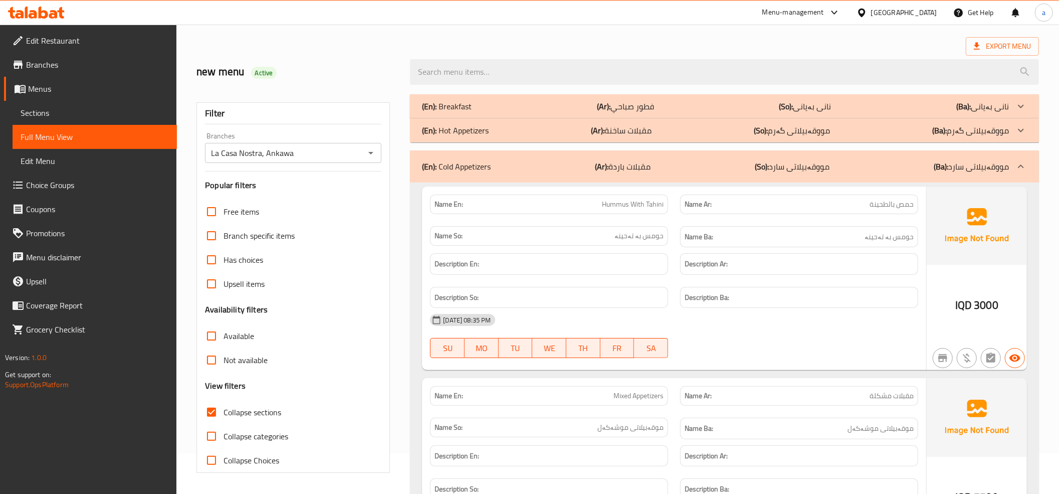
click at [460, 127] on p "(En): Hot Appetizers" at bounding box center [455, 130] width 67 height 12
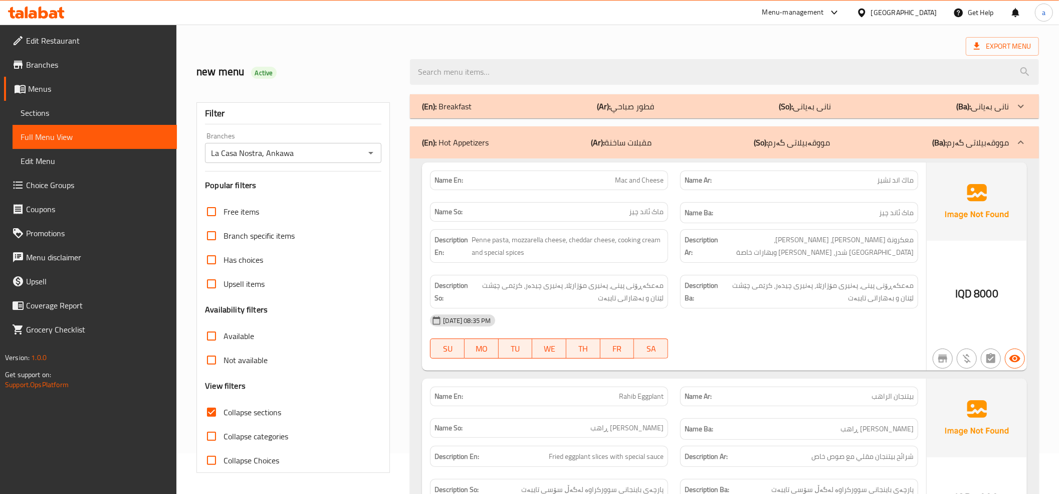
click at [462, 109] on p "(En): Breakfast" at bounding box center [447, 106] width 50 height 12
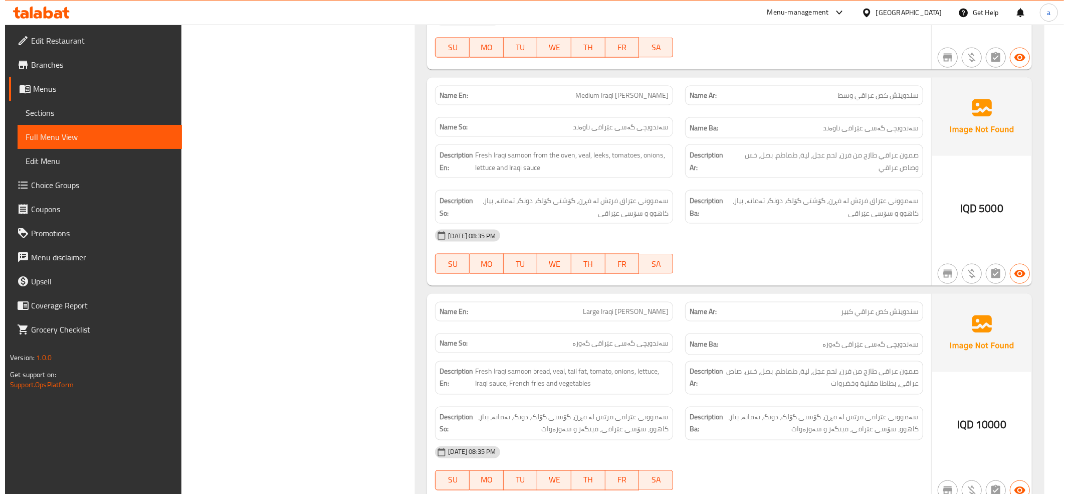
scroll to position [0, 0]
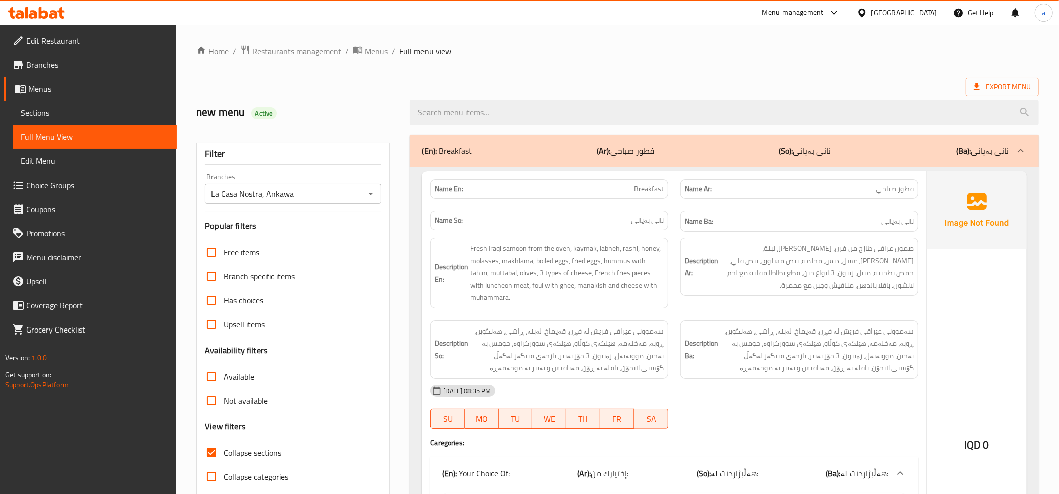
drag, startPoint x: 1015, startPoint y: 338, endPoint x: 1024, endPoint y: 44, distance: 293.9
drag, startPoint x: 349, startPoint y: 179, endPoint x: 351, endPoint y: -75, distance: 254.1
click at [56, 13] on icon at bounding box center [53, 14] width 9 height 9
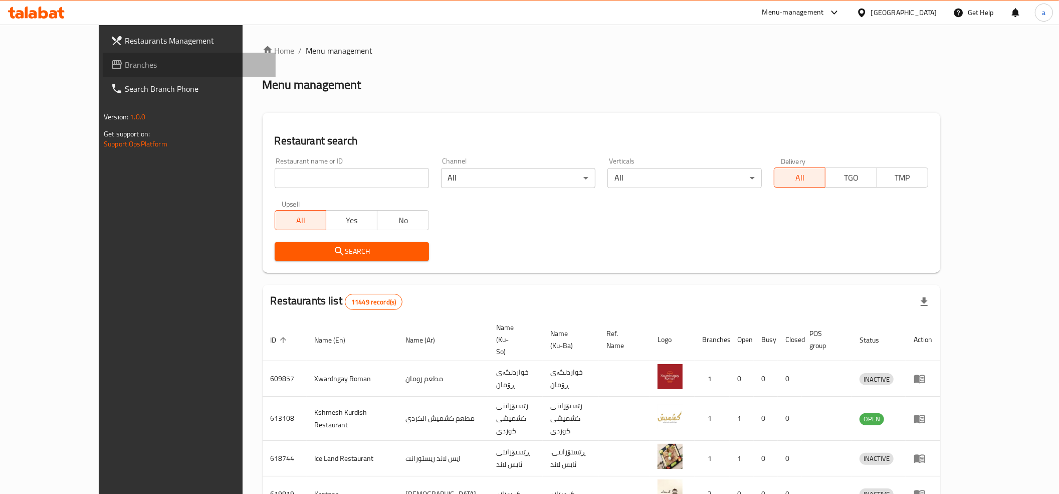
click at [125, 59] on span "Branches" at bounding box center [196, 65] width 143 height 12
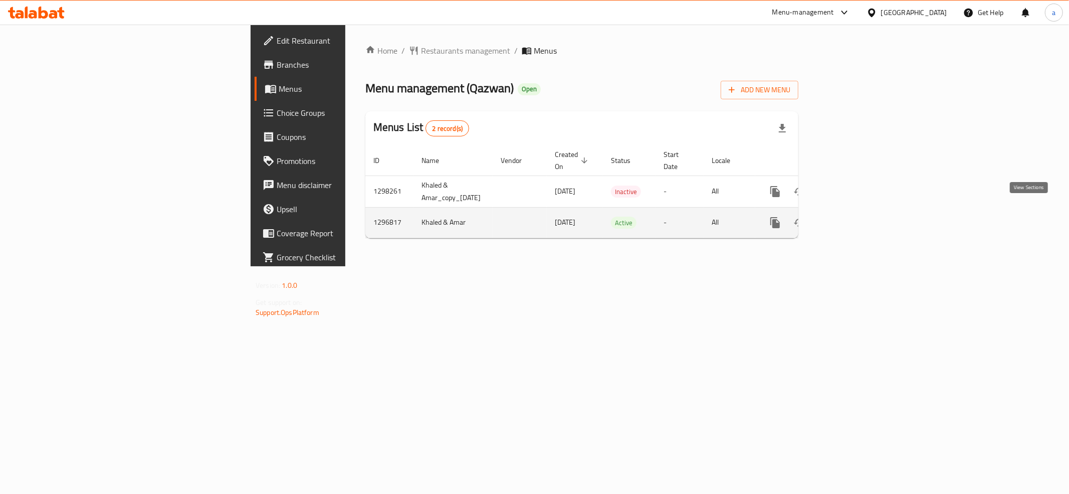
click at [854, 217] on icon "enhanced table" at bounding box center [848, 223] width 12 height 12
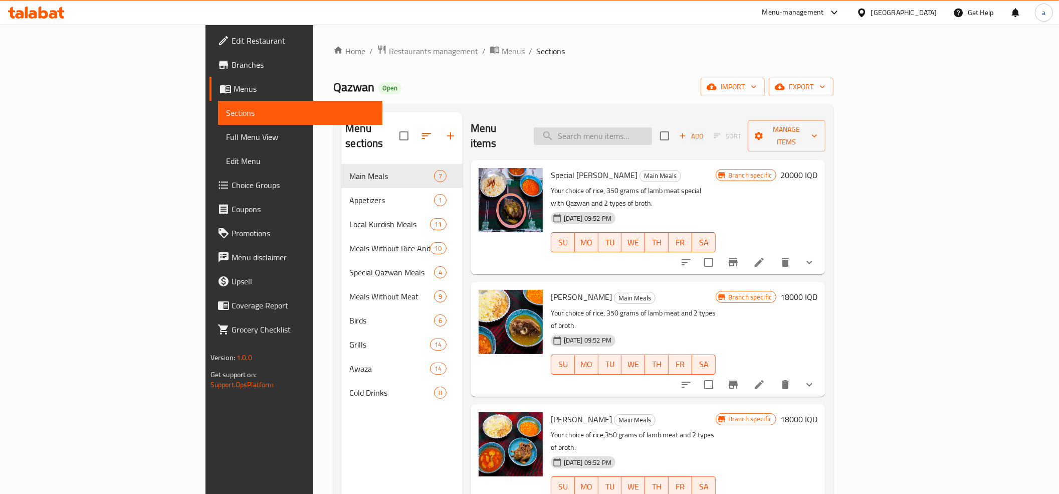
click at [646, 133] on input "search" at bounding box center [593, 136] width 118 height 18
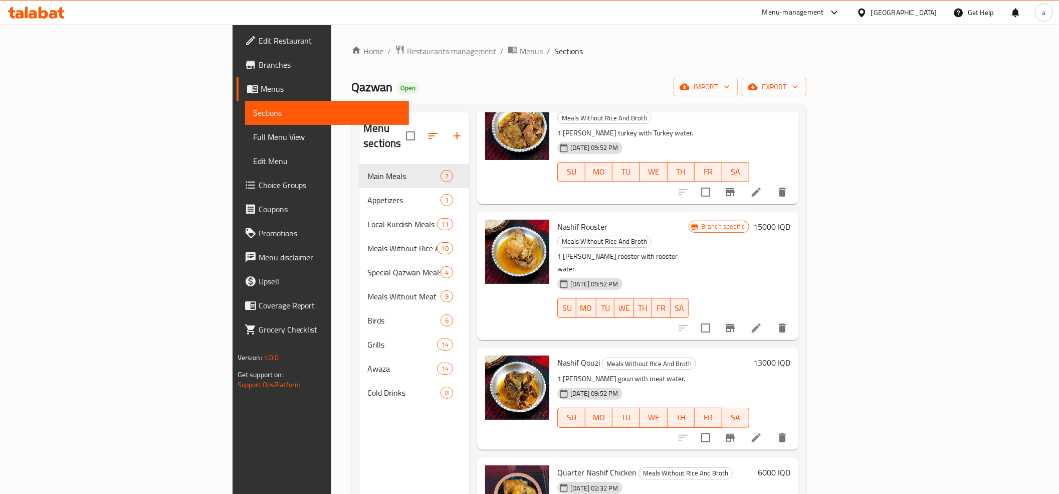
scroll to position [446, 0]
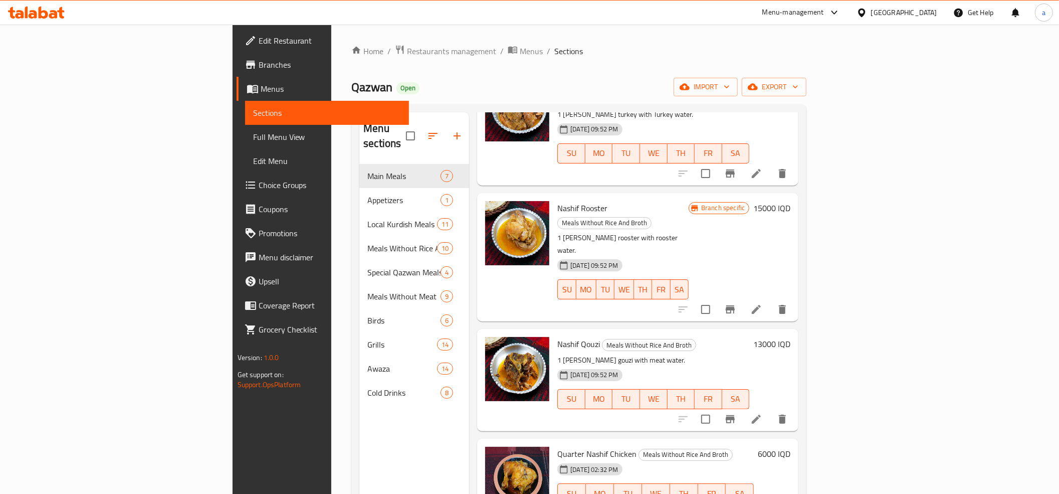
type input "Nashif"
click at [790, 201] on h6 "15000 IQD" at bounding box center [771, 208] width 37 height 14
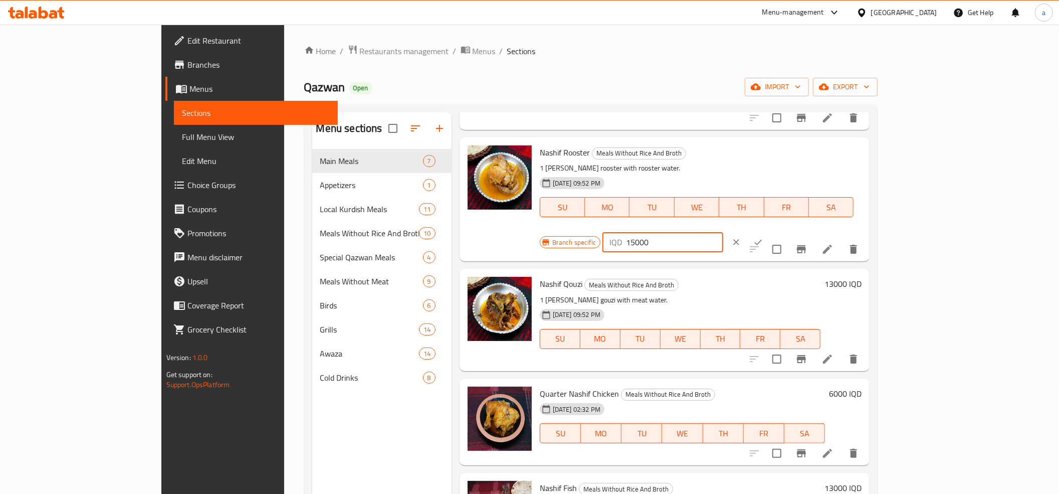
drag, startPoint x: 883, startPoint y: 155, endPoint x: 867, endPoint y: 158, distance: 16.8
click at [723, 232] on div "IQD 15000 ​" at bounding box center [663, 242] width 121 height 20
type input "20000"
click at [763, 237] on icon "ok" at bounding box center [758, 242] width 10 height 10
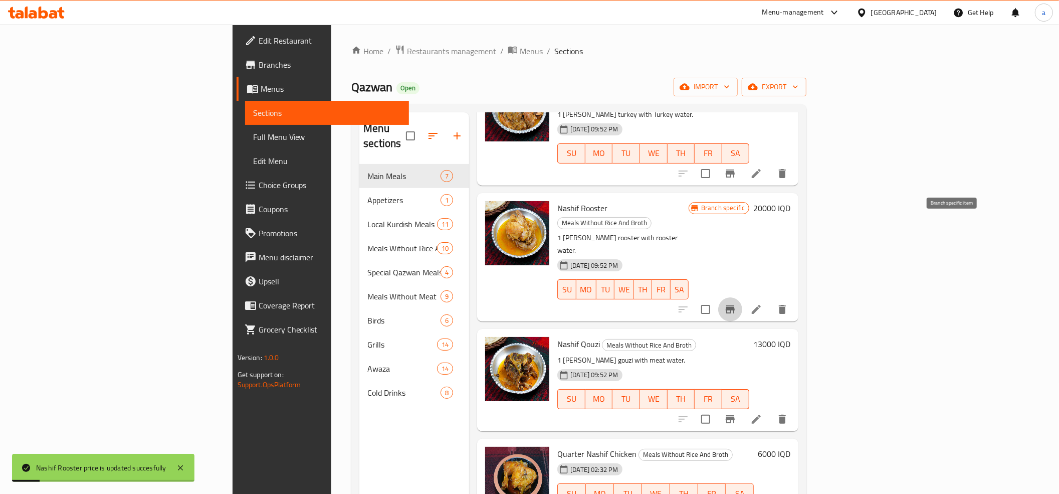
click at [735, 305] on icon "Branch-specific-item" at bounding box center [730, 309] width 9 height 8
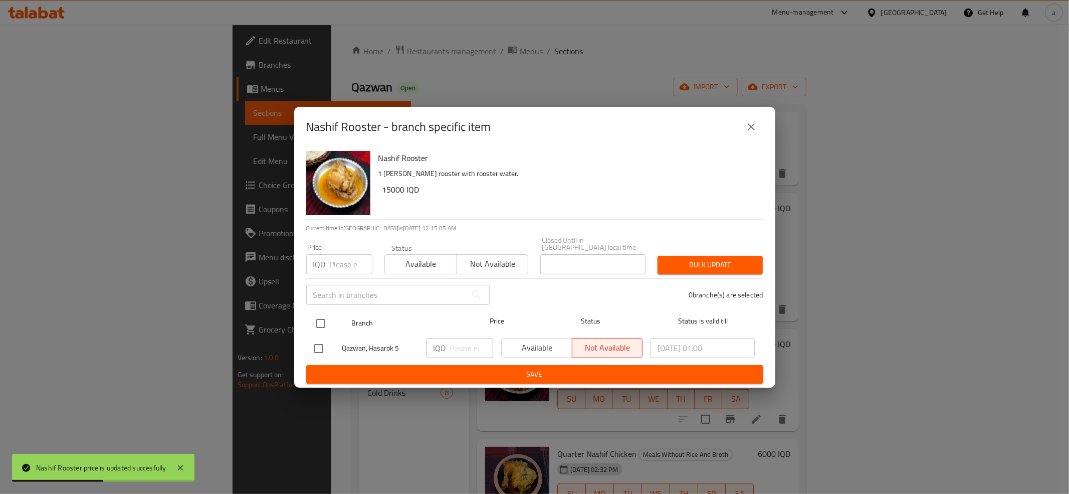
click at [320, 317] on input "checkbox" at bounding box center [320, 323] width 21 height 21
checkbox input "true"
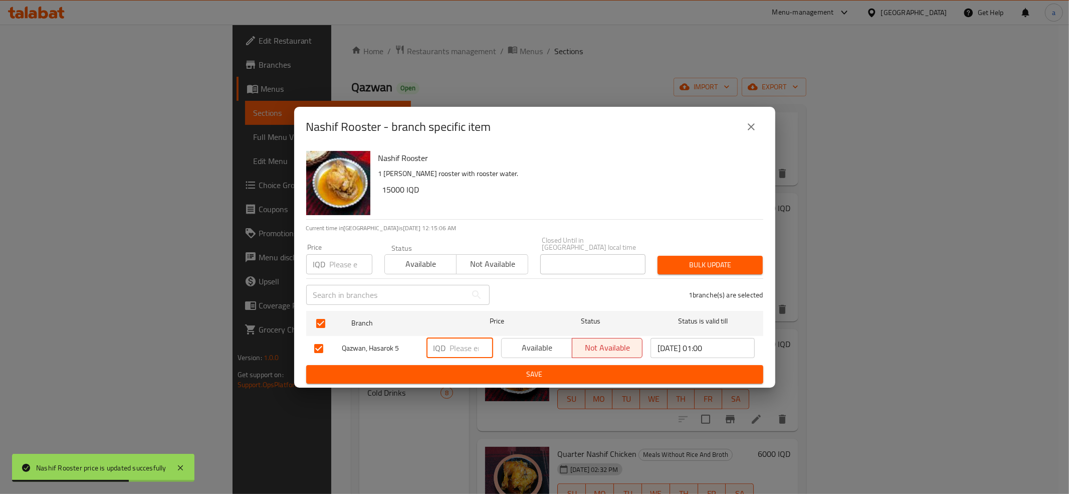
click at [463, 346] on input "number" at bounding box center [471, 348] width 43 height 20
type input "20000"
click at [482, 365] on button "Save" at bounding box center [534, 374] width 457 height 19
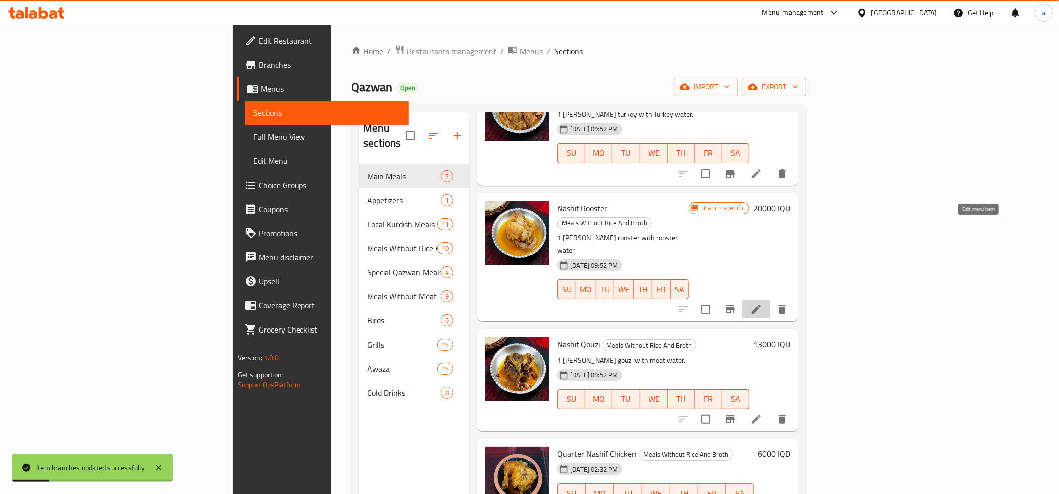
click at [762, 303] on icon at bounding box center [756, 309] width 12 height 12
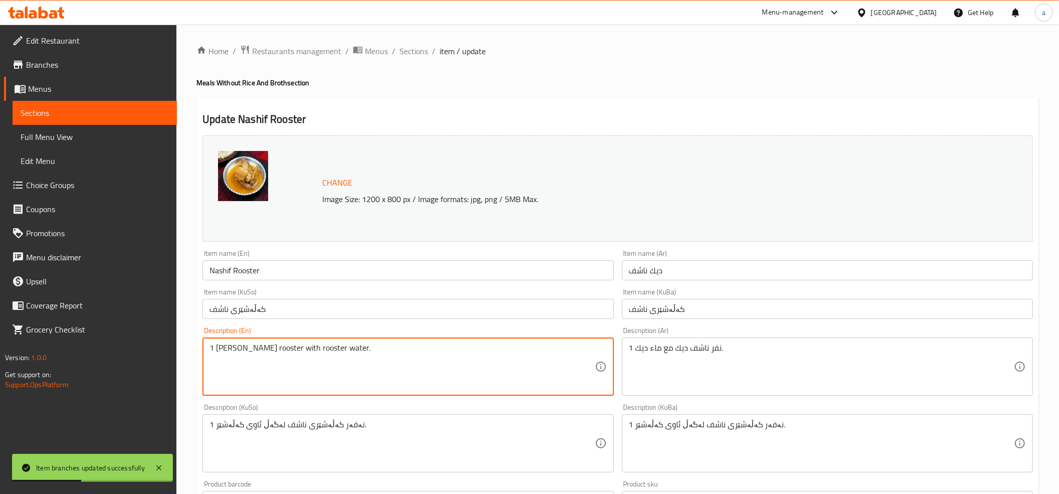
click at [284, 345] on textarea "1 Nafar nashif rooster with rooster water." at bounding box center [402, 367] width 385 height 48
paste textarea "Half Jafar Nashif Rooster"
click at [227, 347] on textarea "Half Jafar Nashif Rooster" at bounding box center [402, 367] width 385 height 48
type textarea "Half Jafar Nashif Rooster"
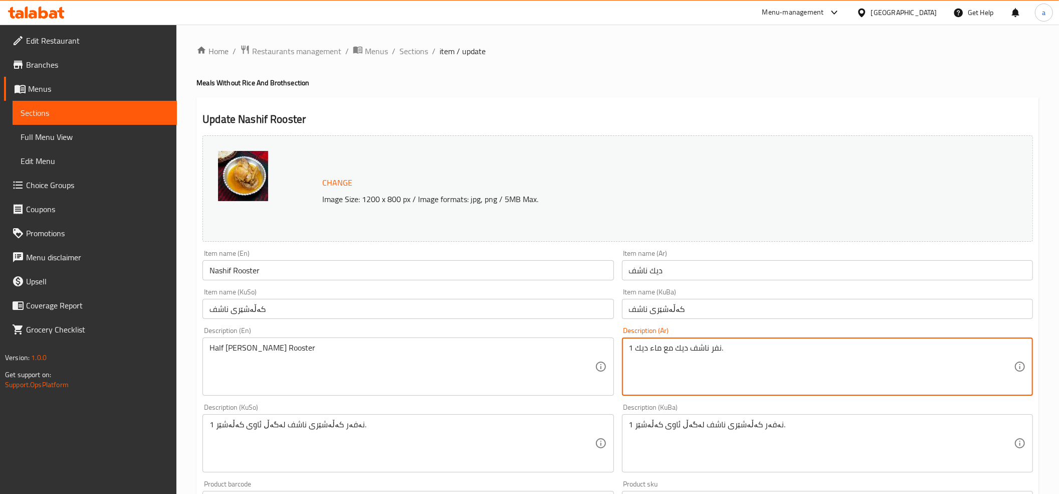
click at [682, 349] on textarea "1 نفر ناشف ديك مع ماء ديك." at bounding box center [821, 367] width 385 height 48
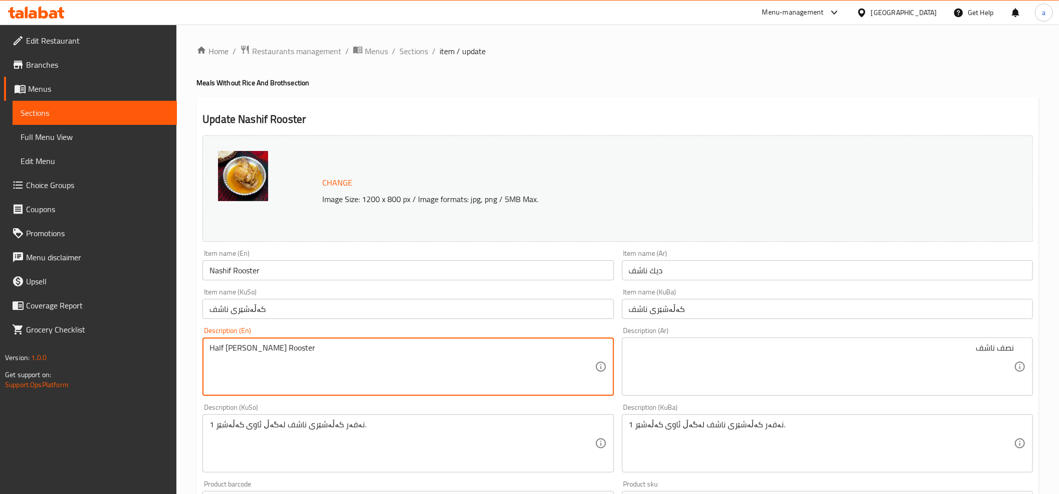
click at [235, 345] on textarea "Half Jafar Nashif Rooster" at bounding box center [402, 367] width 385 height 48
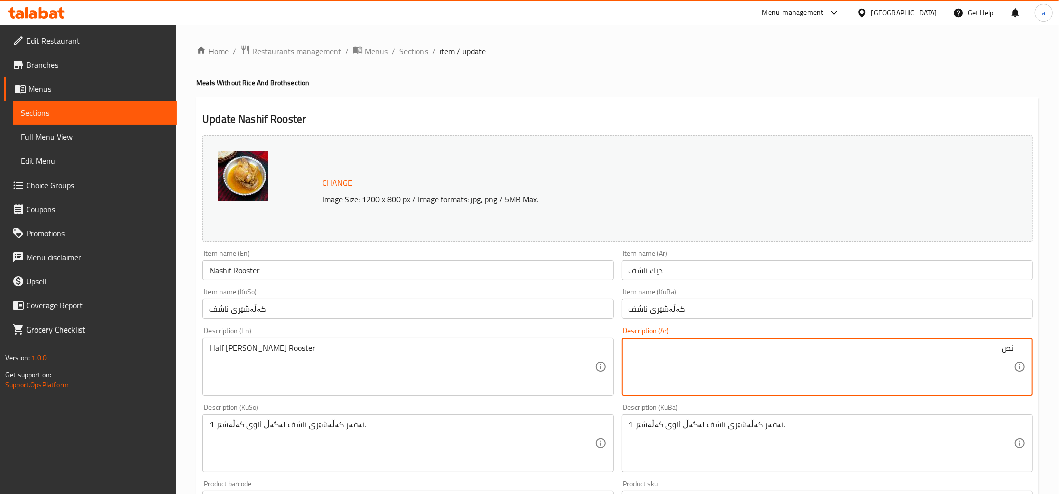
type textarea "ن"
type textarea "1 نفر ناشف ديك مع ماء ديك."
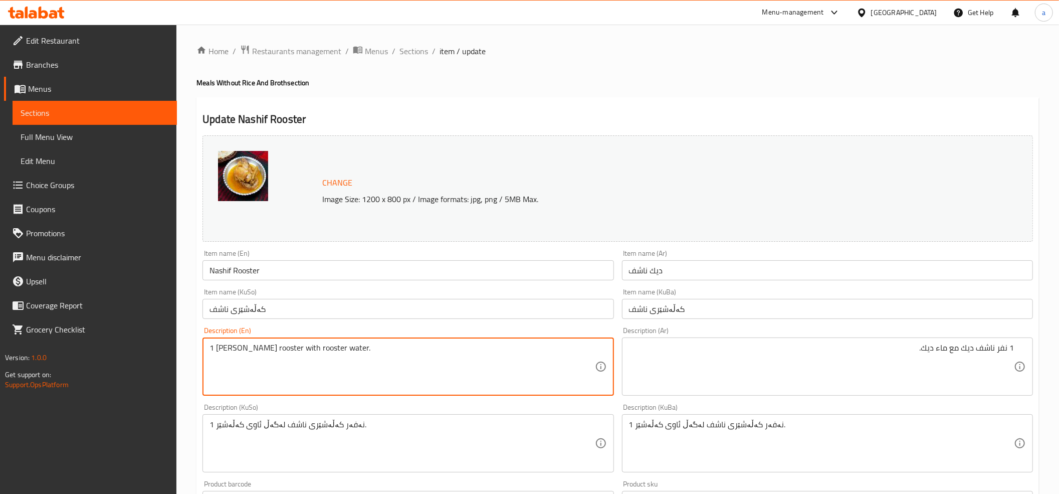
click at [257, 369] on textarea "1 Nafar nashif rooster with rooster water." at bounding box center [402, 367] width 385 height 48
type textarea "1 Nafar nashif rooster with rooster water."
click at [235, 267] on input "Nashif Rooster" at bounding box center [408, 270] width 411 height 20
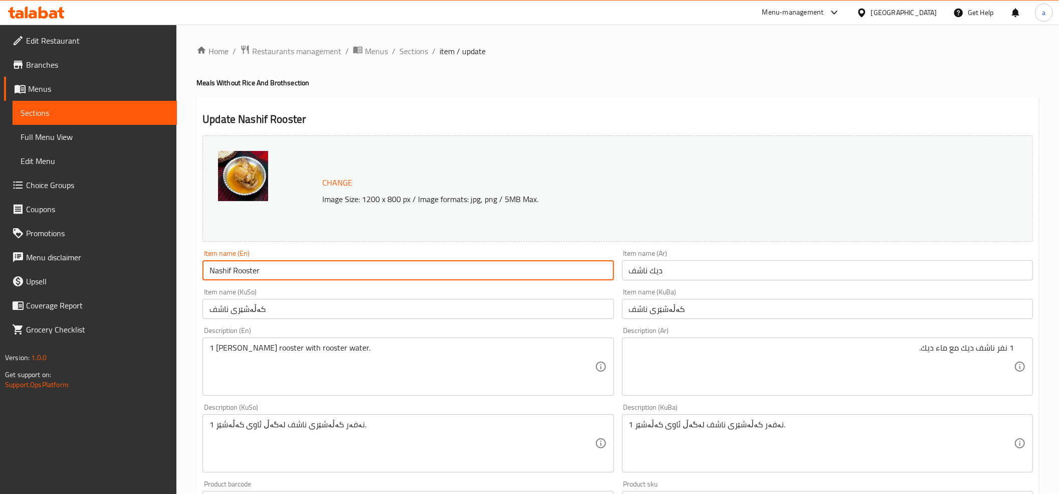
click at [235, 267] on input "Nashif Rooster" at bounding box center [408, 270] width 411 height 20
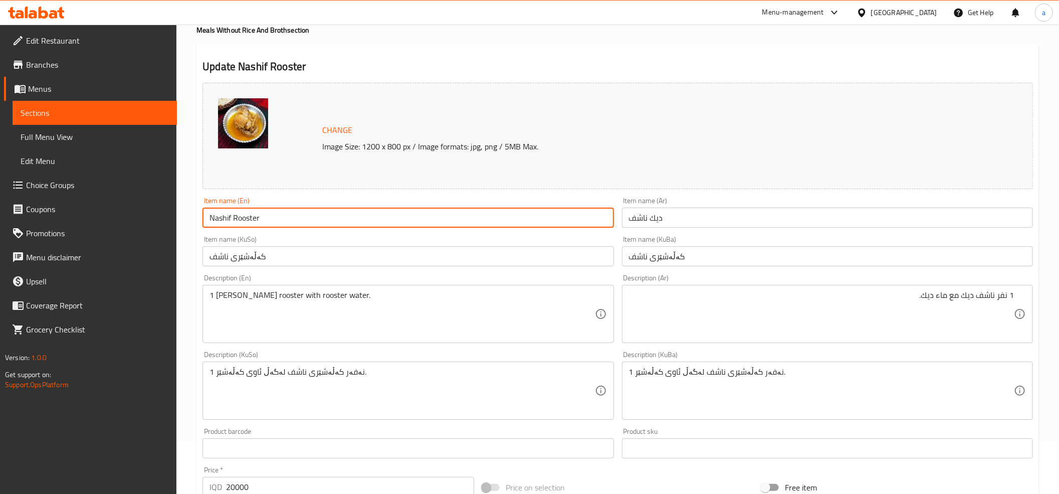
scroll to position [343, 0]
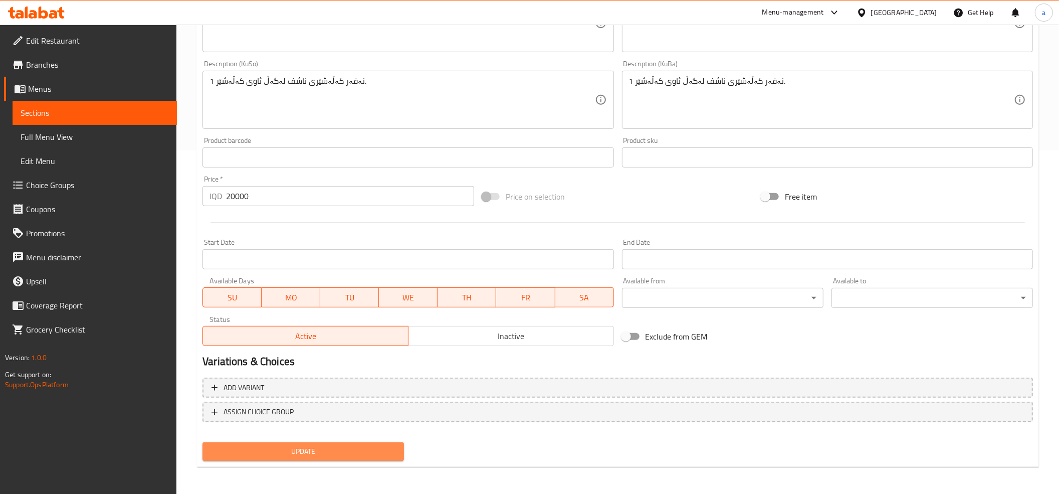
click at [311, 454] on span "Update" at bounding box center [303, 451] width 185 height 13
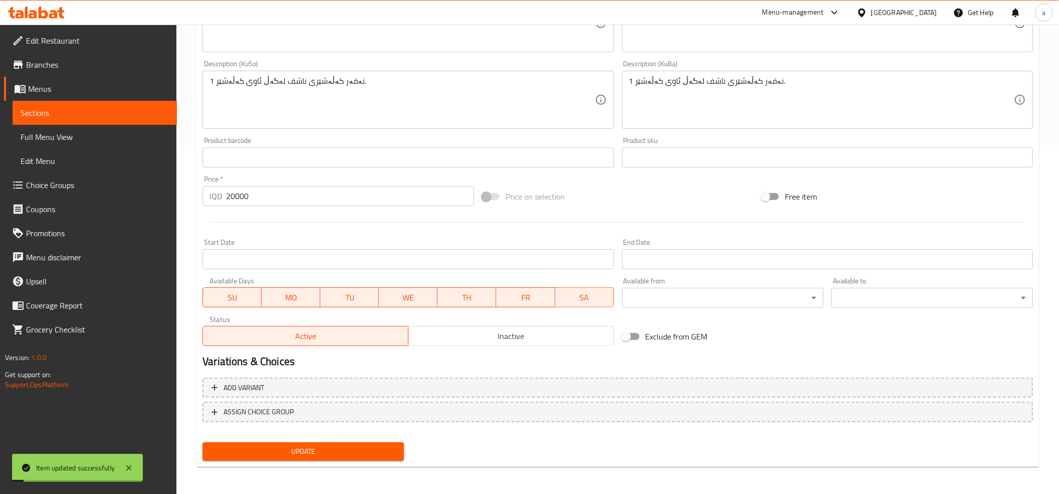
click at [315, 451] on span "Update" at bounding box center [303, 451] width 185 height 13
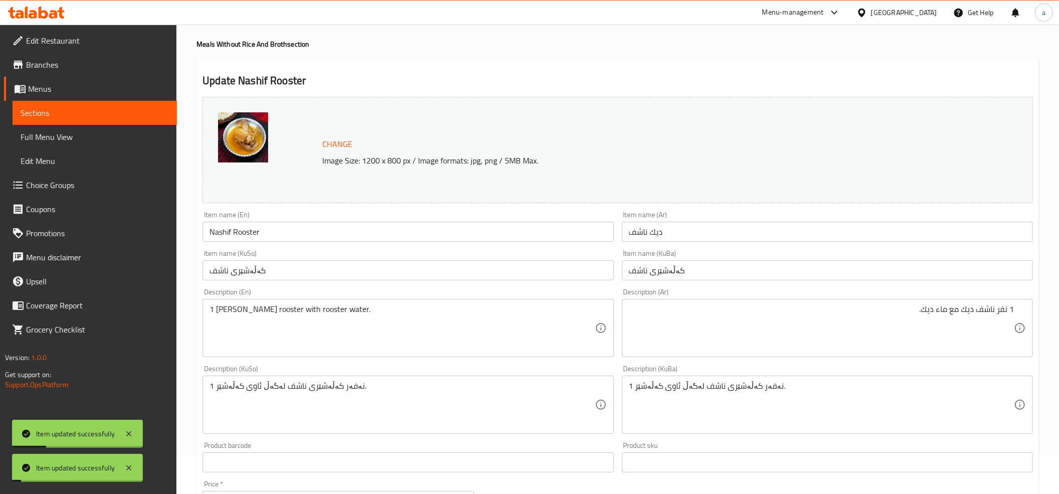
scroll to position [0, 0]
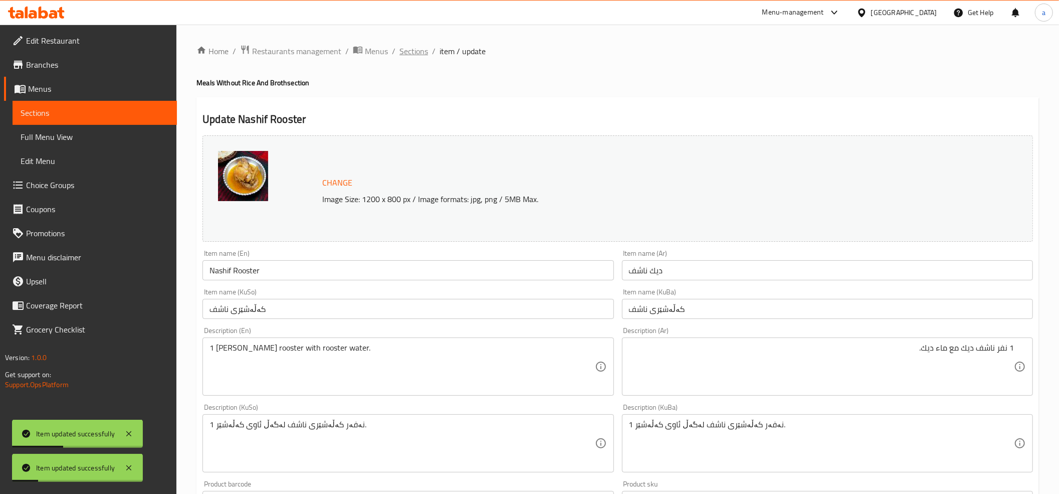
click at [413, 56] on span "Sections" at bounding box center [414, 51] width 29 height 12
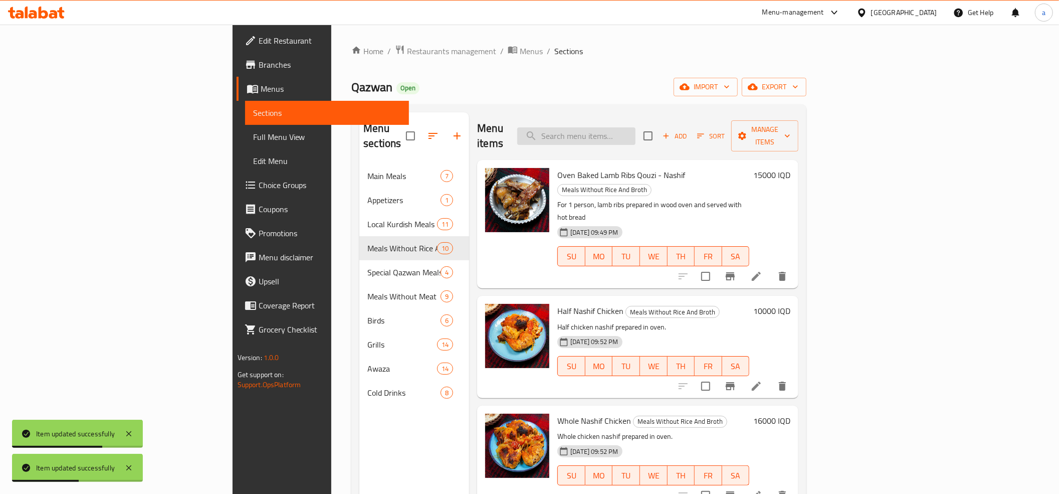
click at [636, 131] on input "search" at bounding box center [576, 136] width 118 height 18
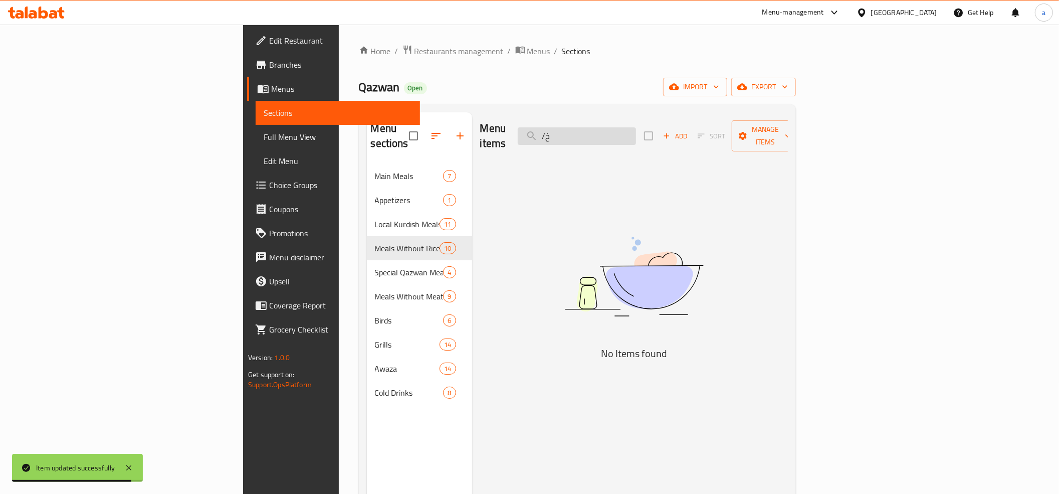
type input "/"
type input "L"
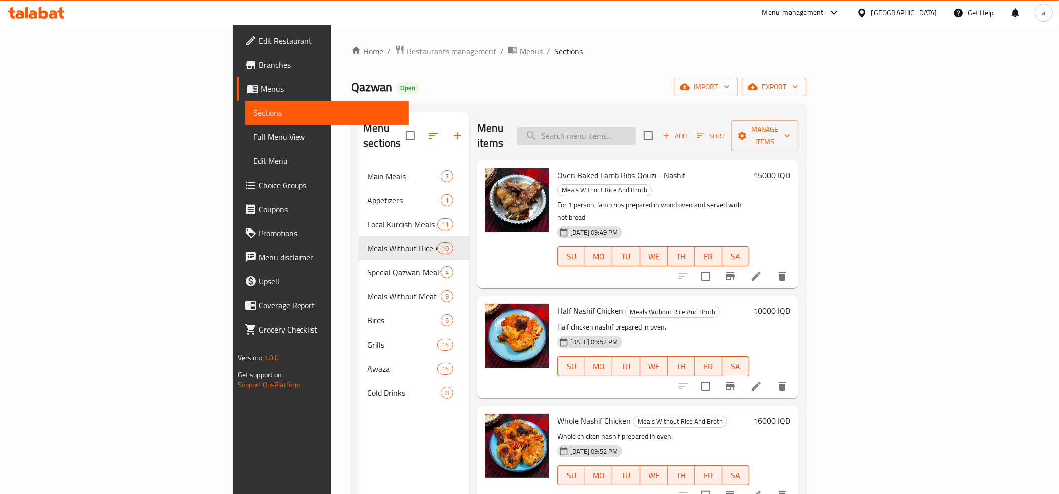
click at [636, 136] on input "search" at bounding box center [576, 136] width 118 height 18
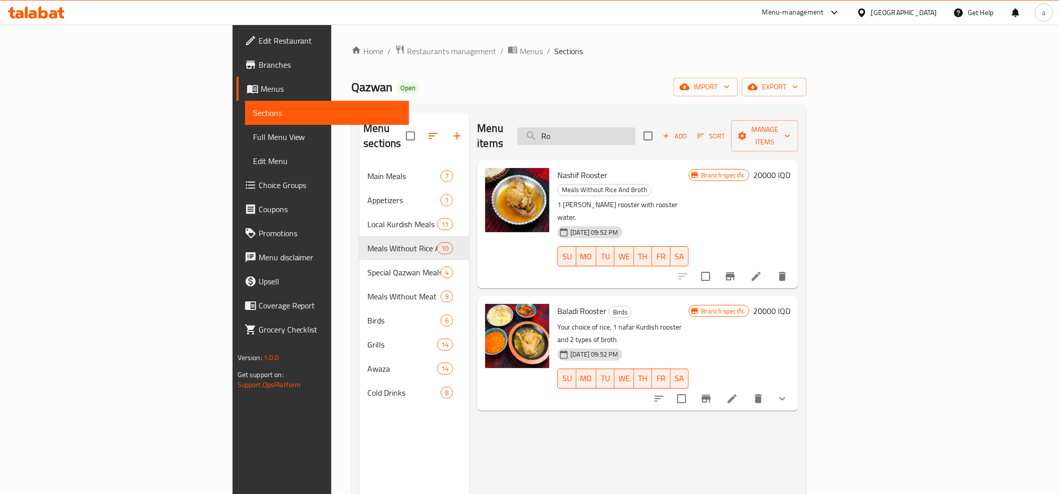
type input "R"
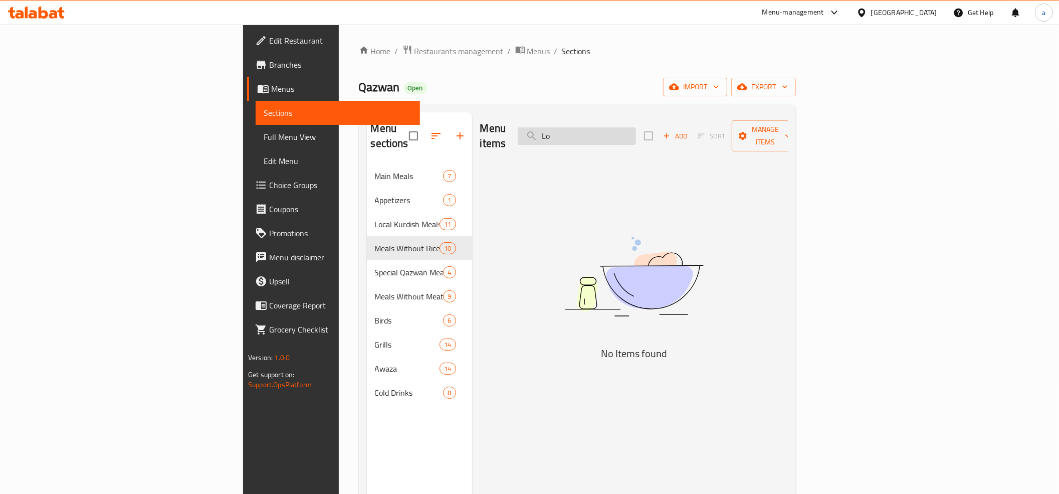
type input "L"
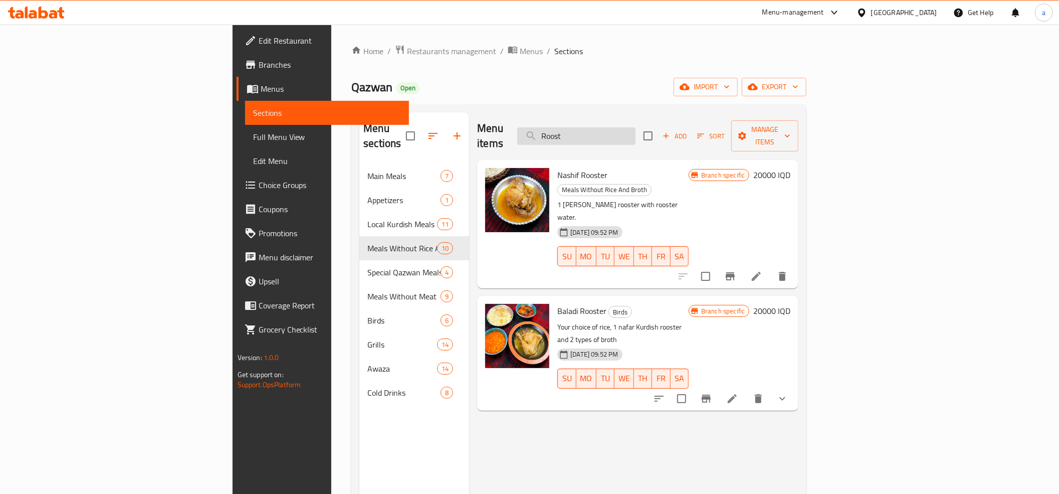
click at [636, 127] on input "Roost" at bounding box center [576, 136] width 118 height 18
paste input "Local Rooster"
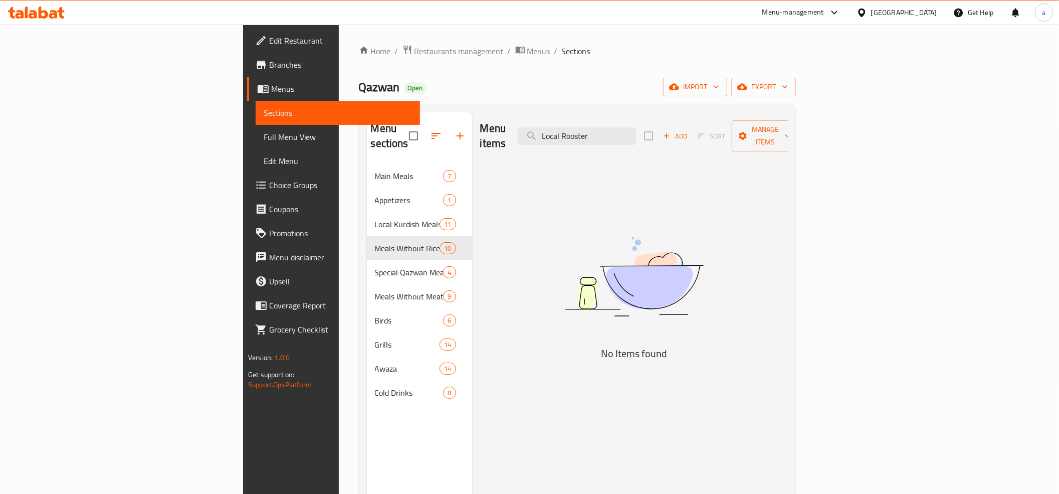
type input "Local Rooster"
click at [264, 131] on span "Full Menu View" at bounding box center [338, 137] width 148 height 12
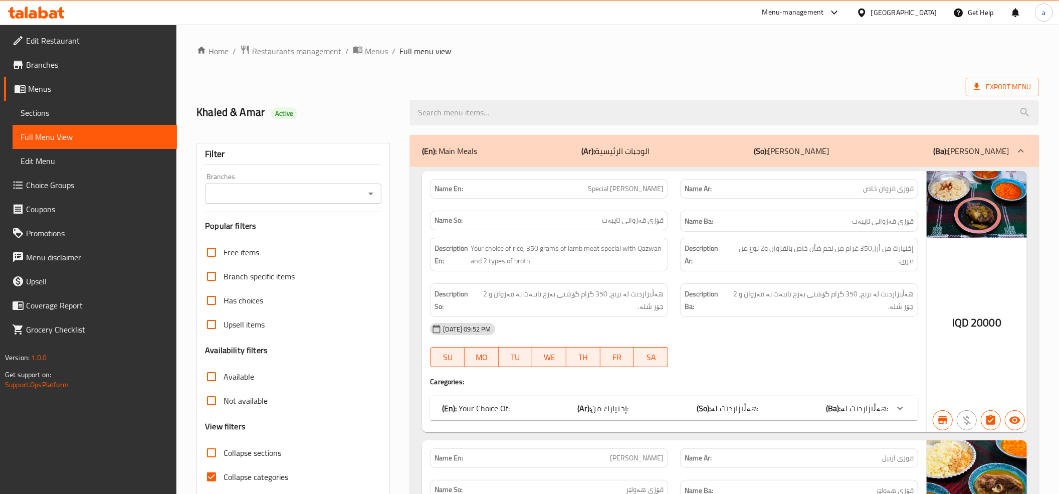
click at [369, 192] on icon "Open" at bounding box center [371, 193] width 12 height 12
click at [267, 233] on span "Qazwan, Hasarok 5" at bounding box center [246, 238] width 66 height 12
type input "Qazwan, Hasarok 5"
click at [23, 103] on link "Sections" at bounding box center [95, 113] width 164 height 24
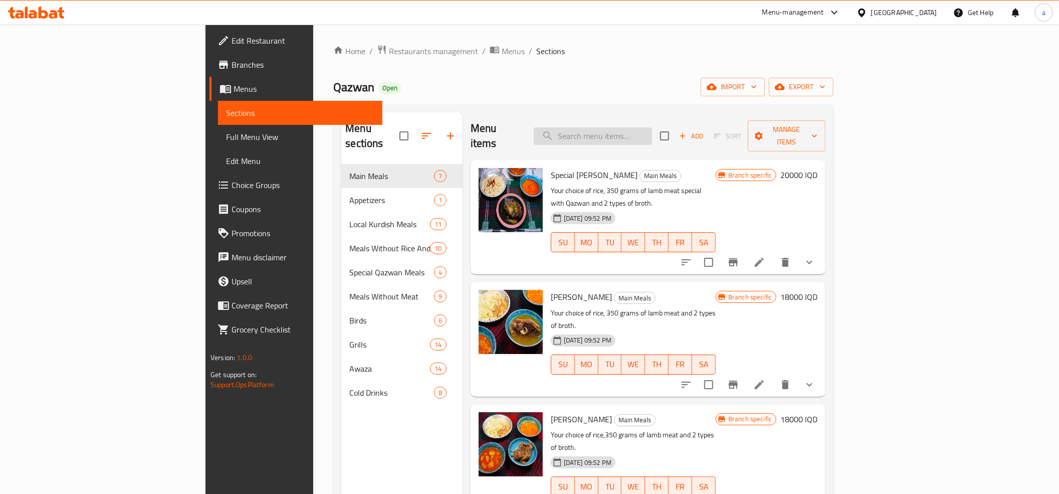
click at [652, 131] on input "search" at bounding box center [593, 136] width 118 height 18
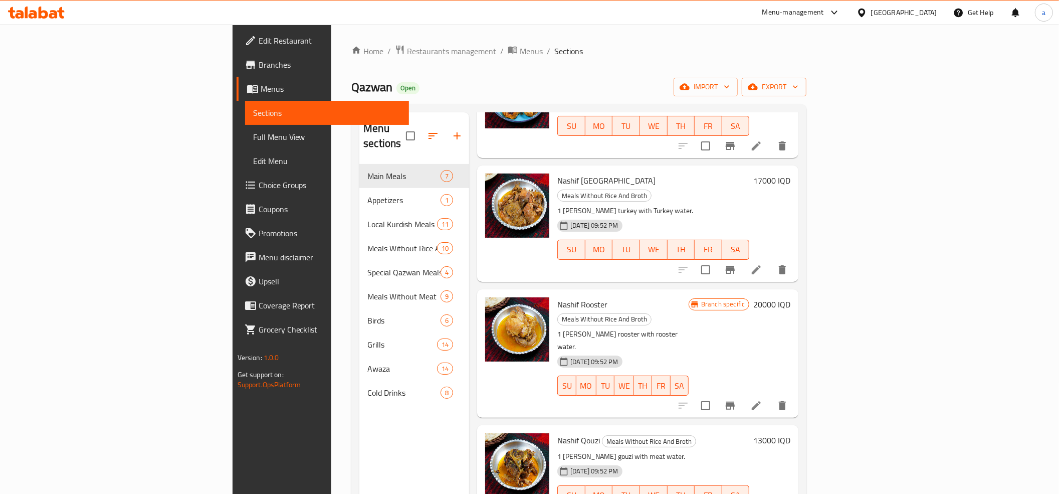
scroll to position [334, 0]
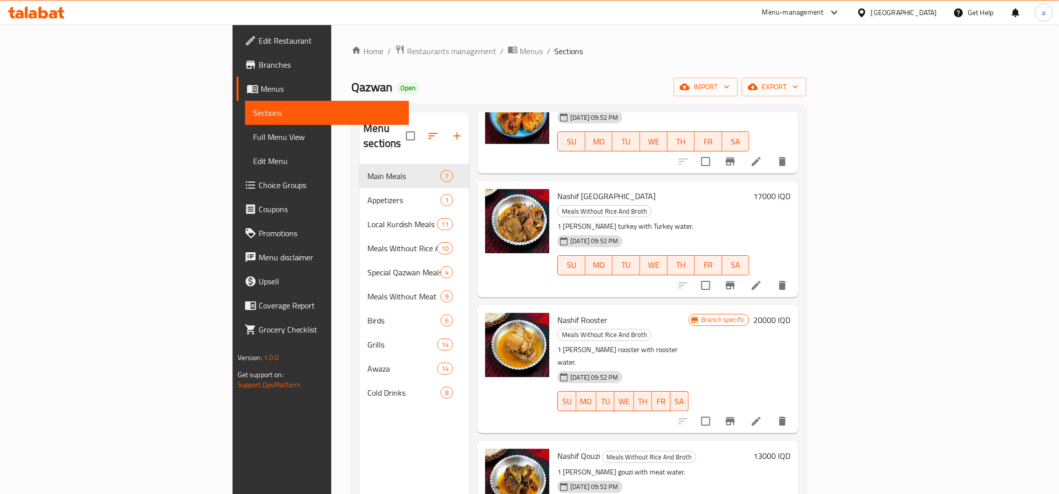
type input "Nashif"
click at [557, 312] on span "Nashif Rooster" at bounding box center [582, 319] width 50 height 15
copy h6 "Nashif Rooster"
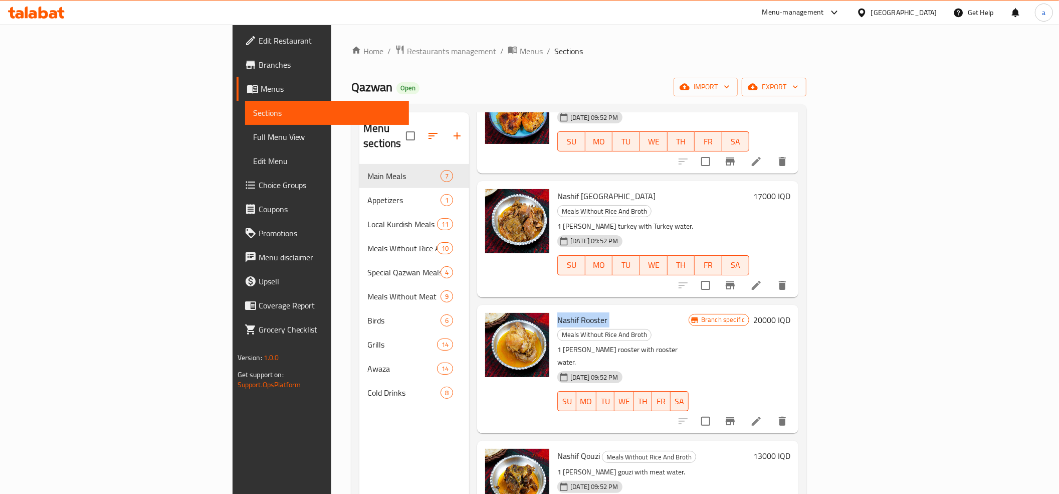
click at [253, 135] on span "Full Menu View" at bounding box center [327, 137] width 148 height 12
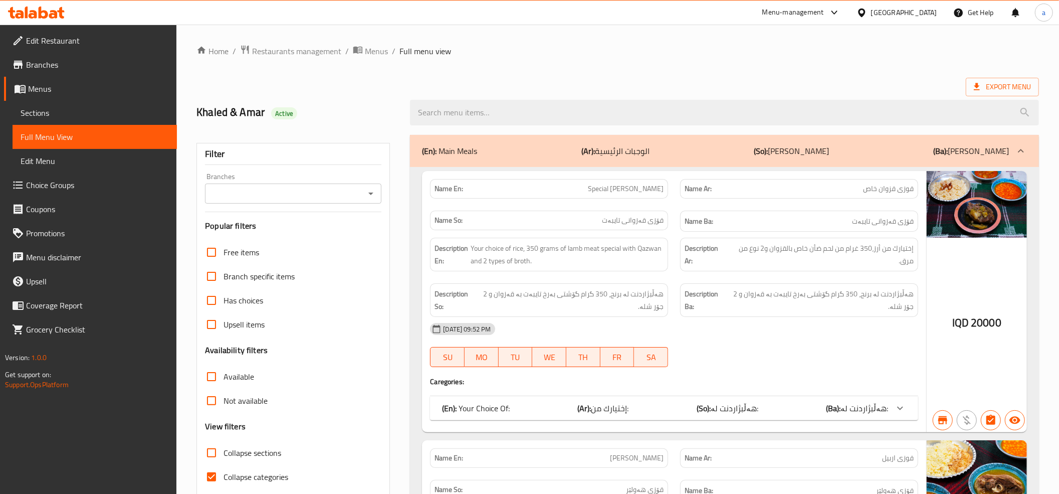
click at [371, 196] on icon "Open" at bounding box center [371, 193] width 12 height 12
click at [259, 237] on span "Qazwan, Hasarok 5" at bounding box center [246, 238] width 66 height 12
type input "Qazwan, Hasarok 5"
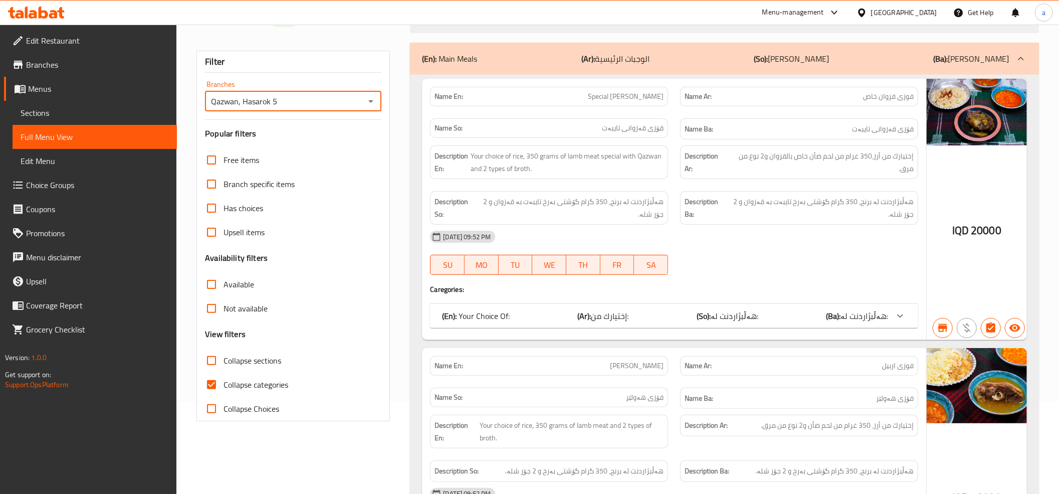
scroll to position [223, 0]
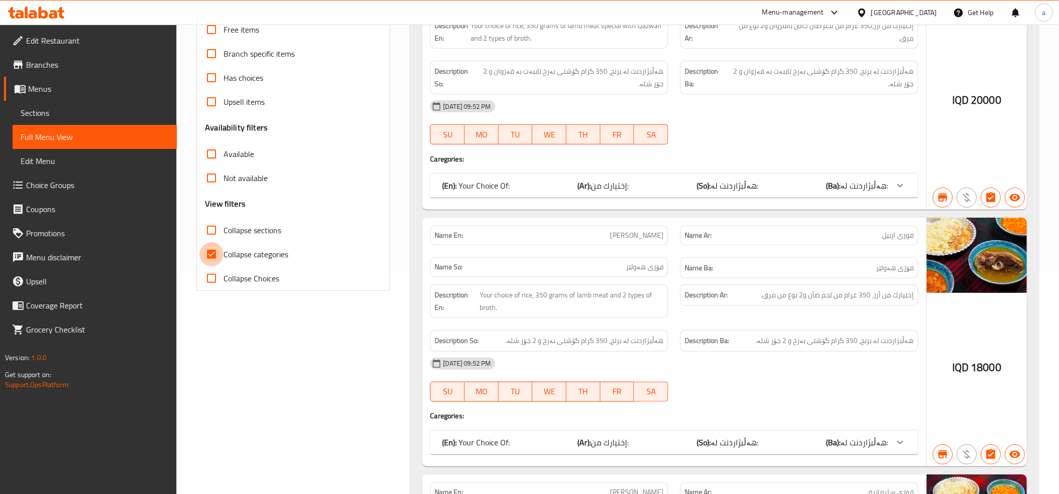
click at [208, 245] on input "Collapse categories" at bounding box center [212, 254] width 24 height 24
checkbox input "false"
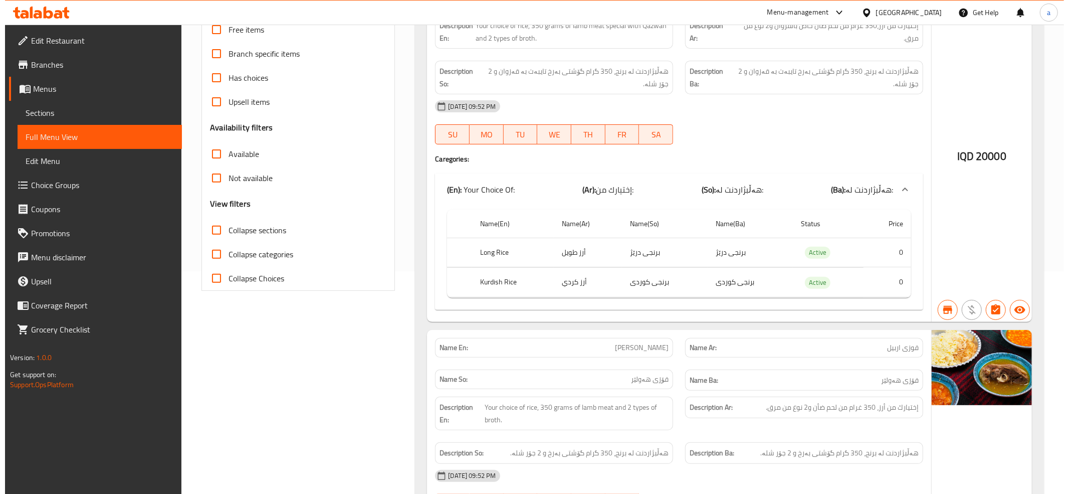
scroll to position [0, 0]
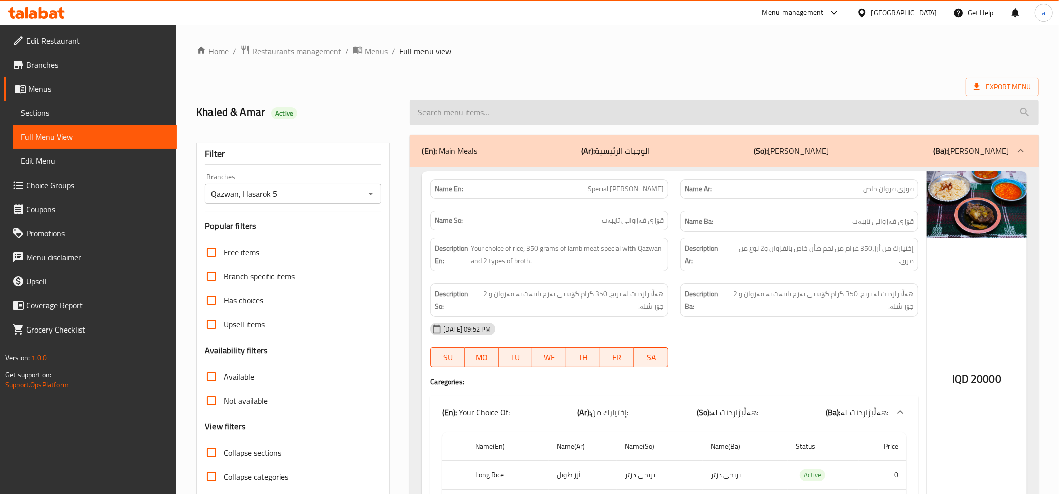
click at [505, 119] on input "search" at bounding box center [724, 113] width 629 height 26
paste input "Nashif Rooster"
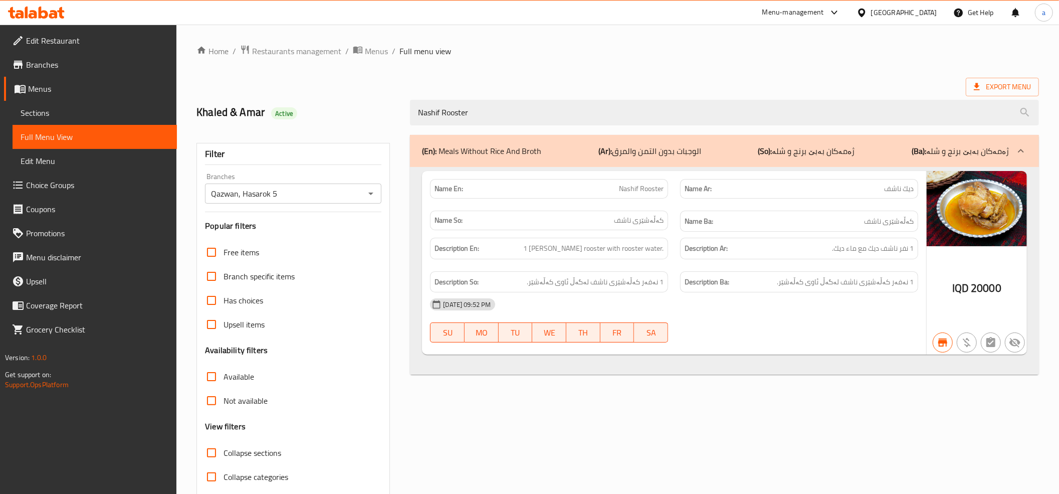
type input "Nashif Rooster"
drag, startPoint x: 561, startPoint y: 69, endPoint x: 702, endPoint y: 47, distance: 142.5
click at [562, 69] on div "Home / Restaurants management / Menus / Full menu view Export Menu Khaled & Ama…" at bounding box center [617, 279] width 843 height 469
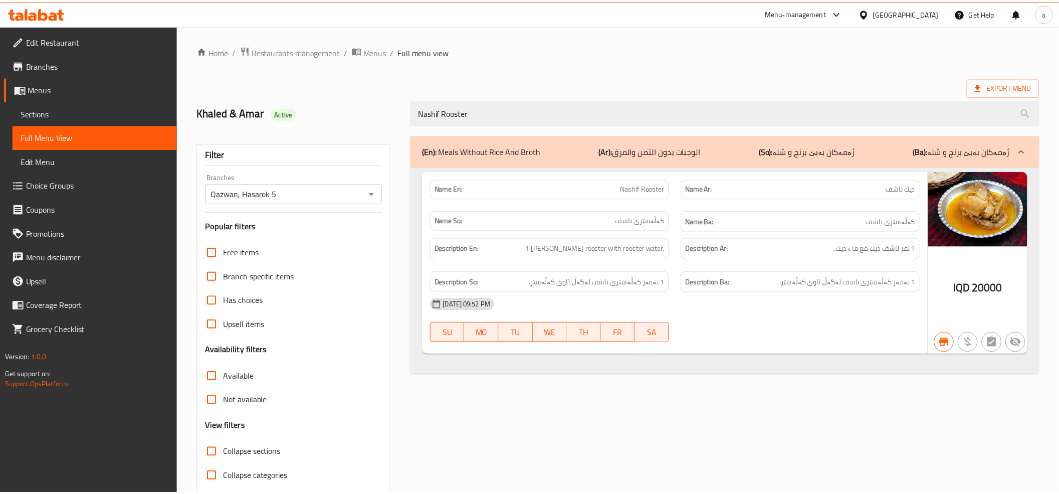
scroll to position [41, 0]
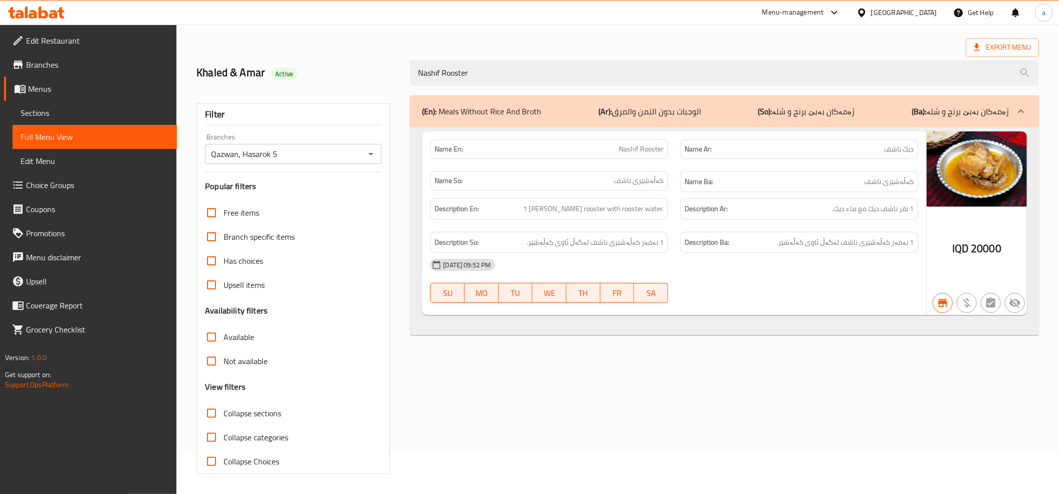
click at [47, 60] on span "Branches" at bounding box center [97, 65] width 143 height 12
